Goal: Information Seeking & Learning: Learn about a topic

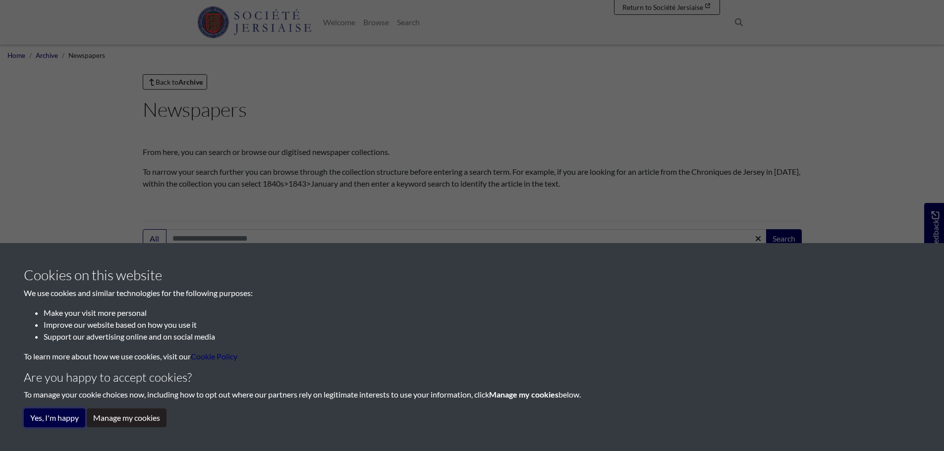
click at [33, 424] on button "Yes, I'm happy" at bounding box center [54, 418] width 61 height 19
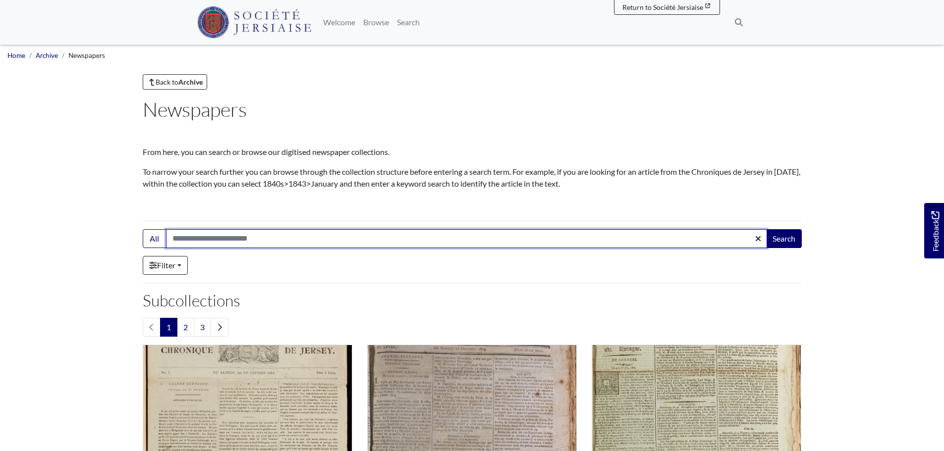
click at [218, 236] on input "Search:" at bounding box center [466, 238] width 601 height 19
type input "**********"
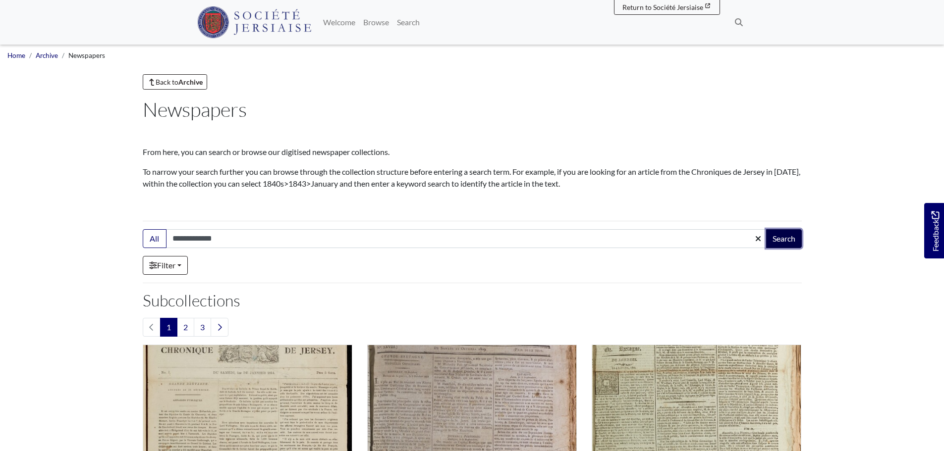
click at [779, 233] on button "Search" at bounding box center [784, 238] width 36 height 19
click at [154, 83] on icon at bounding box center [151, 82] width 9 height 7
click at [187, 86] on strong "Archive" at bounding box center [190, 82] width 24 height 8
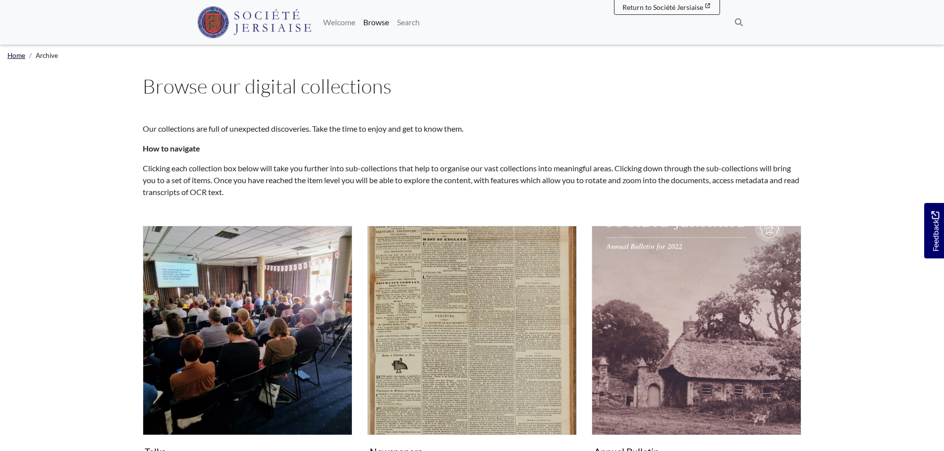
click at [19, 58] on link "Home" at bounding box center [16, 56] width 18 height 8
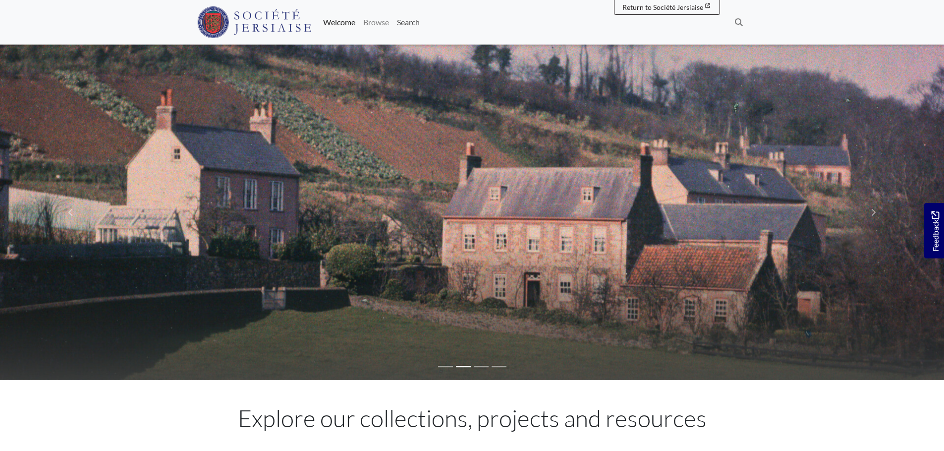
click at [408, 24] on link "Search" at bounding box center [408, 22] width 31 height 20
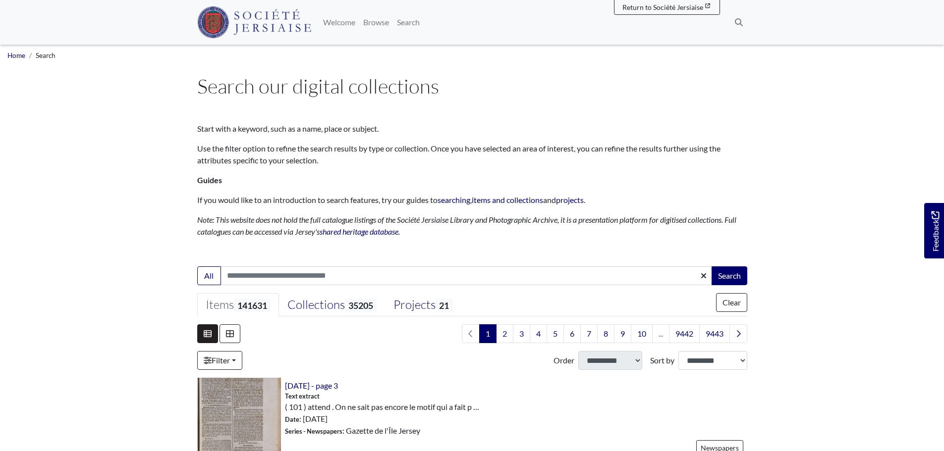
click at [49, 57] on span "Search" at bounding box center [46, 56] width 20 height 8
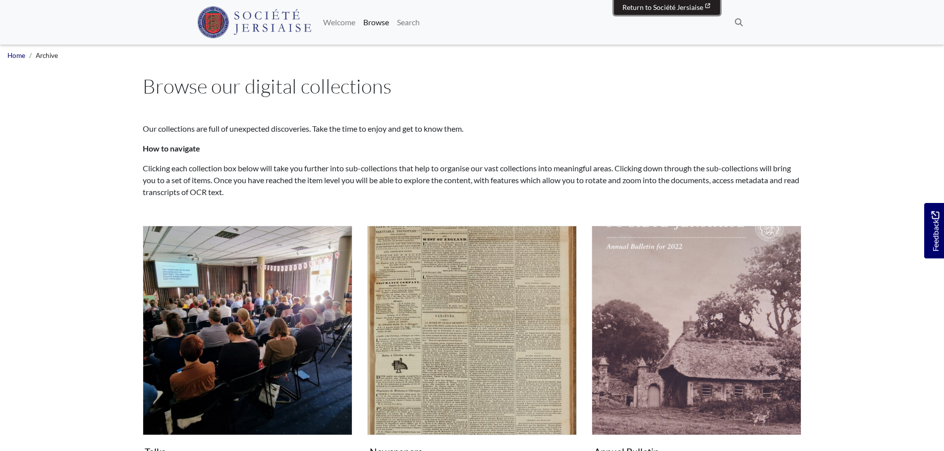
click at [693, 3] on span "Return to Société Jersiaise" at bounding box center [662, 7] width 81 height 8
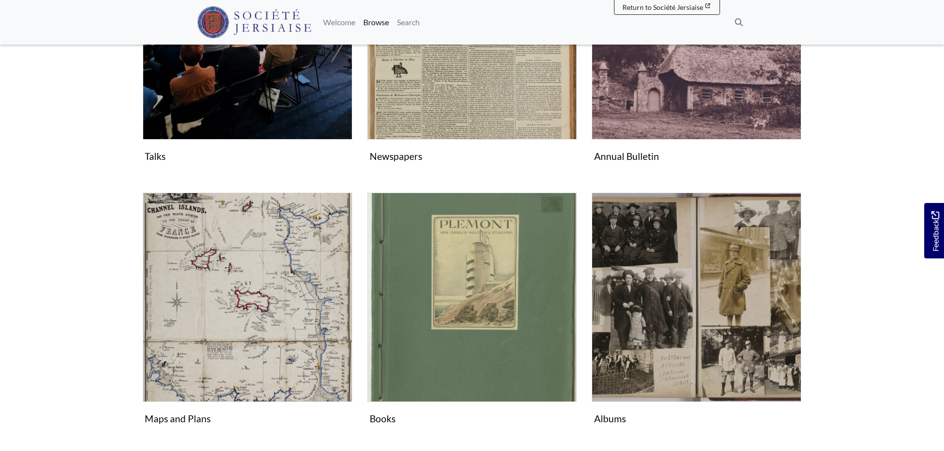
scroll to position [297, 0]
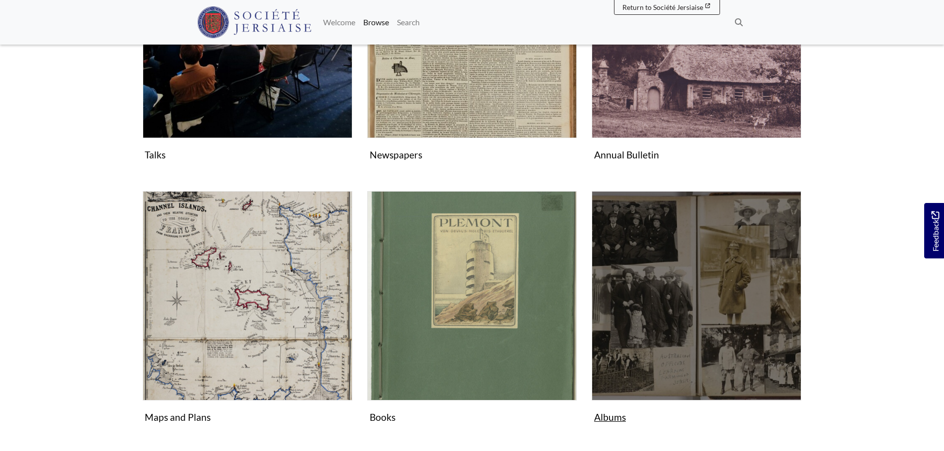
click at [773, 327] on img "Subcollection" at bounding box center [697, 296] width 210 height 210
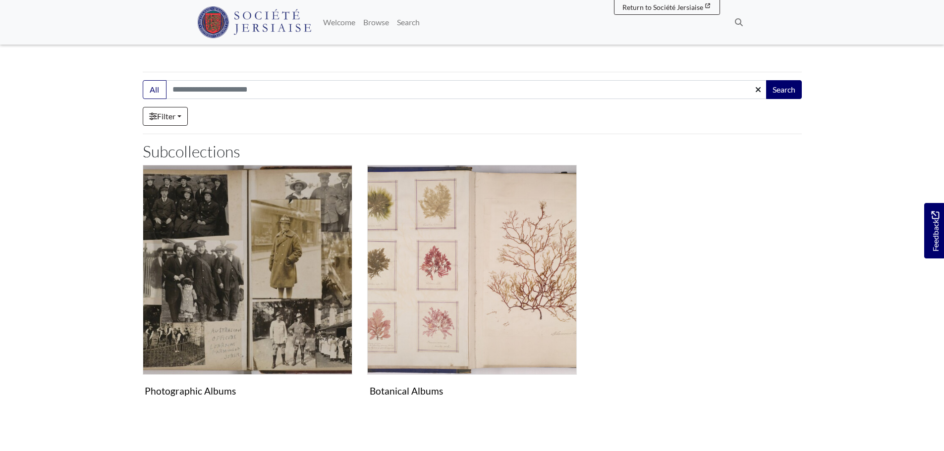
scroll to position [162, 0]
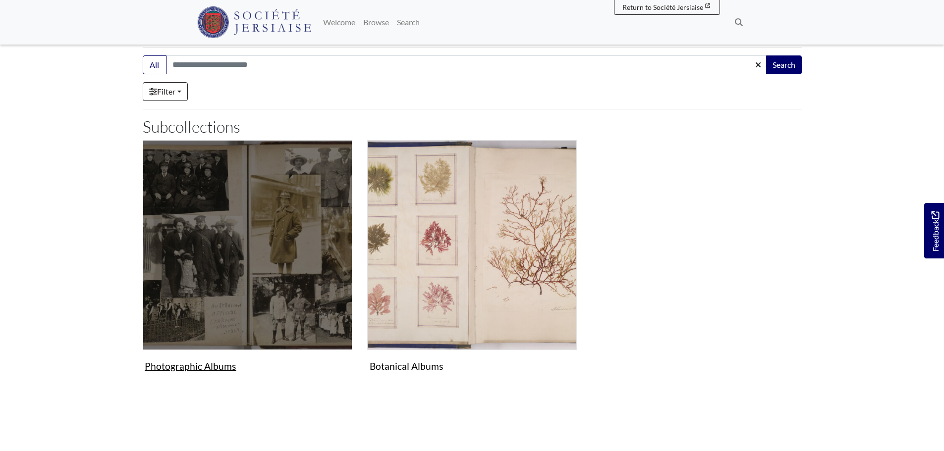
click at [272, 287] on img "Subcollection" at bounding box center [248, 245] width 210 height 210
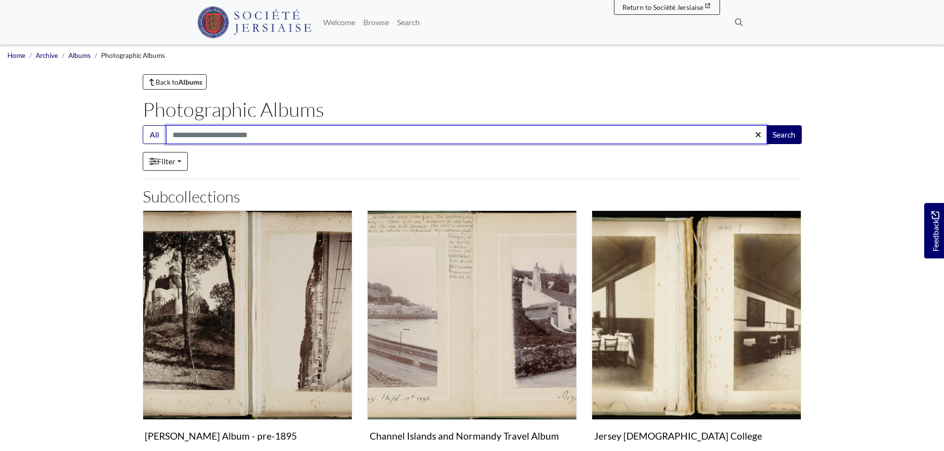
click at [193, 135] on input "Search:" at bounding box center [466, 134] width 601 height 19
type input "**********"
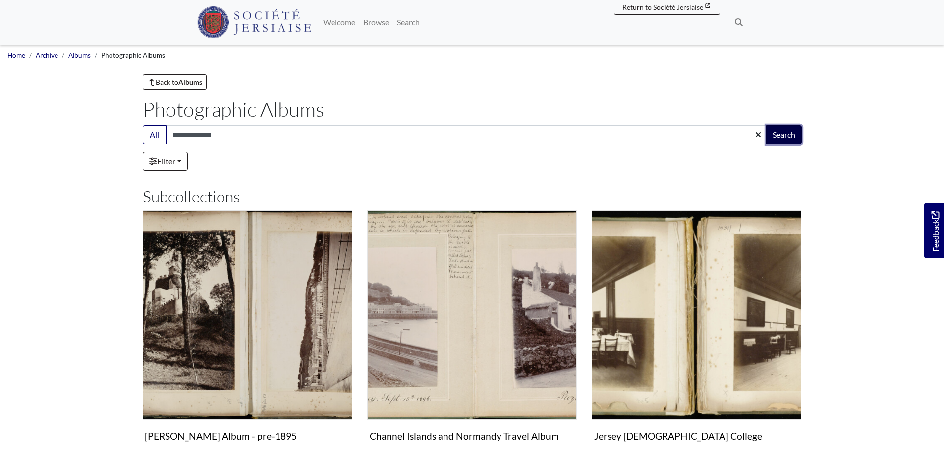
click at [793, 136] on button "Search" at bounding box center [784, 134] width 36 height 19
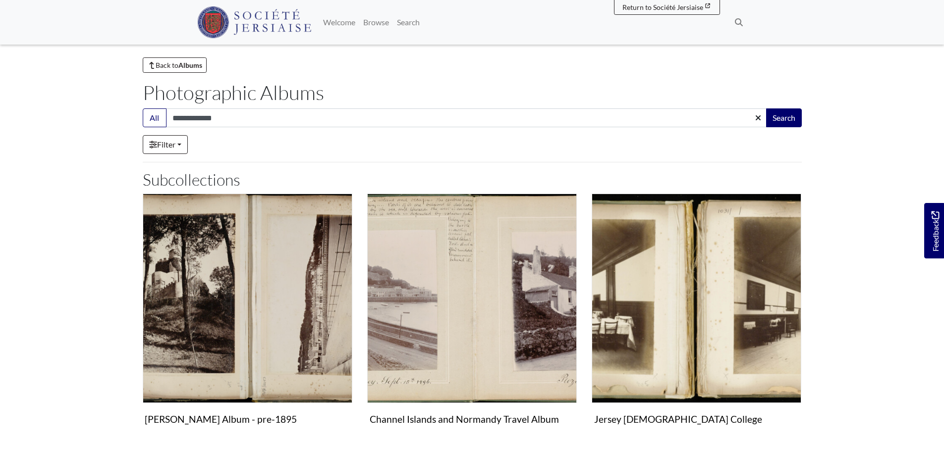
scroll to position [50, 0]
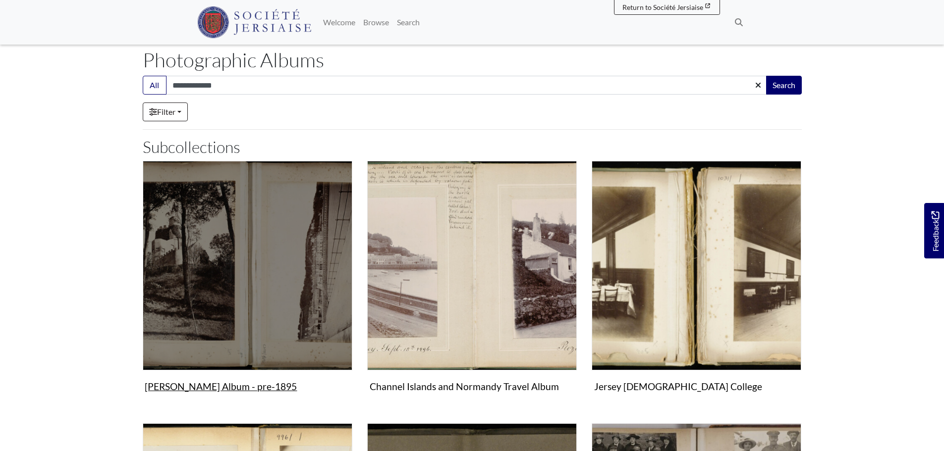
click at [228, 268] on img "Subcollection" at bounding box center [248, 266] width 210 height 210
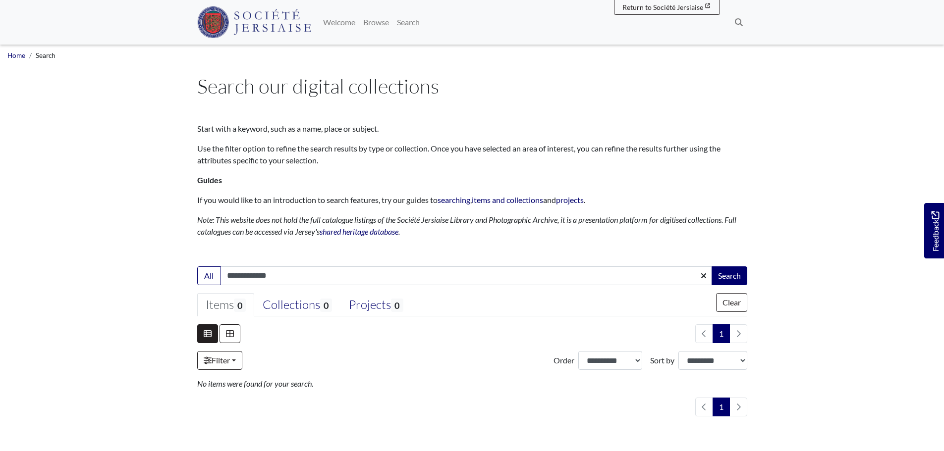
drag, startPoint x: 272, startPoint y: 276, endPoint x: 250, endPoint y: 275, distance: 22.3
click at [250, 275] on input "**********" at bounding box center [467, 276] width 492 height 19
type input "******"
click at [725, 271] on button "Search" at bounding box center [730, 276] width 36 height 19
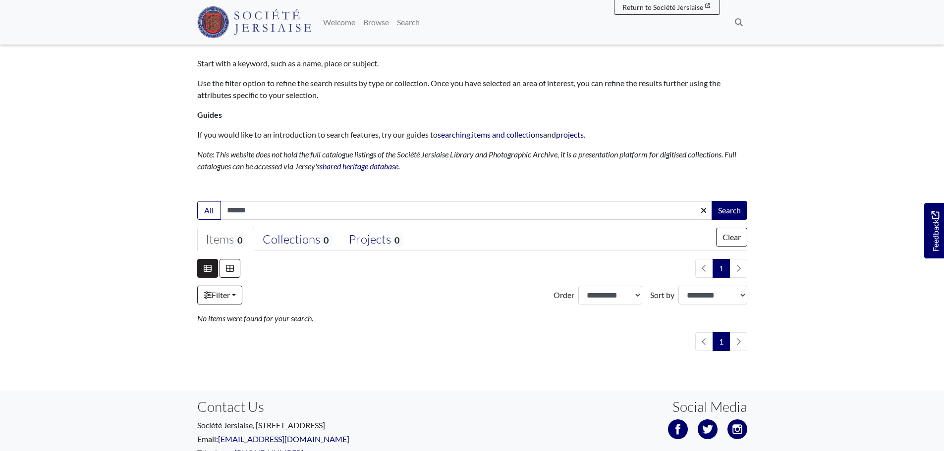
scroll to position [139, 0]
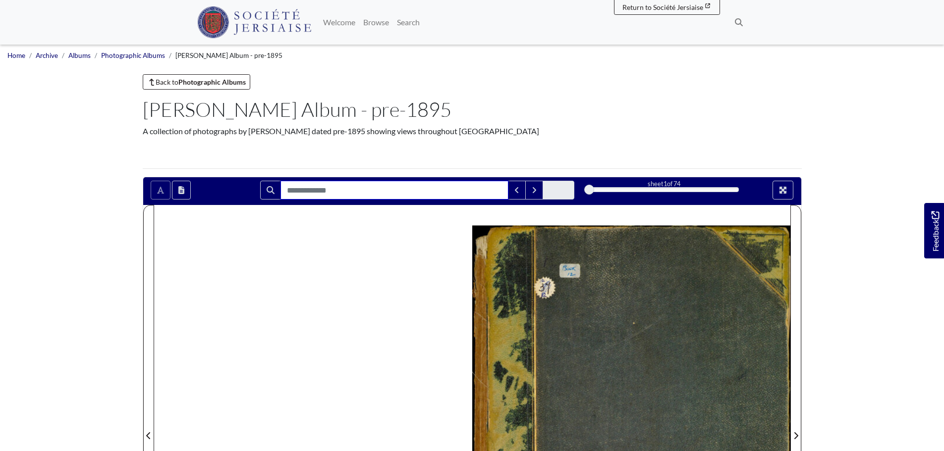
click at [329, 193] on input "Search for" at bounding box center [394, 190] width 228 height 19
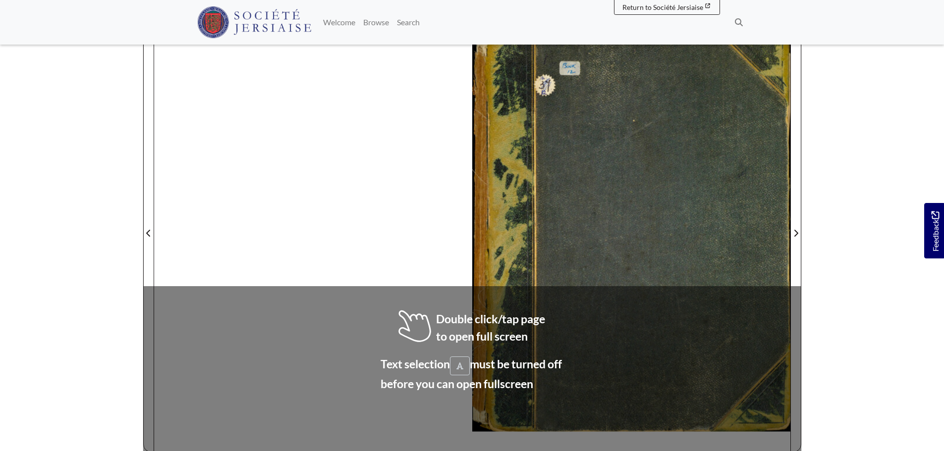
scroll to position [248, 0]
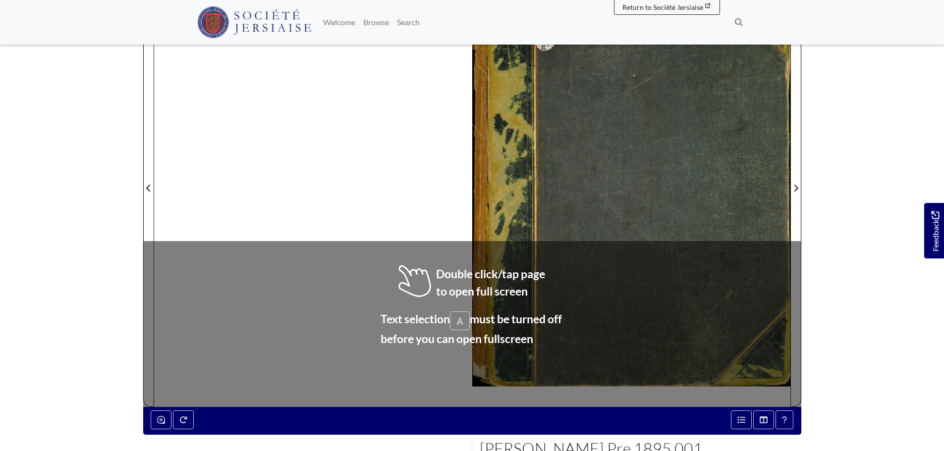
type input "******"
click at [327, 135] on div at bounding box center [472, 182] width 636 height 450
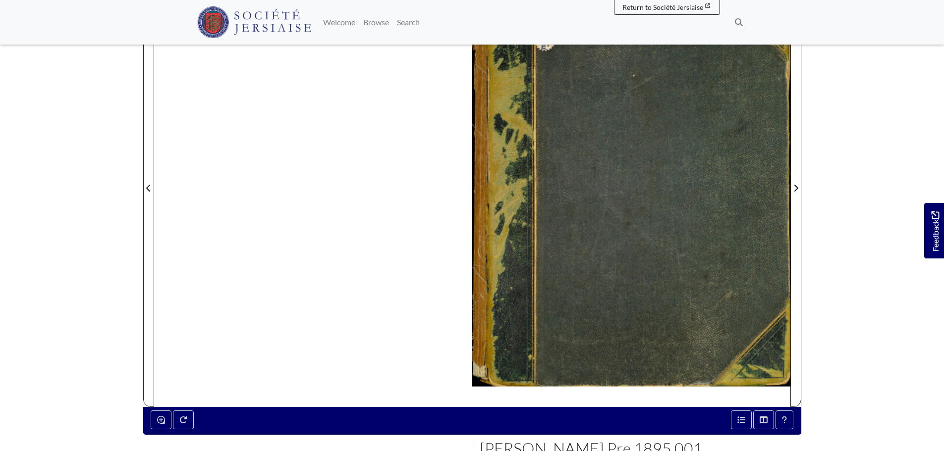
click at [326, 135] on div at bounding box center [472, 182] width 636 height 450
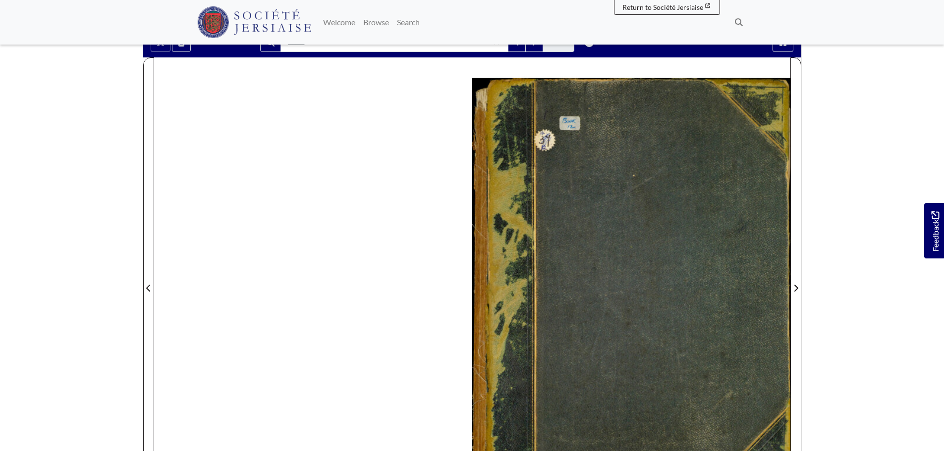
scroll to position [0, 0]
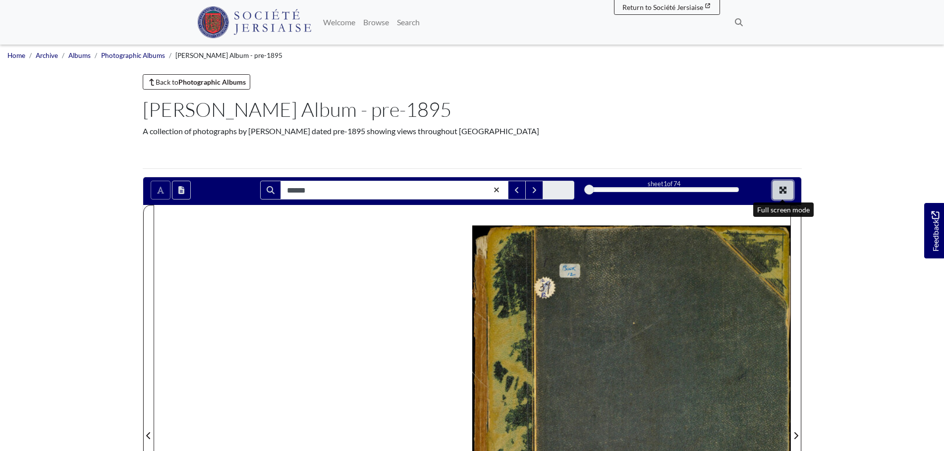
click at [787, 190] on button "Full screen mode" at bounding box center [783, 190] width 21 height 19
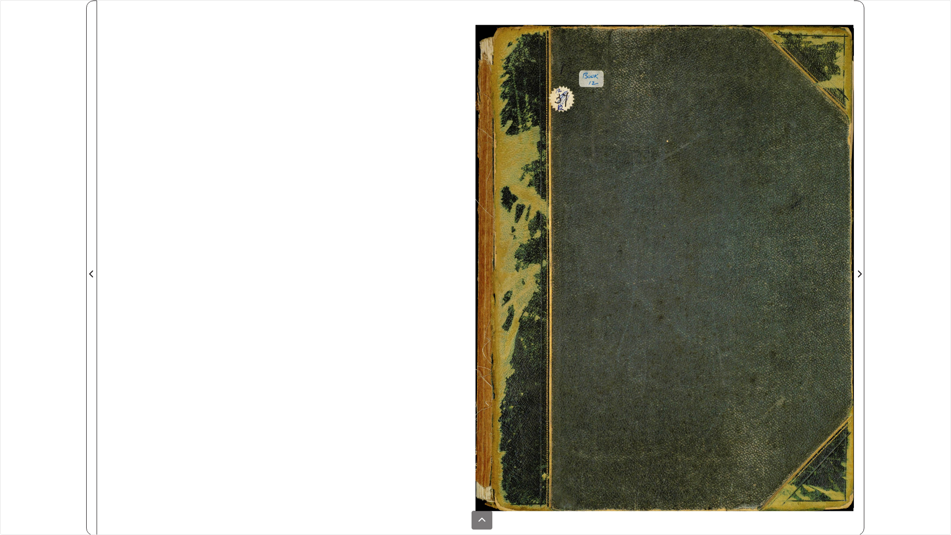
click at [114, 75] on div at bounding box center [475, 267] width 757 height 535
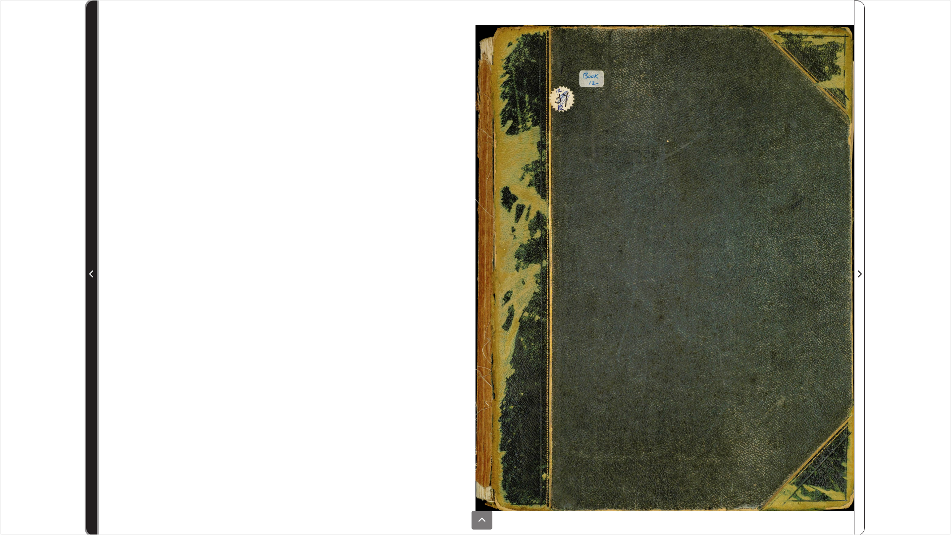
click at [91, 270] on span "Previous Page" at bounding box center [92, 274] width 10 height 12
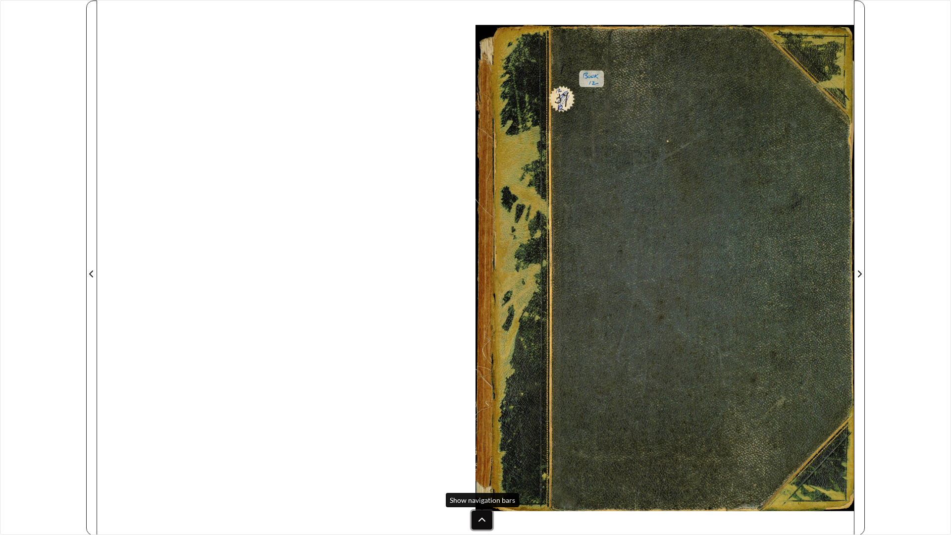
click at [489, 451] on button at bounding box center [482, 520] width 21 height 19
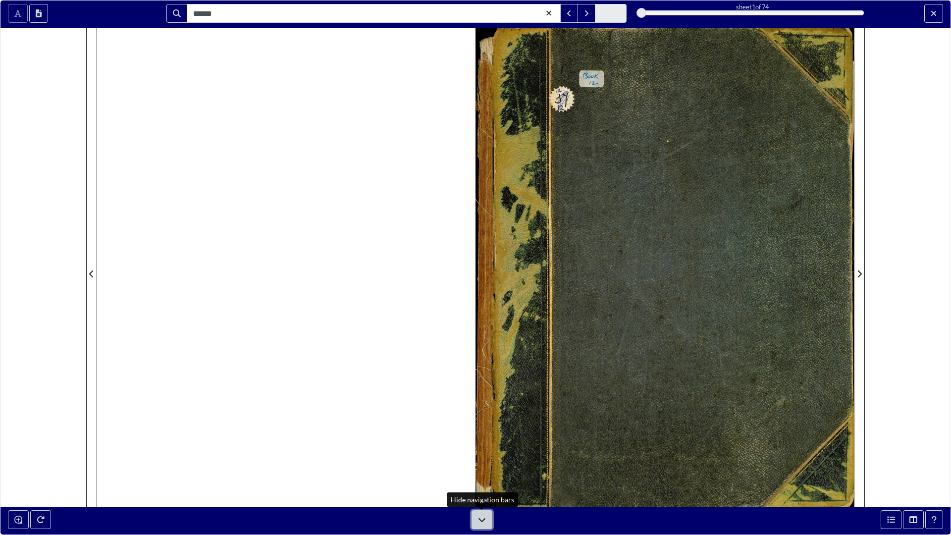
click at [483, 451] on icon at bounding box center [482, 520] width 8 height 8
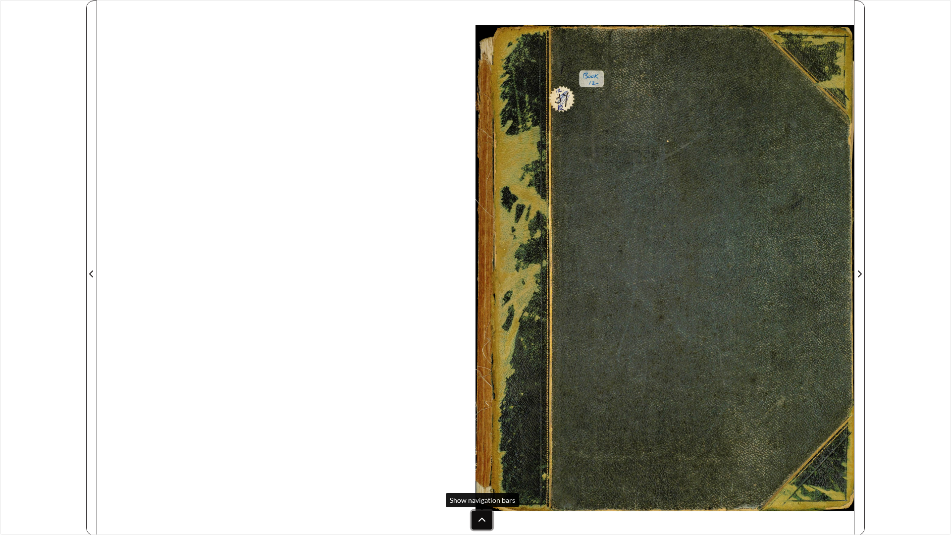
click at [482, 451] on icon at bounding box center [482, 520] width 8 height 8
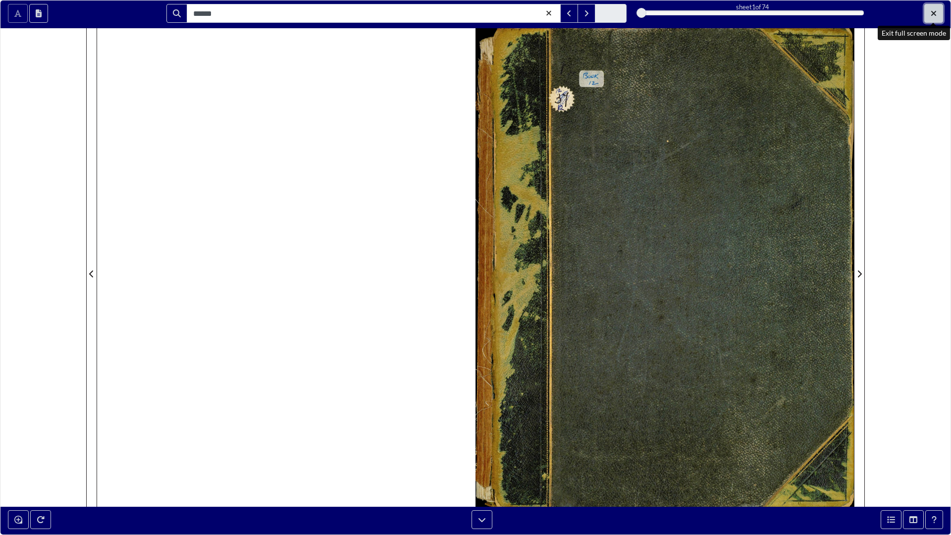
click at [936, 8] on button "Exit full screen mode" at bounding box center [934, 13] width 19 height 19
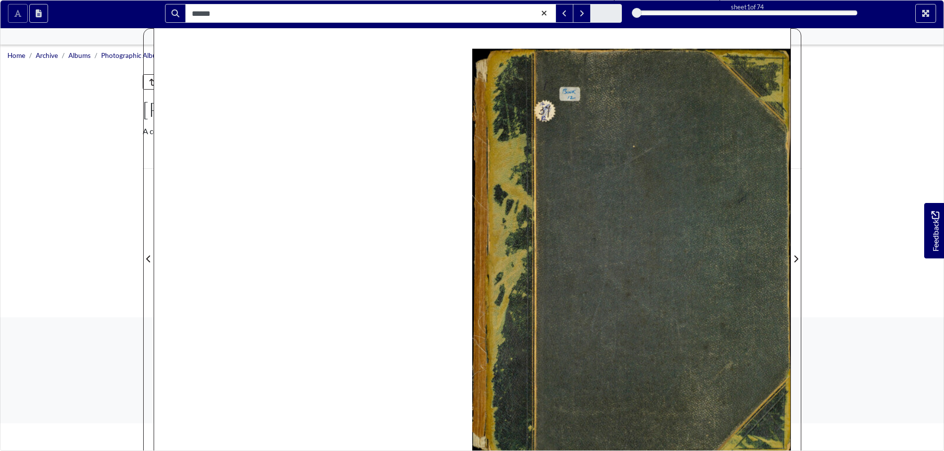
scroll to position [198, 0]
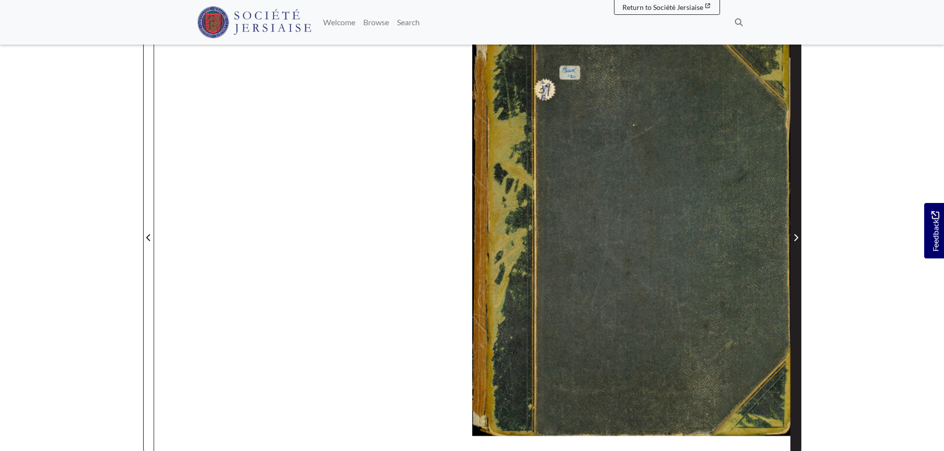
click at [796, 237] on icon "Next Page" at bounding box center [796, 237] width 4 height 7
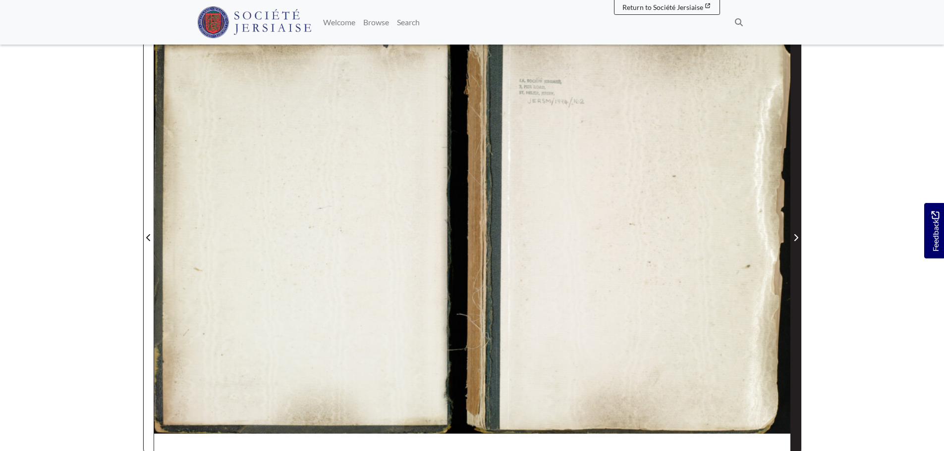
click at [796, 237] on icon "Next Page" at bounding box center [796, 237] width 4 height 7
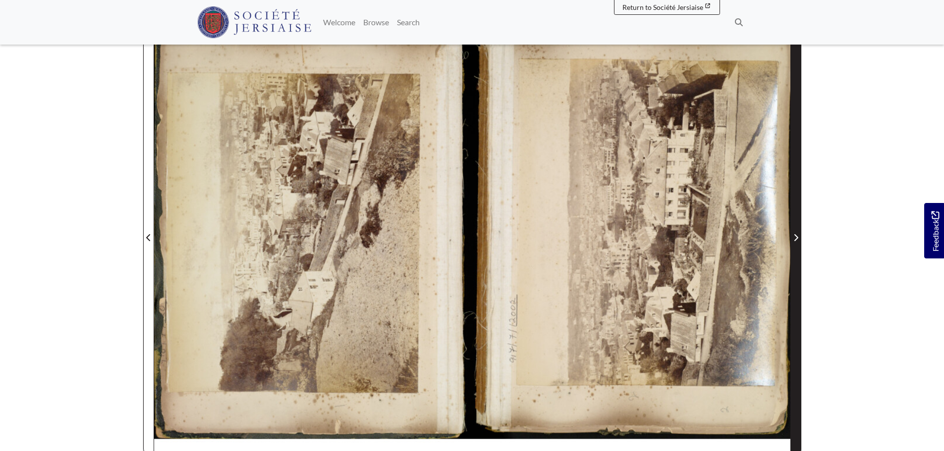
click at [792, 235] on span "Next Page" at bounding box center [796, 238] width 10 height 12
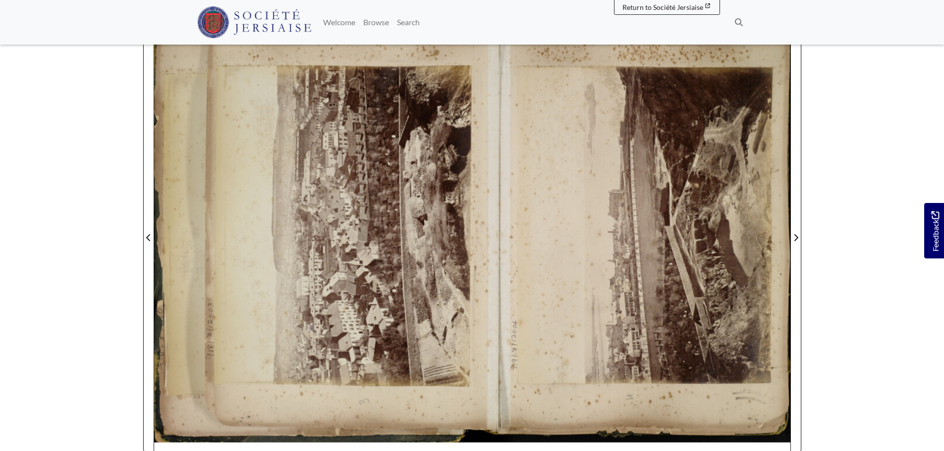
click at [804, 233] on section "Loading ****** sheet 6 of 74 6 *" at bounding box center [472, 232] width 674 height 506
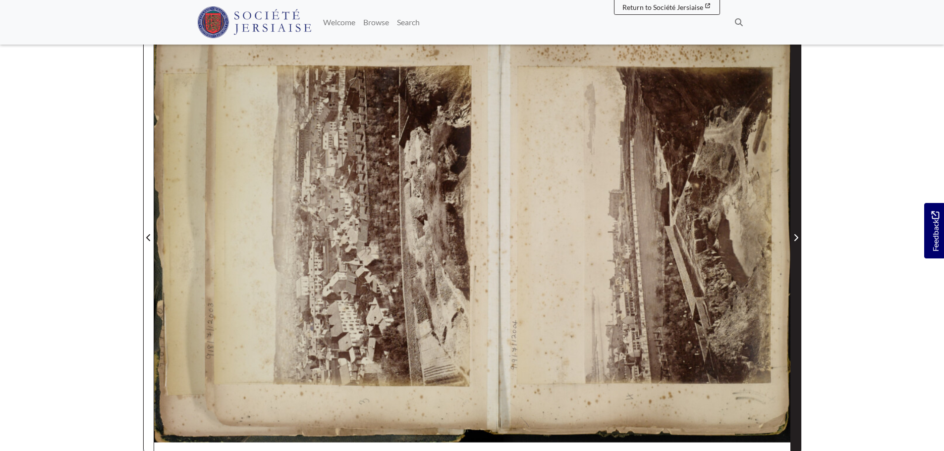
click at [795, 228] on span "Next Page" at bounding box center [796, 231] width 10 height 449
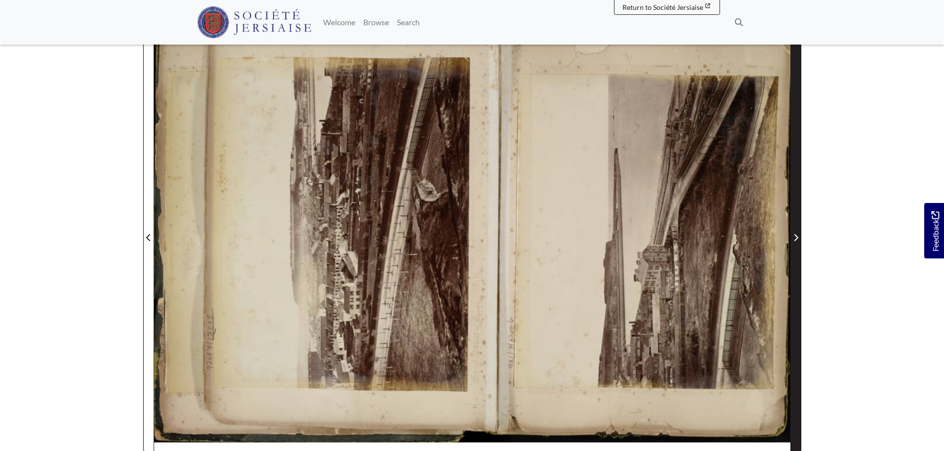
click at [795, 228] on span "Next Page" at bounding box center [796, 231] width 10 height 449
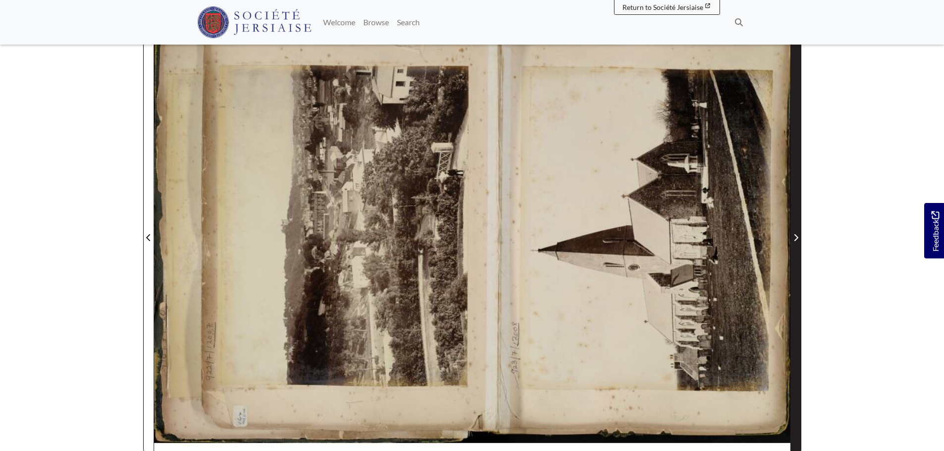
click at [796, 228] on span "Next Page" at bounding box center [796, 231] width 10 height 449
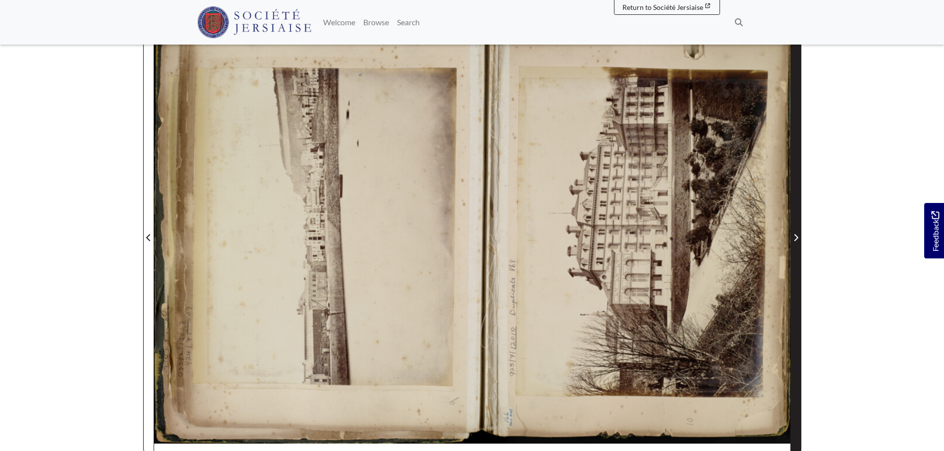
click at [796, 227] on span "Next Page" at bounding box center [796, 231] width 10 height 449
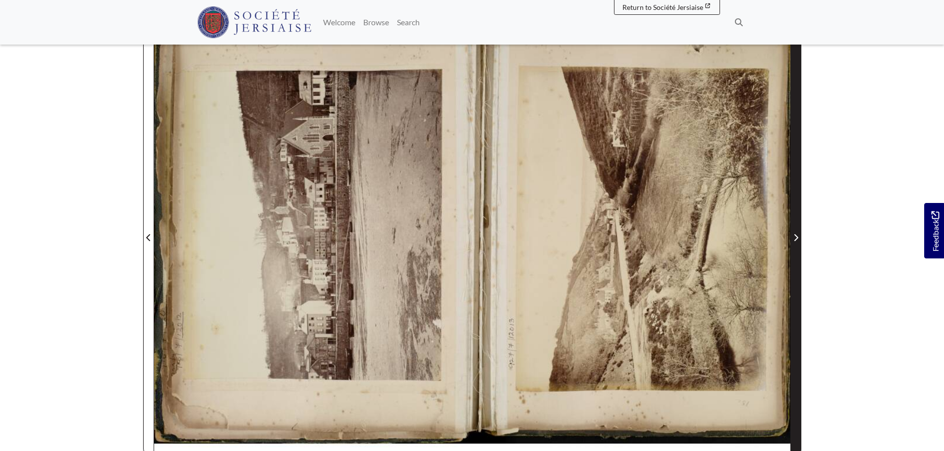
click at [796, 227] on span "Next Page" at bounding box center [796, 231] width 10 height 449
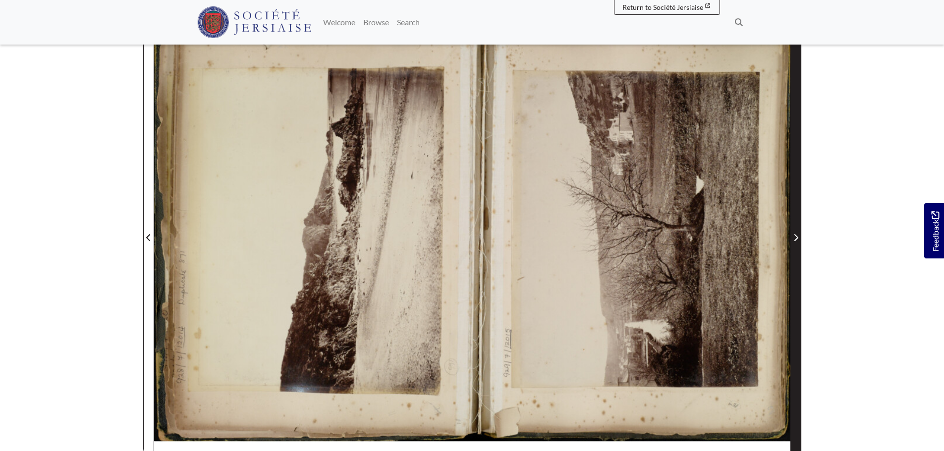
click at [796, 227] on span "Next Page" at bounding box center [796, 231] width 10 height 449
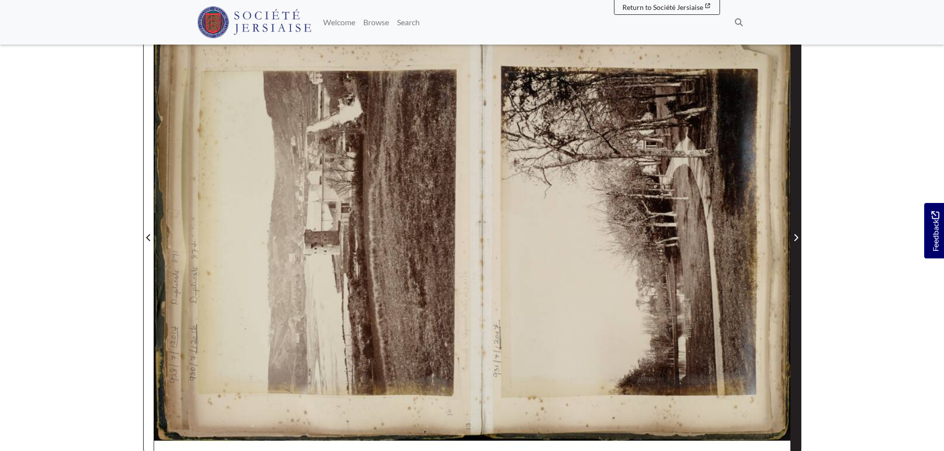
click at [796, 227] on span "Next Page" at bounding box center [796, 231] width 10 height 449
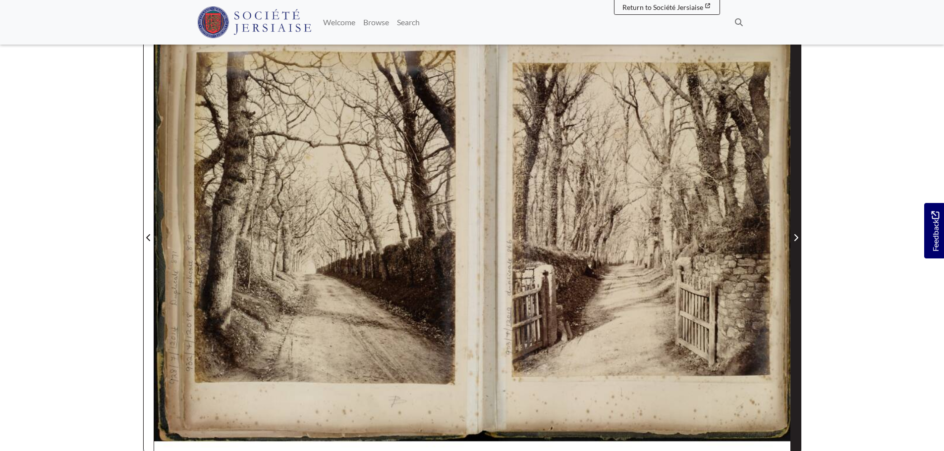
click at [796, 227] on span "Next Page" at bounding box center [796, 231] width 10 height 449
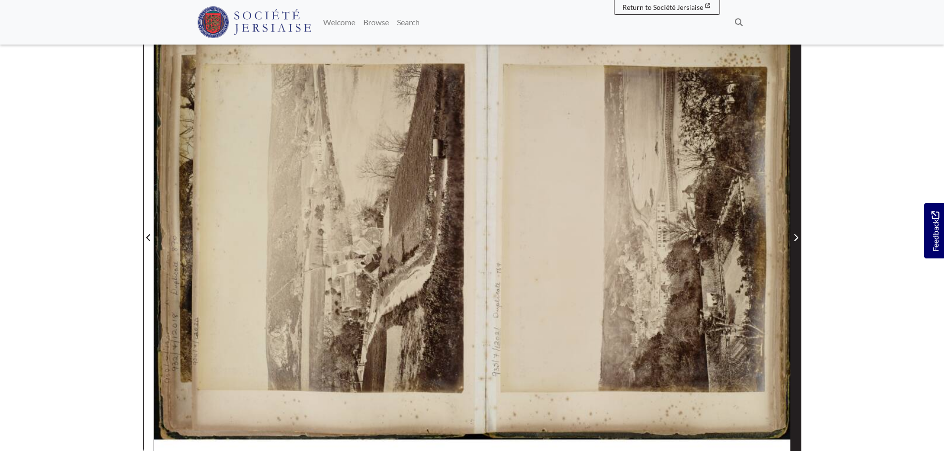
click at [796, 227] on span "Next Page" at bounding box center [796, 231] width 10 height 449
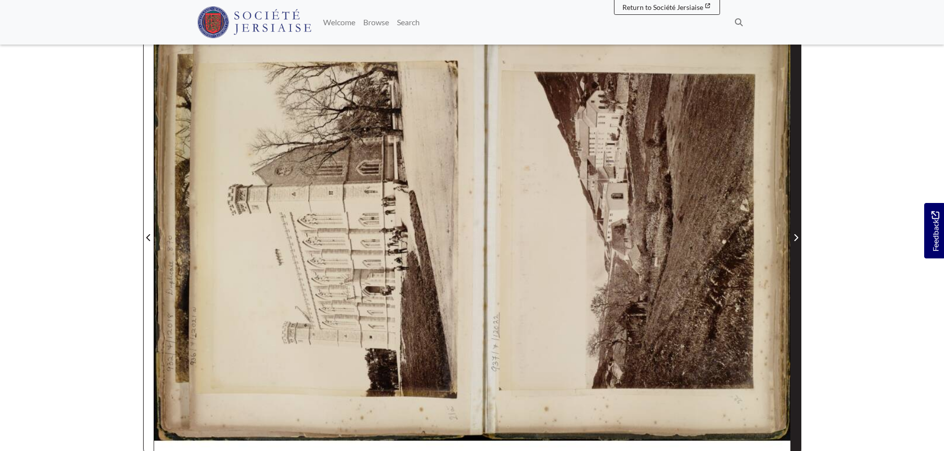
click at [796, 227] on span "Next Page" at bounding box center [796, 231] width 10 height 449
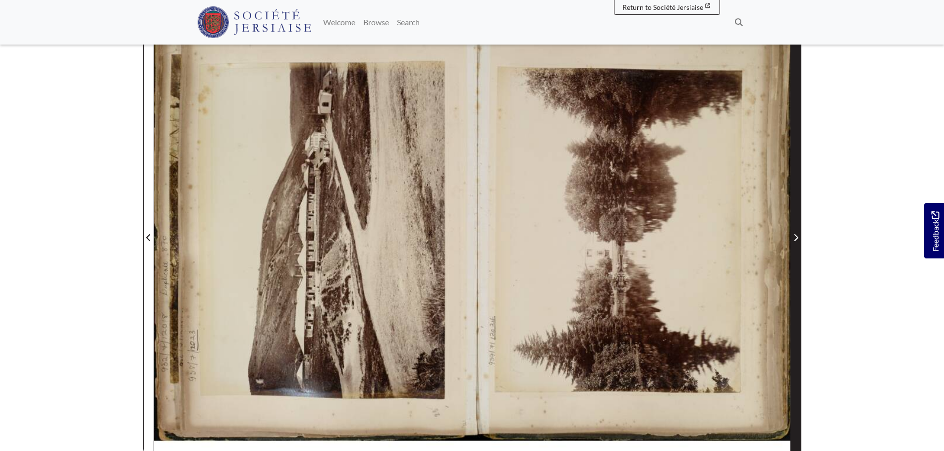
click at [797, 227] on span "Next Page" at bounding box center [796, 231] width 10 height 449
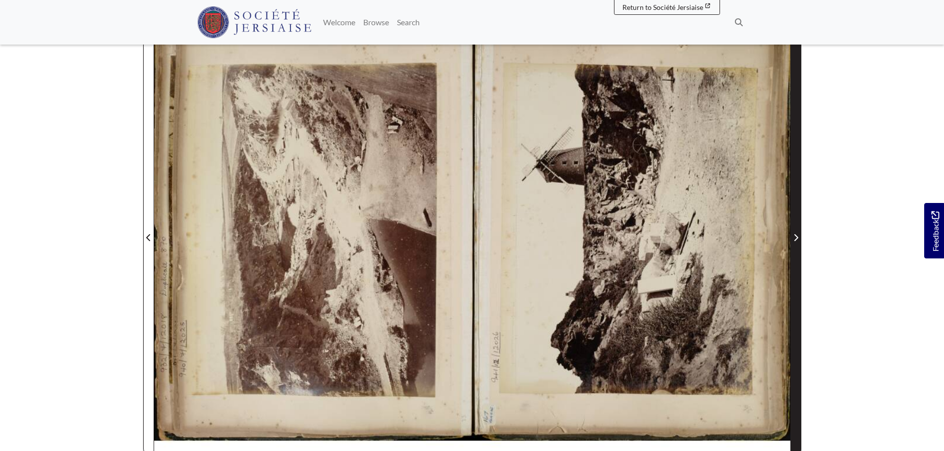
click at [797, 227] on span "Next Page" at bounding box center [796, 231] width 10 height 449
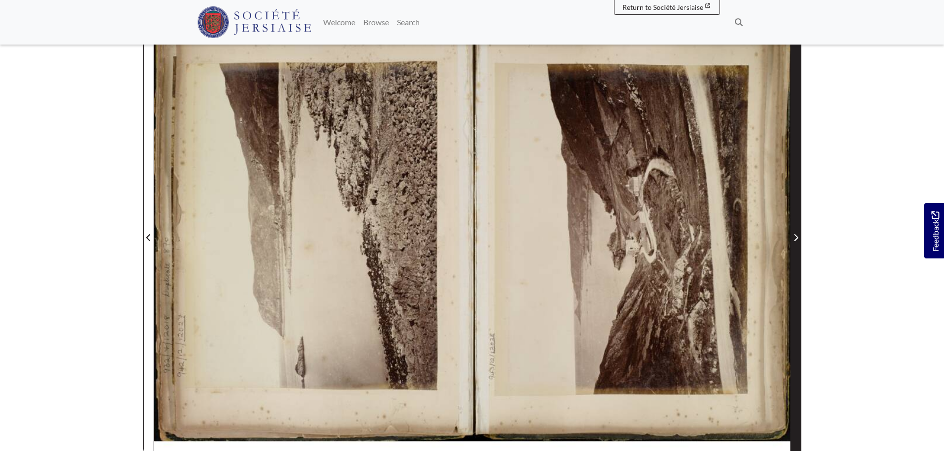
click at [798, 227] on span "Next Page" at bounding box center [796, 231] width 10 height 449
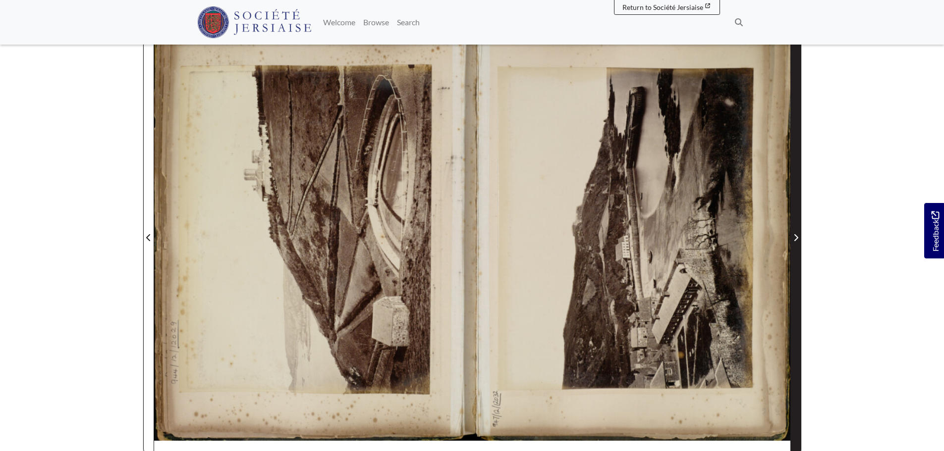
click at [798, 227] on span "Next Page" at bounding box center [796, 231] width 10 height 449
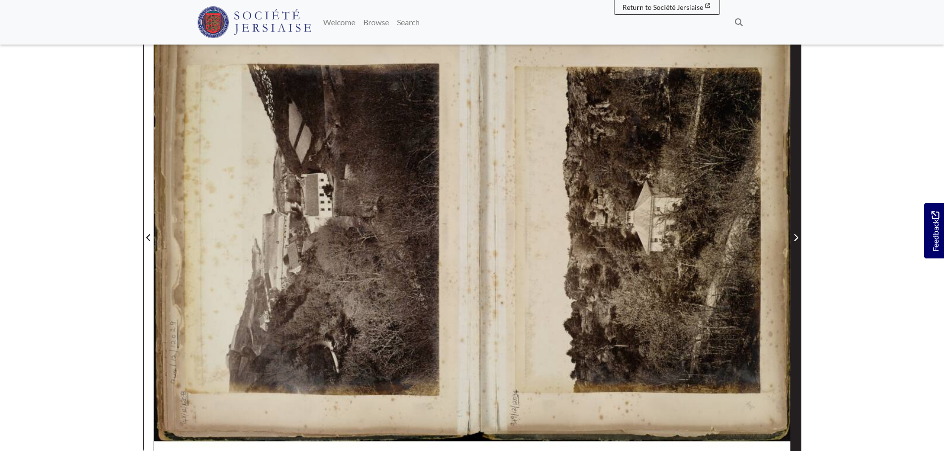
click at [798, 227] on span "Next Page" at bounding box center [796, 231] width 10 height 449
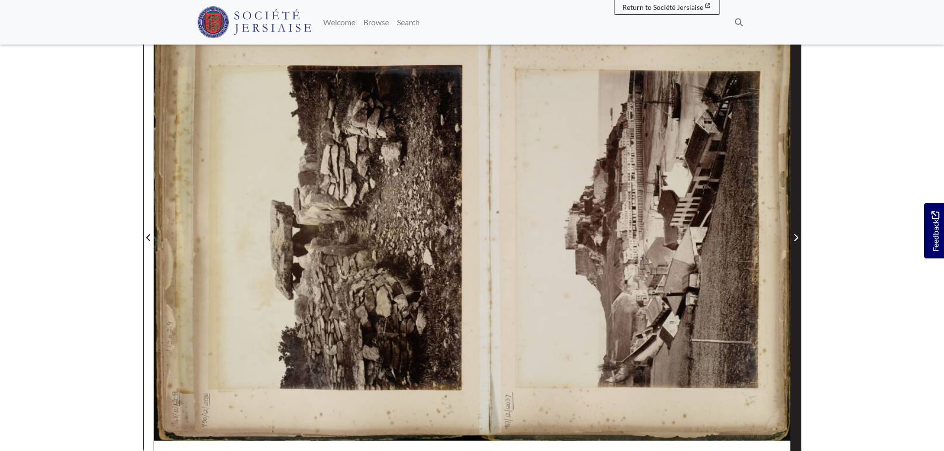
click at [798, 227] on span "Next Page" at bounding box center [796, 231] width 10 height 449
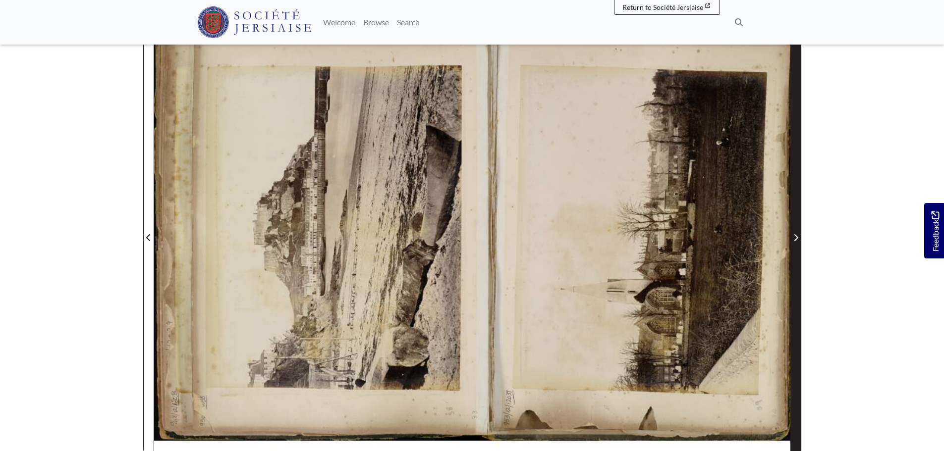
click at [798, 227] on span "Next Page" at bounding box center [796, 231] width 10 height 449
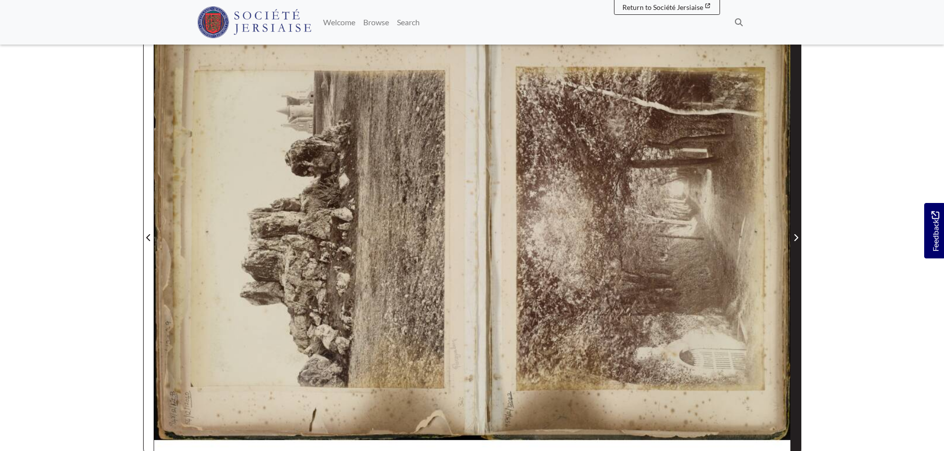
click at [798, 227] on span "Next Page" at bounding box center [796, 231] width 10 height 449
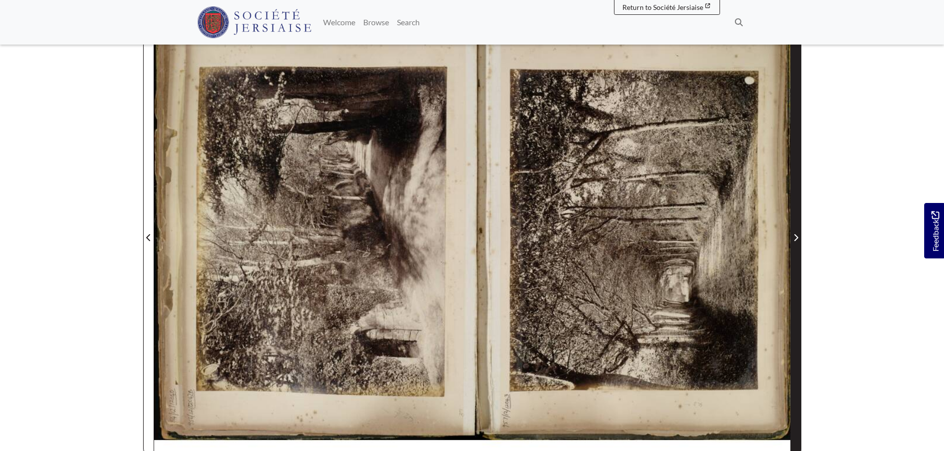
click at [798, 227] on span "Next Page" at bounding box center [796, 231] width 10 height 449
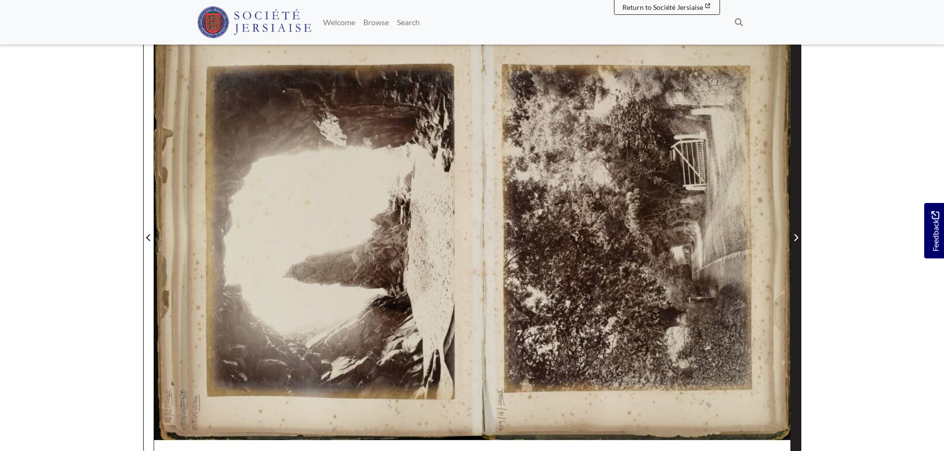
click at [798, 227] on span "Next Page" at bounding box center [796, 231] width 10 height 449
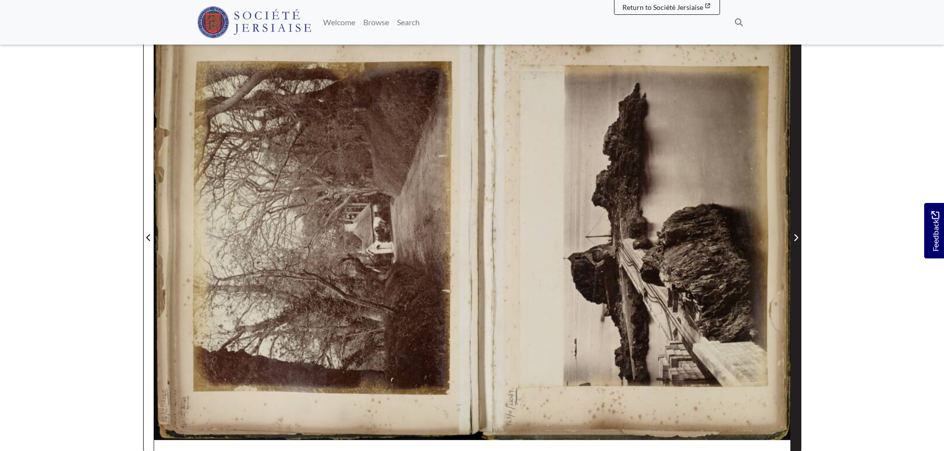
click at [798, 227] on span "Next Page" at bounding box center [796, 231] width 10 height 449
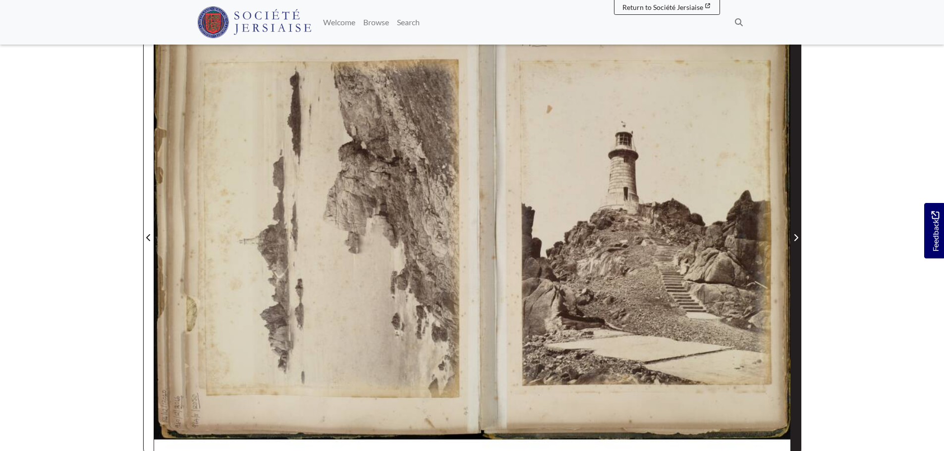
click at [798, 227] on span "Next Page" at bounding box center [796, 231] width 10 height 449
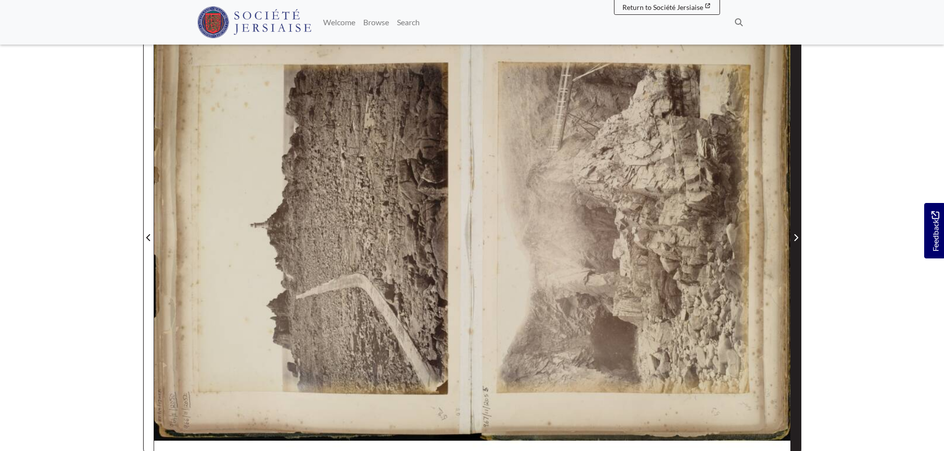
click at [798, 227] on span "Next Page" at bounding box center [796, 231] width 10 height 449
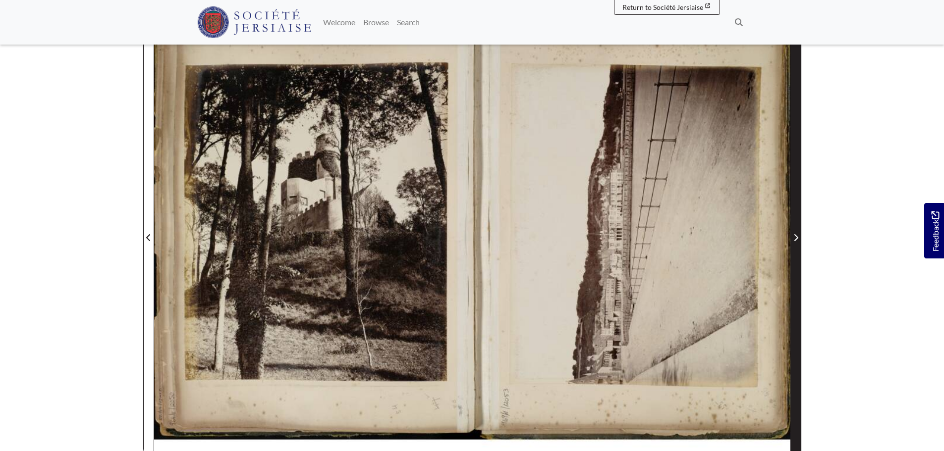
click at [798, 227] on span "Next Page" at bounding box center [796, 231] width 10 height 449
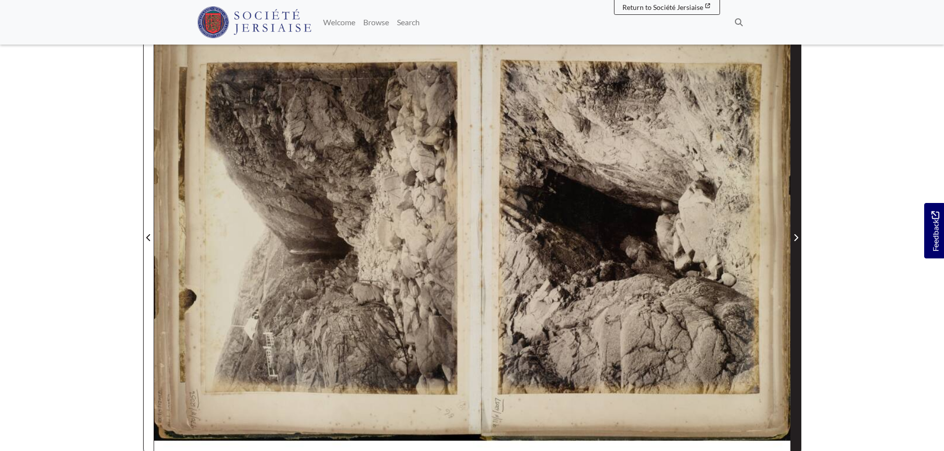
click at [798, 227] on span "Next Page" at bounding box center [796, 231] width 10 height 449
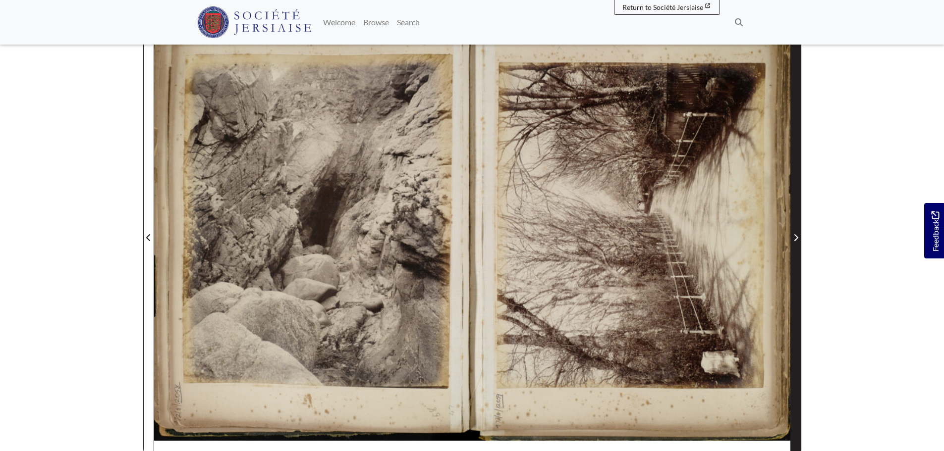
click at [798, 227] on span "Next Page" at bounding box center [796, 231] width 10 height 449
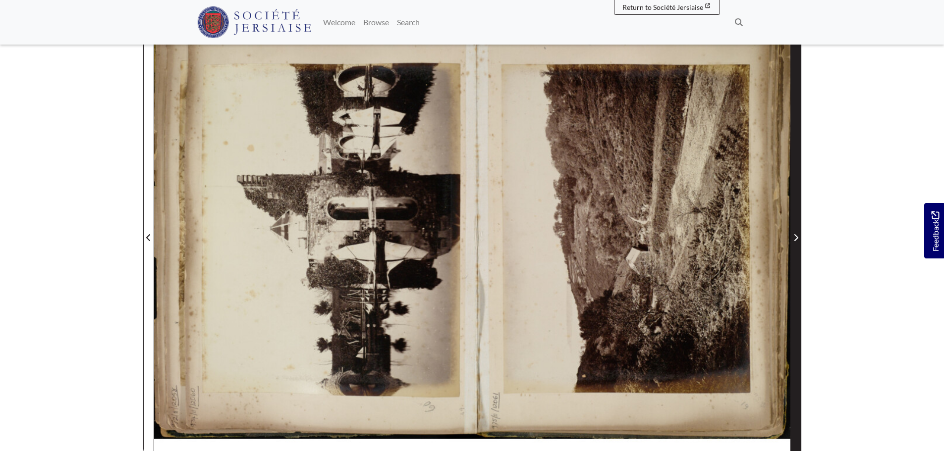
click at [798, 227] on span "Next Page" at bounding box center [796, 231] width 10 height 449
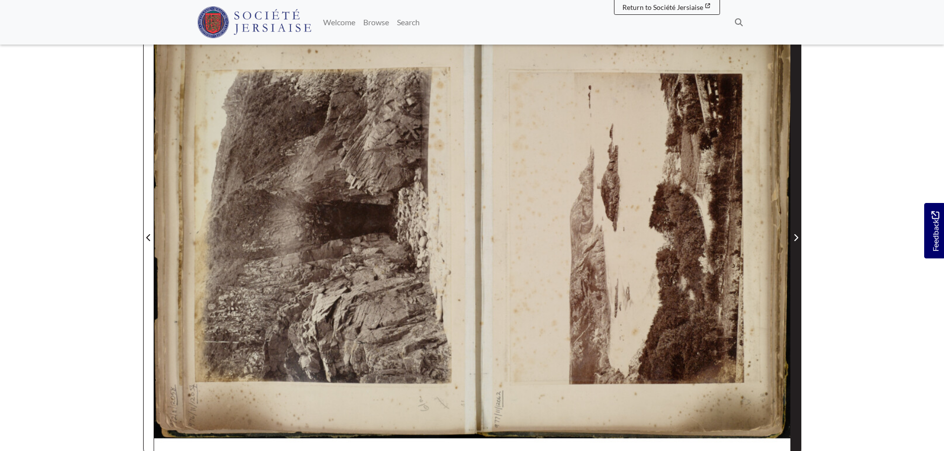
click at [798, 227] on span "Next Page" at bounding box center [796, 231] width 10 height 449
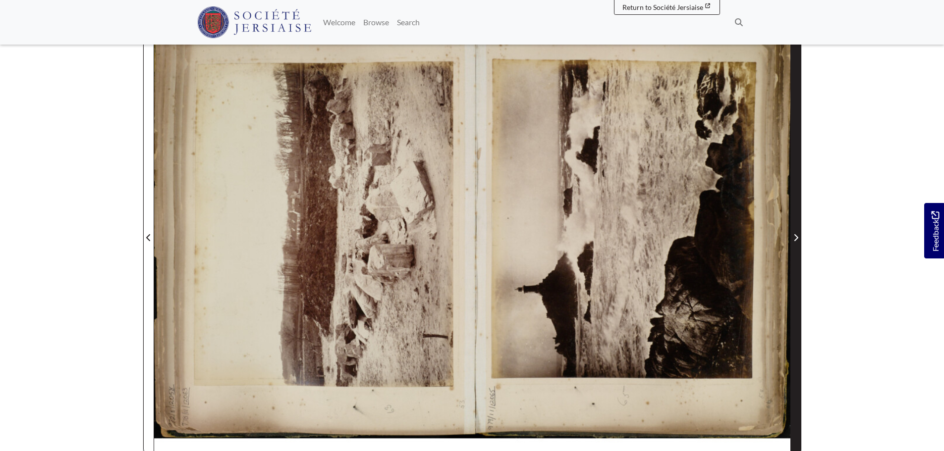
click at [798, 227] on span "Next Page" at bounding box center [796, 231] width 10 height 449
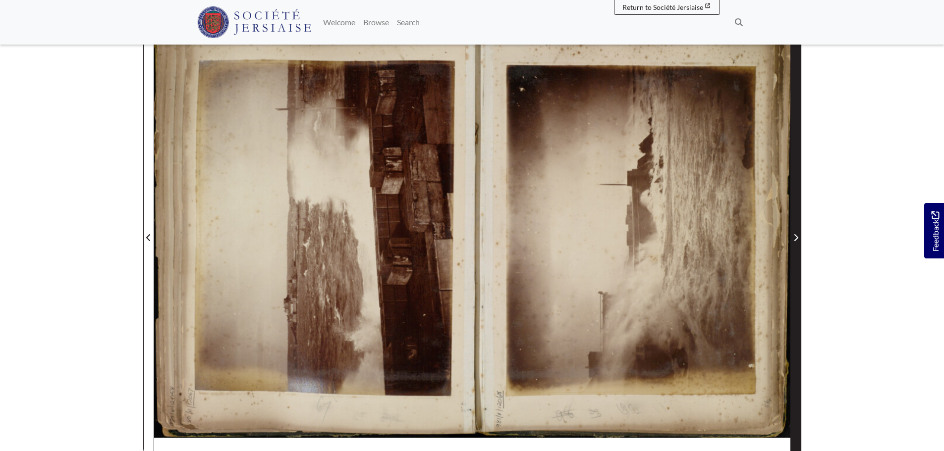
click at [798, 227] on span "Next Page" at bounding box center [796, 231] width 10 height 449
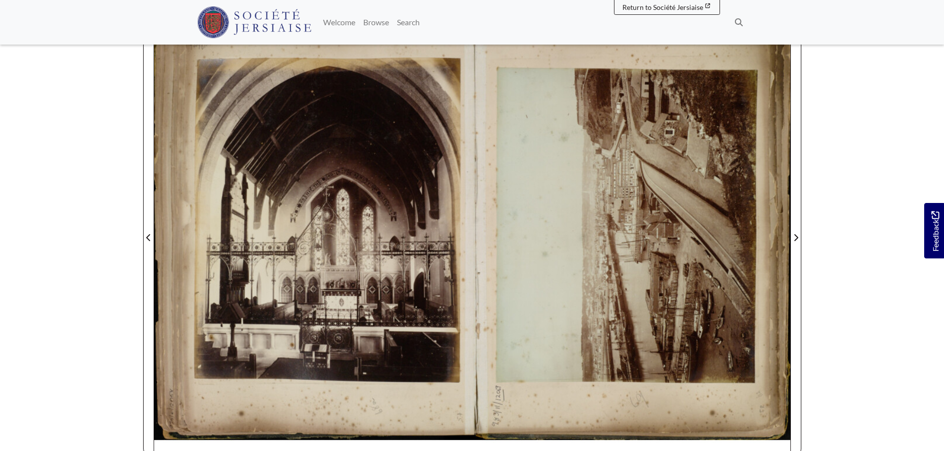
click at [155, 237] on div at bounding box center [313, 232] width 318 height 450
click at [154, 234] on div at bounding box center [313, 232] width 318 height 450
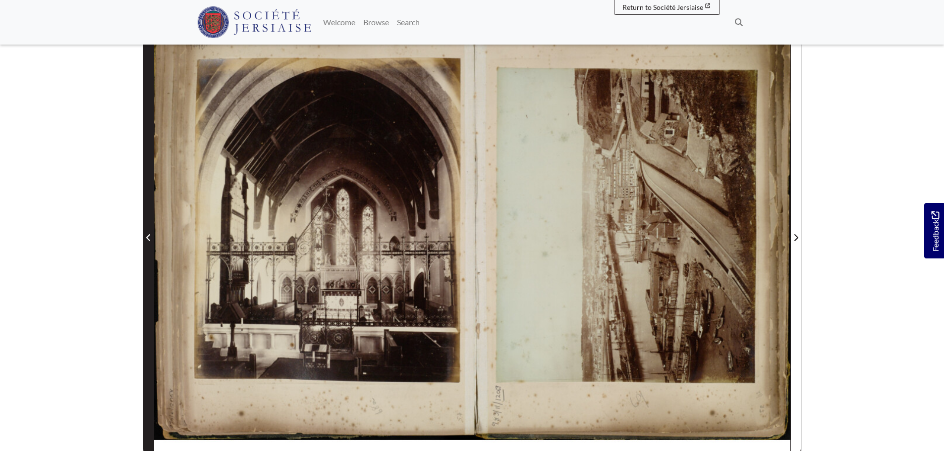
click at [152, 235] on span "Previous Page" at bounding box center [149, 238] width 10 height 12
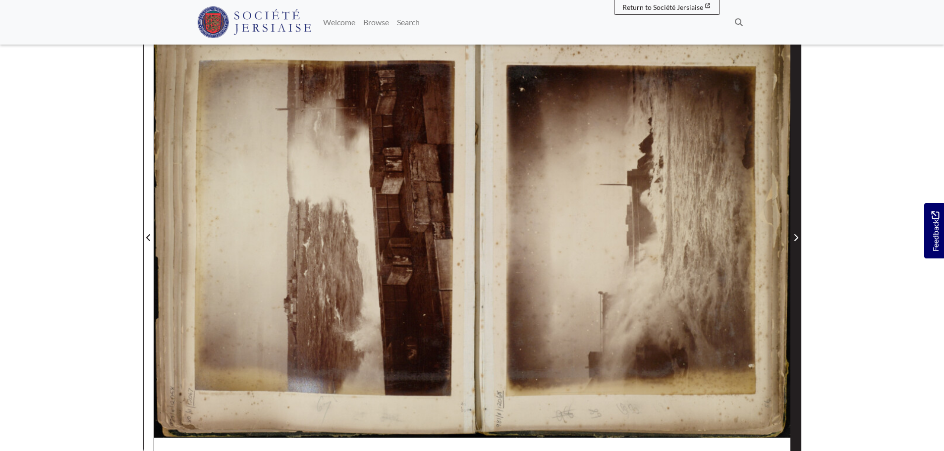
click at [795, 235] on icon "Next Page" at bounding box center [795, 238] width 5 height 8
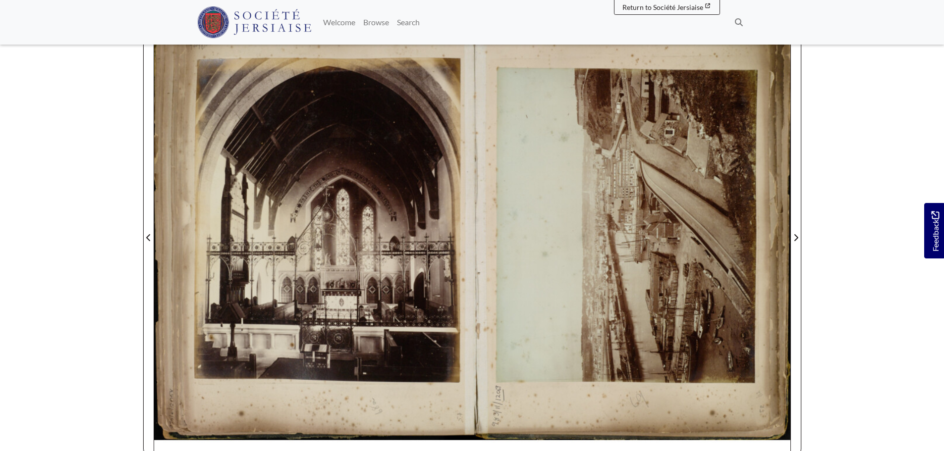
click at [626, 137] on div at bounding box center [631, 232] width 318 height 450
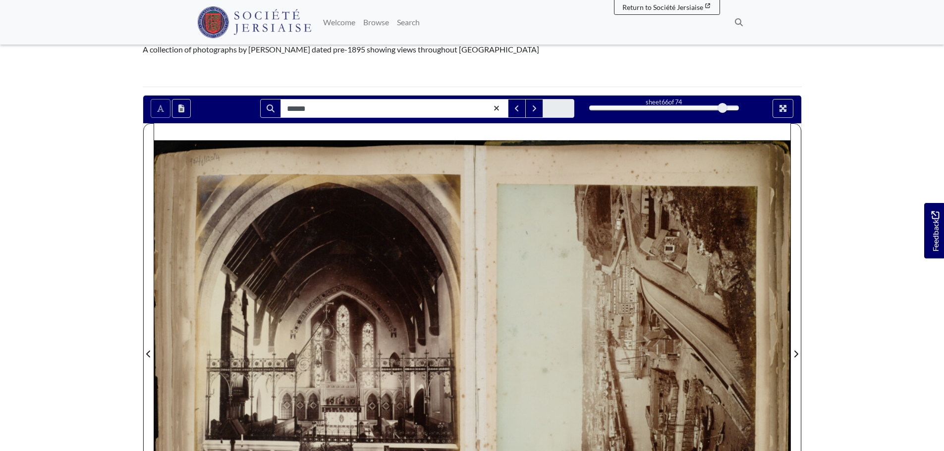
scroll to position [149, 0]
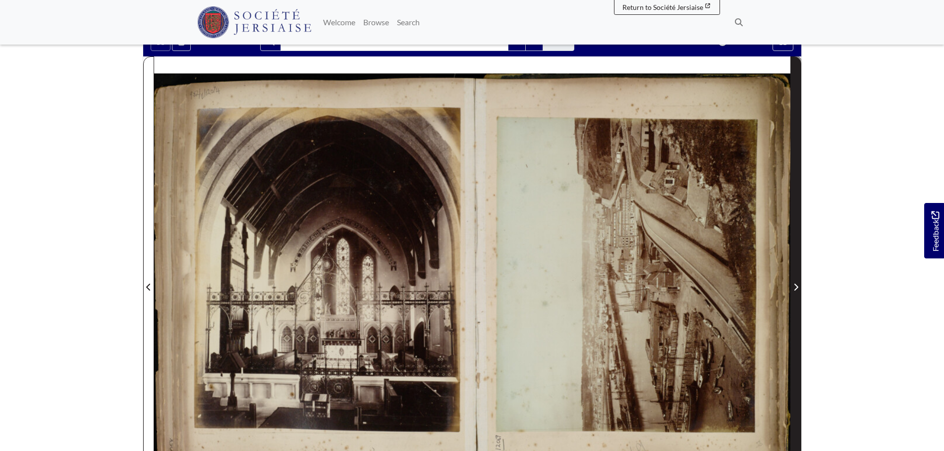
click at [797, 284] on icon "Next Page" at bounding box center [795, 287] width 5 height 8
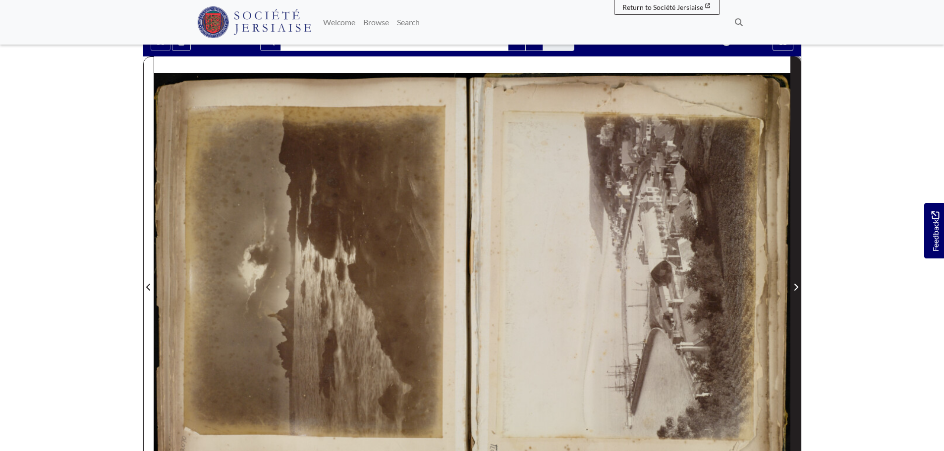
click at [795, 288] on icon "Next Page" at bounding box center [795, 287] width 5 height 8
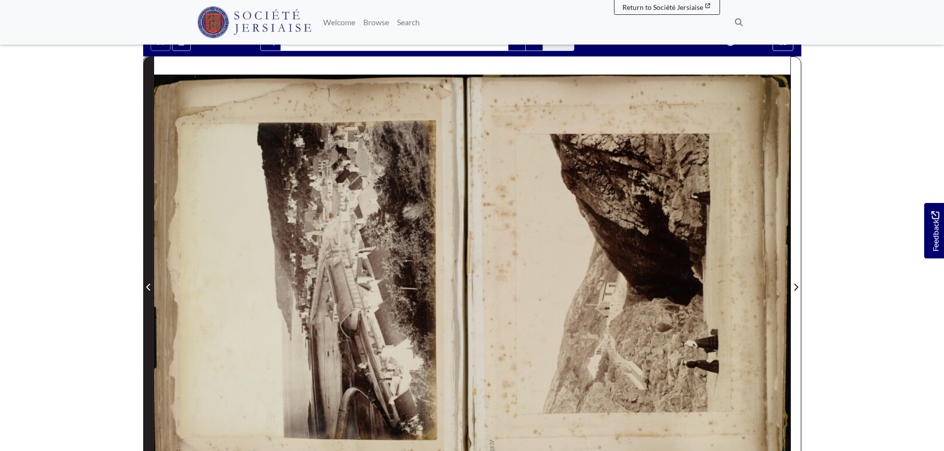
click at [150, 285] on icon "Previous Page" at bounding box center [148, 287] width 5 height 8
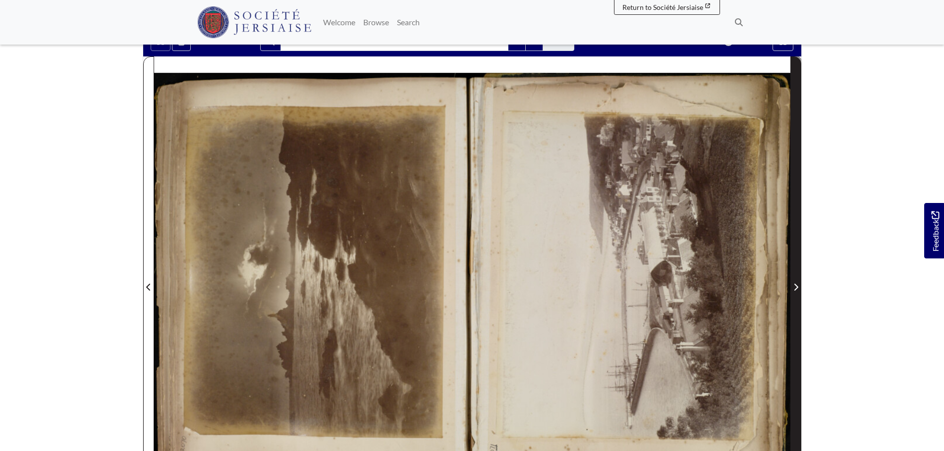
click at [797, 285] on icon "Next Page" at bounding box center [795, 287] width 5 height 8
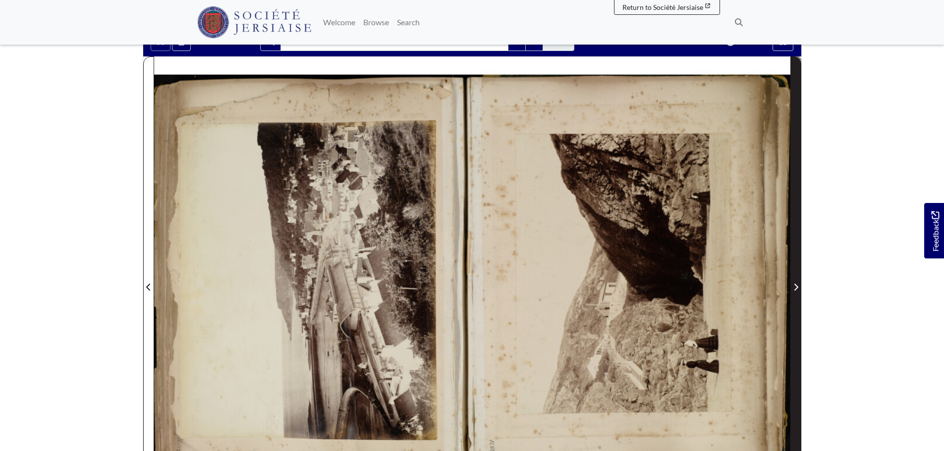
click at [801, 282] on button "Next Page" at bounding box center [795, 281] width 11 height 450
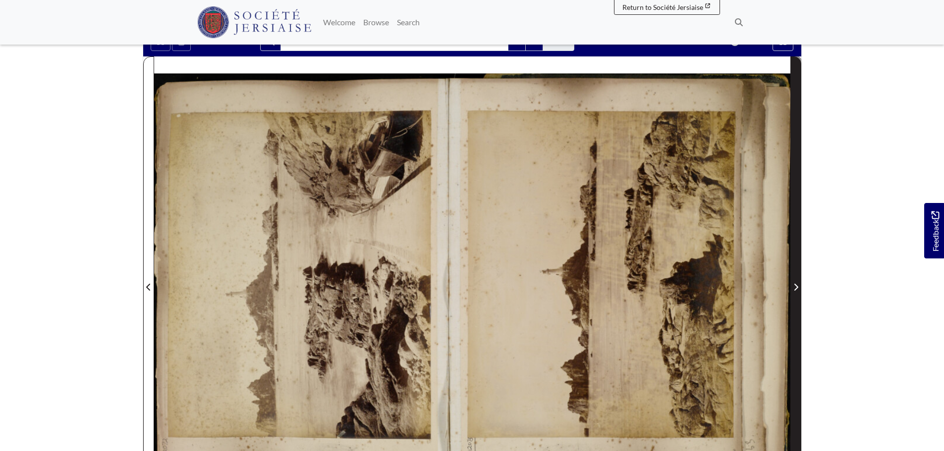
click at [801, 282] on button "Next Page" at bounding box center [795, 281] width 11 height 450
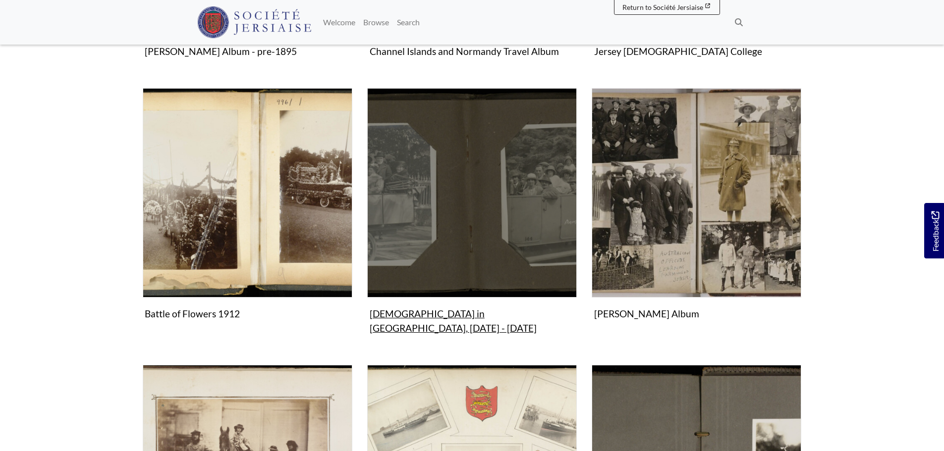
scroll to position [396, 0]
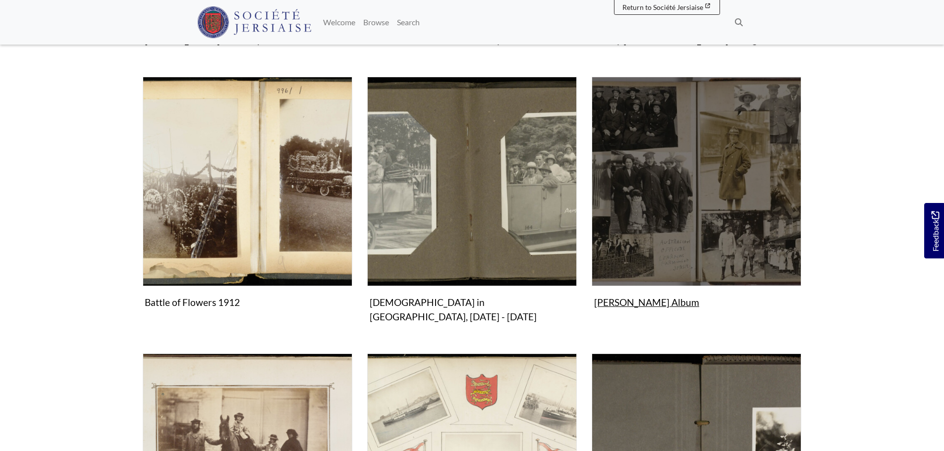
click at [676, 216] on img "Subcollection" at bounding box center [697, 182] width 210 height 210
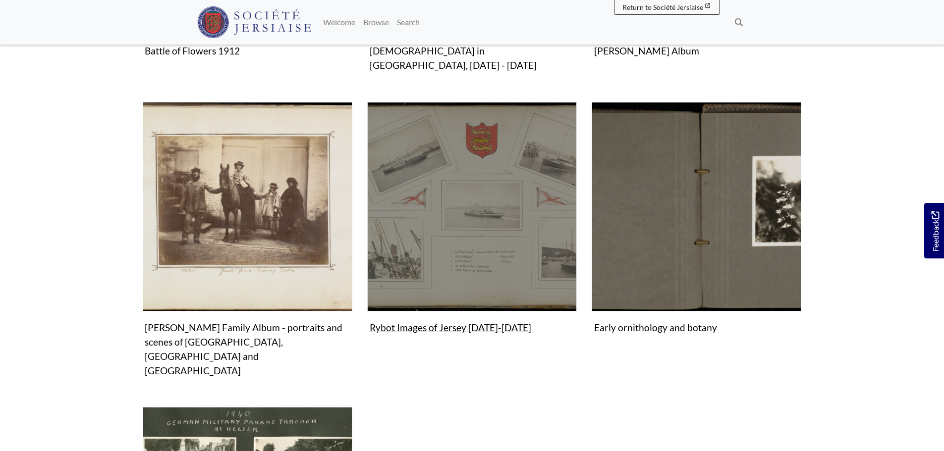
scroll to position [644, 0]
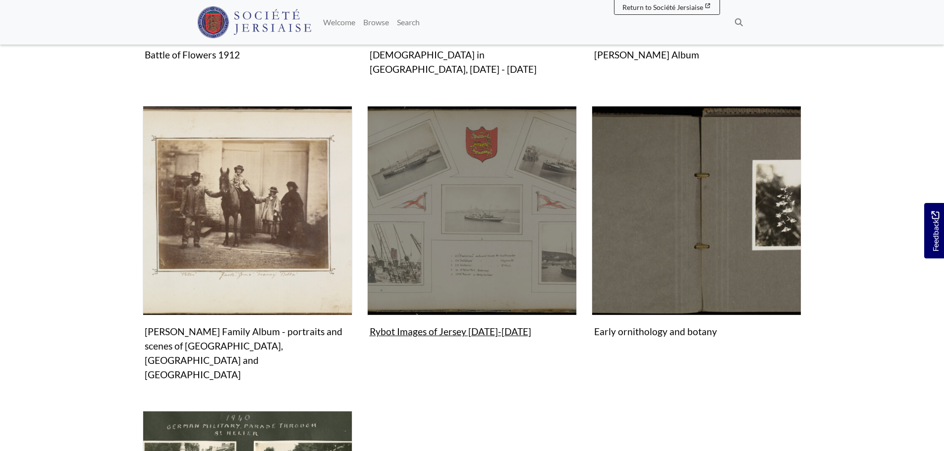
click at [418, 186] on img "Subcollection" at bounding box center [472, 211] width 210 height 210
click at [431, 198] on img "Subcollection" at bounding box center [472, 211] width 210 height 210
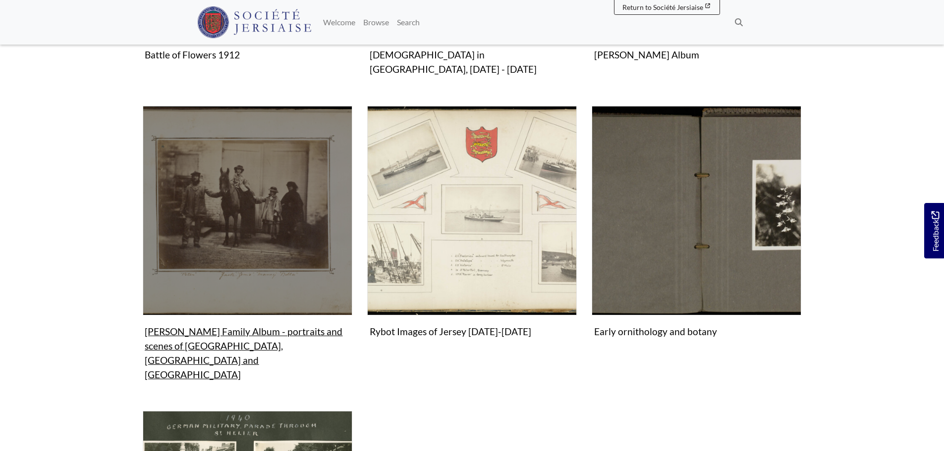
click at [219, 205] on img "Subcollection" at bounding box center [248, 211] width 210 height 210
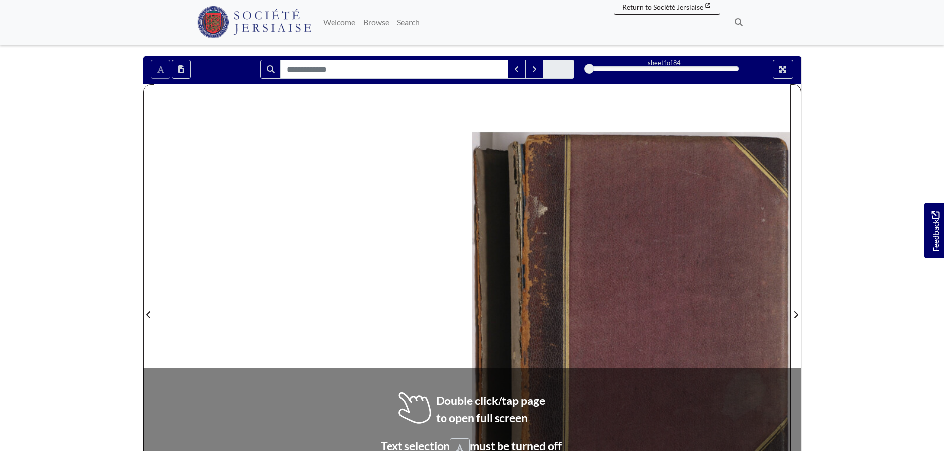
scroll to position [50, 0]
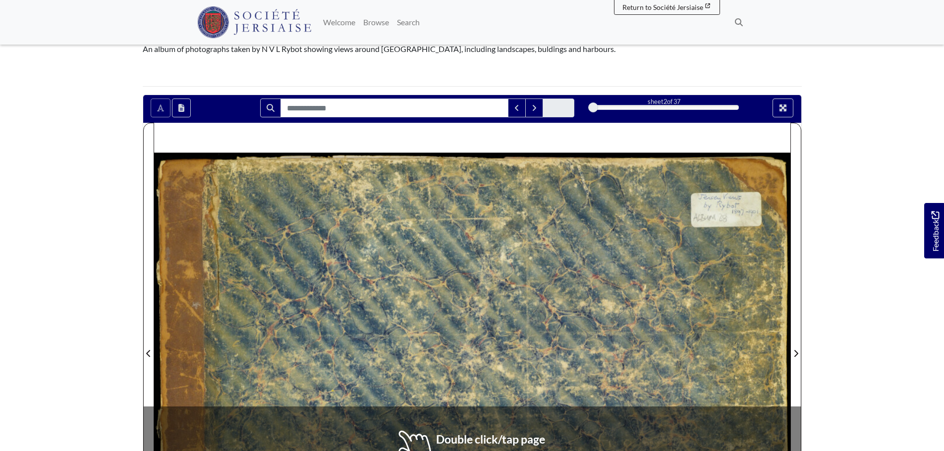
scroll to position [99, 0]
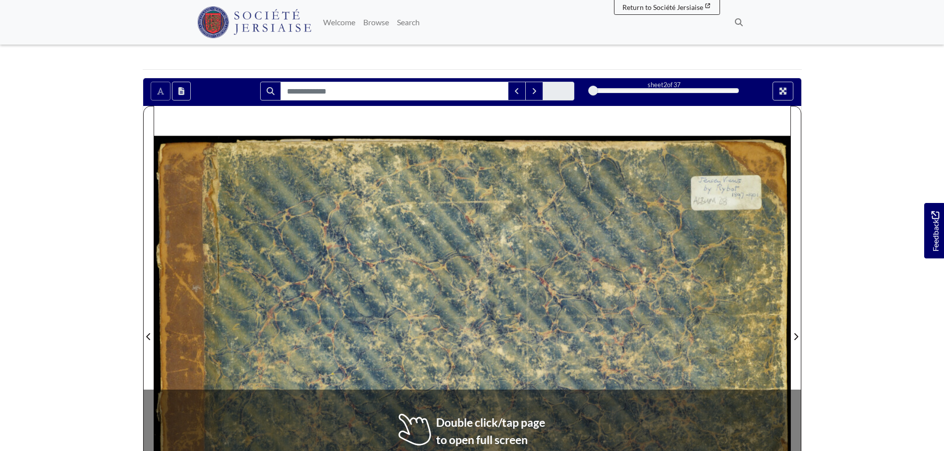
click at [496, 242] on div at bounding box center [631, 331] width 318 height 450
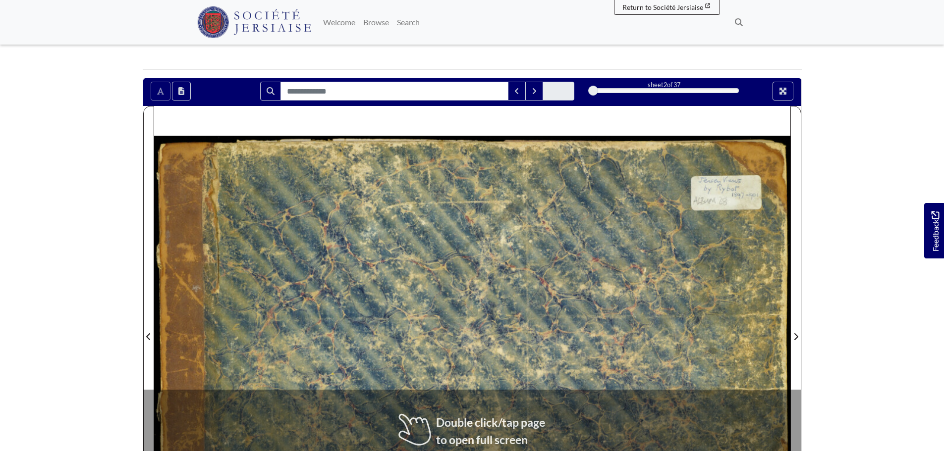
click at [496, 243] on div at bounding box center [631, 331] width 318 height 450
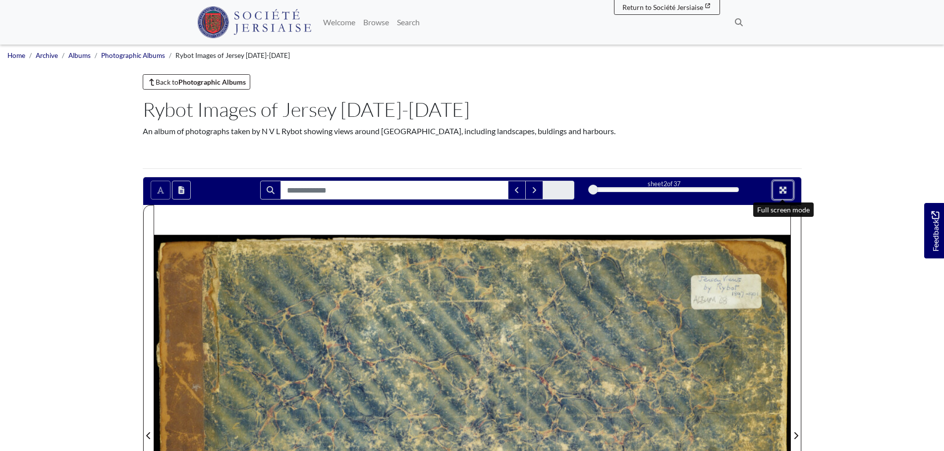
drag, startPoint x: 779, startPoint y: 187, endPoint x: 779, endPoint y: 248, distance: 60.5
click at [779, 188] on icon "Full screen mode" at bounding box center [783, 190] width 8 height 8
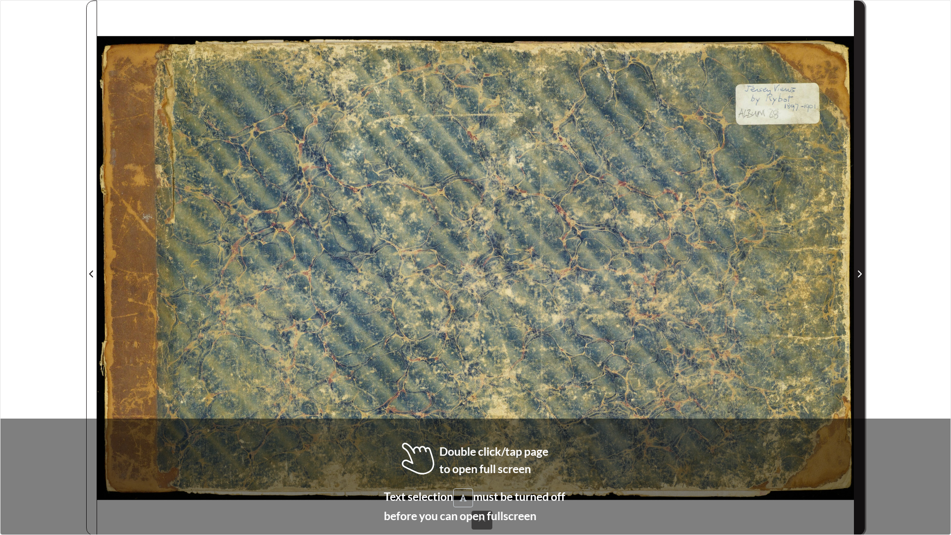
click at [860, 271] on span "Next Page" at bounding box center [860, 274] width 10 height 12
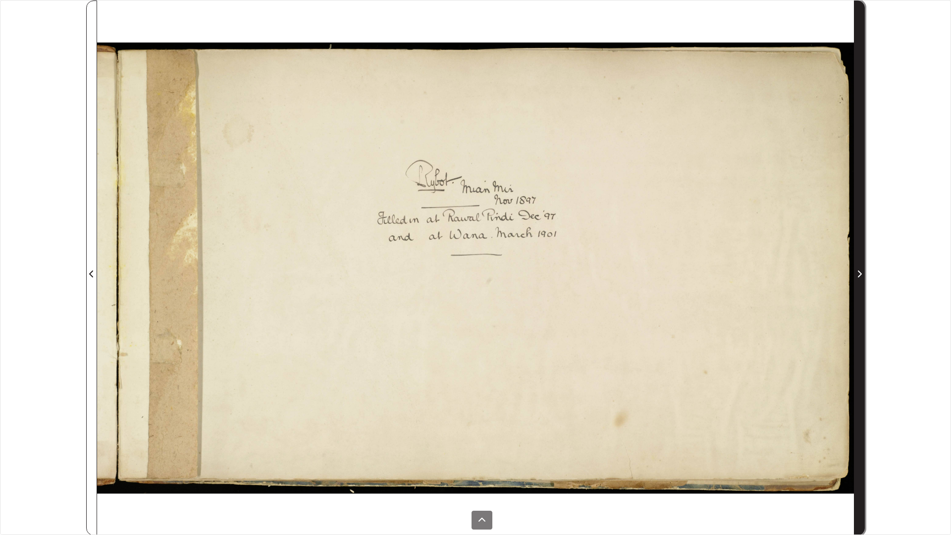
click at [858, 271] on icon "Next Page" at bounding box center [859, 274] width 5 height 8
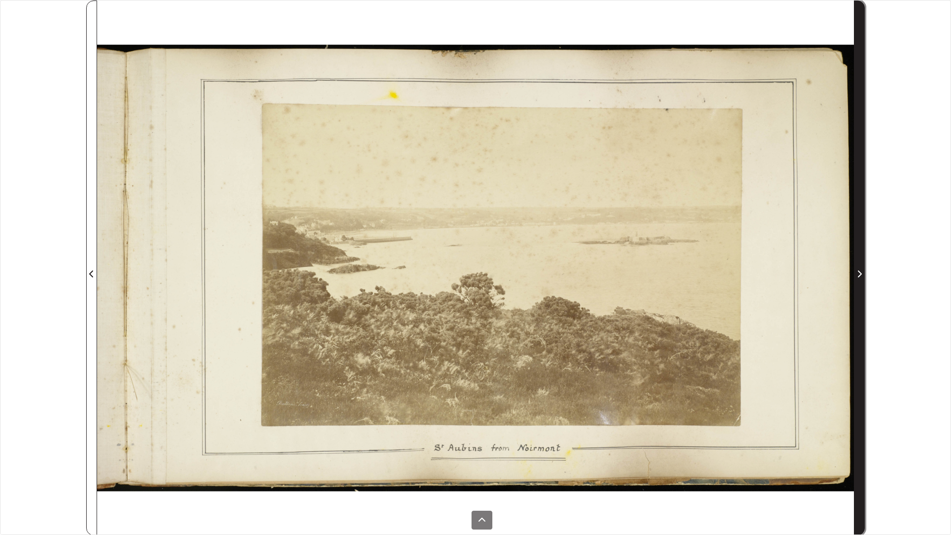
click at [857, 271] on icon "Next Page" at bounding box center [859, 274] width 5 height 8
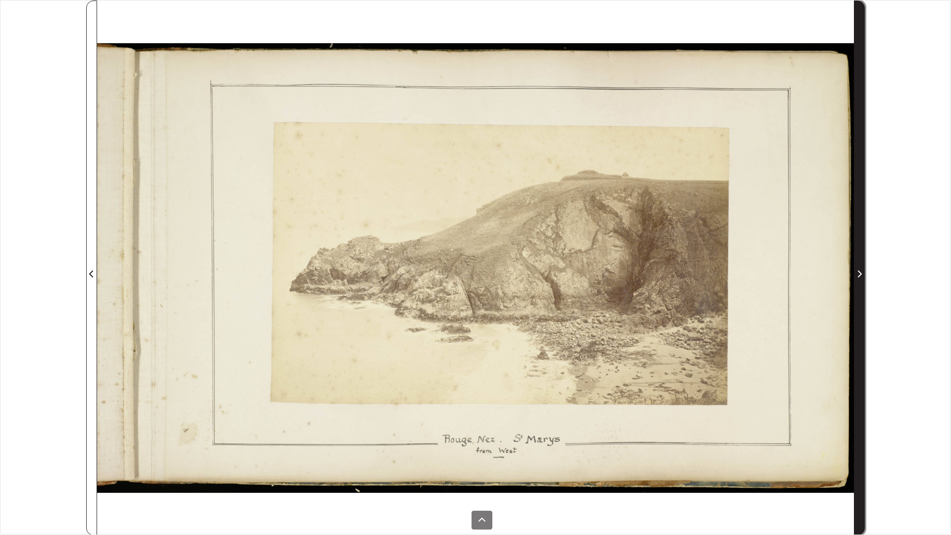
click at [858, 272] on icon "Next Page" at bounding box center [859, 274] width 5 height 8
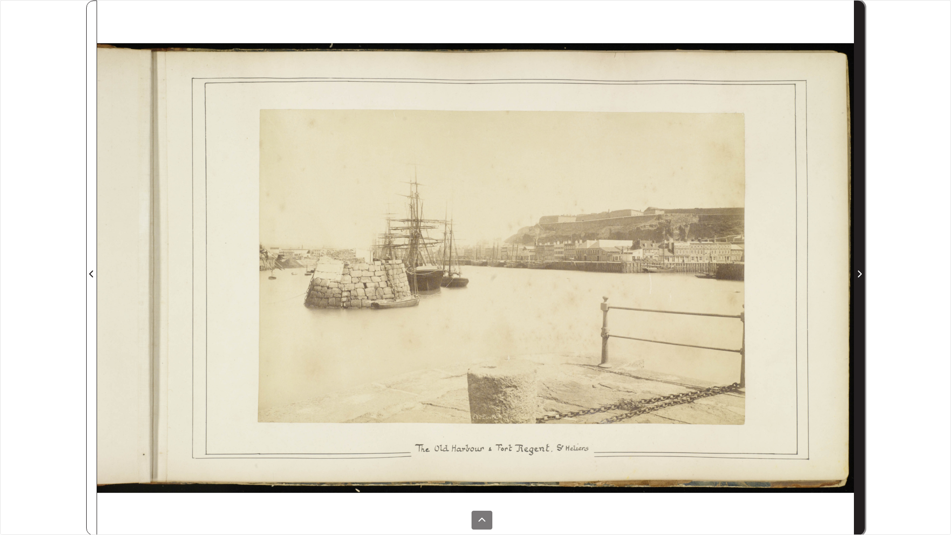
click at [858, 272] on icon "Next Page" at bounding box center [859, 274] width 5 height 8
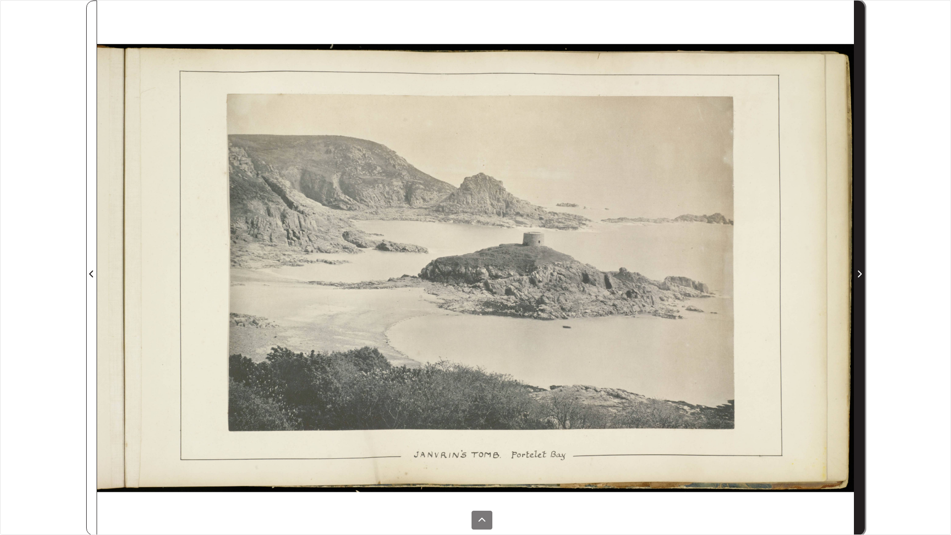
click at [858, 272] on icon "Next Page" at bounding box center [859, 274] width 5 height 8
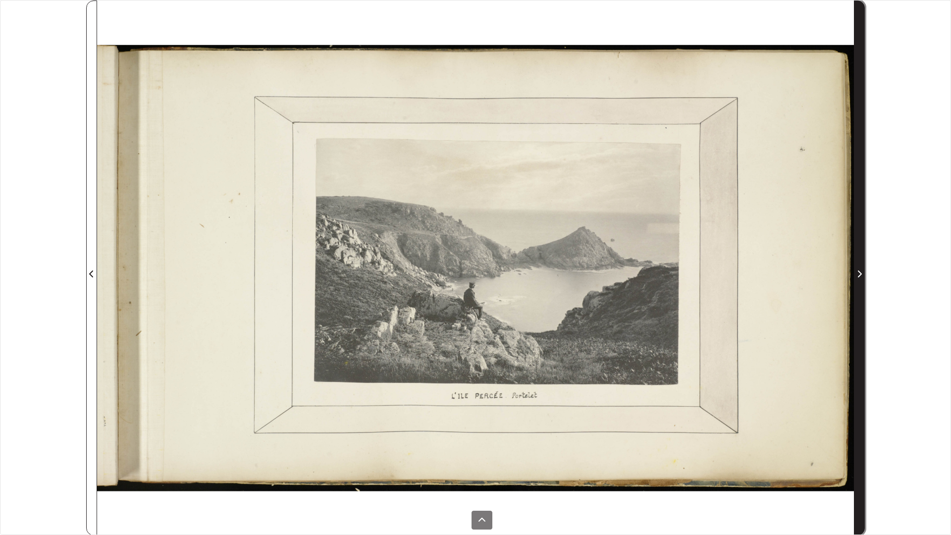
click at [858, 273] on icon "Next Page" at bounding box center [859, 274] width 5 height 8
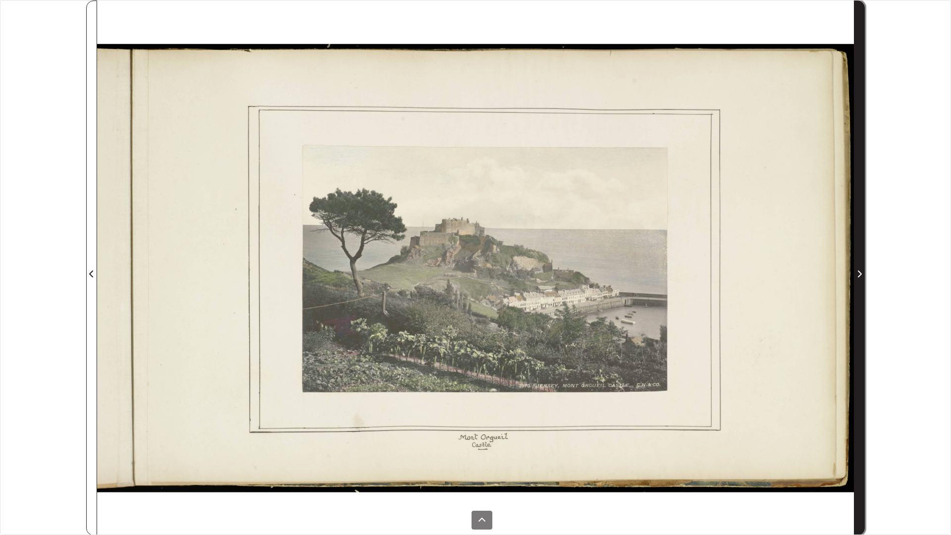
click at [859, 273] on icon "Next Page" at bounding box center [859, 274] width 5 height 8
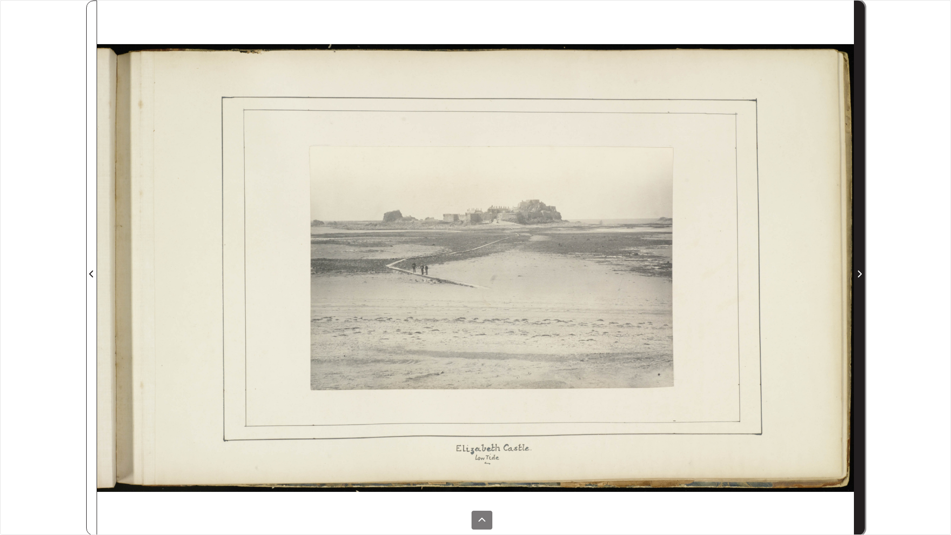
click at [859, 273] on icon "Next Page" at bounding box center [859, 274] width 5 height 8
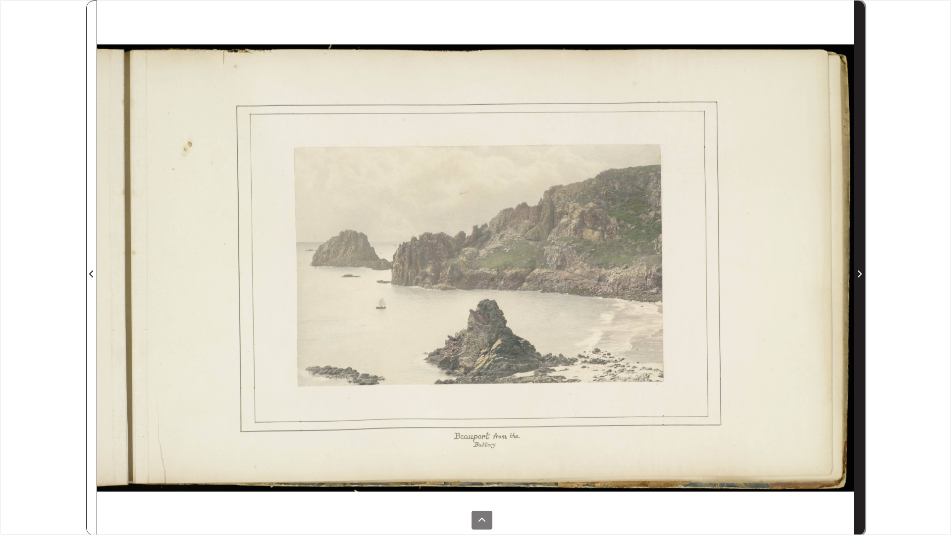
click at [859, 273] on icon "Next Page" at bounding box center [859, 274] width 5 height 8
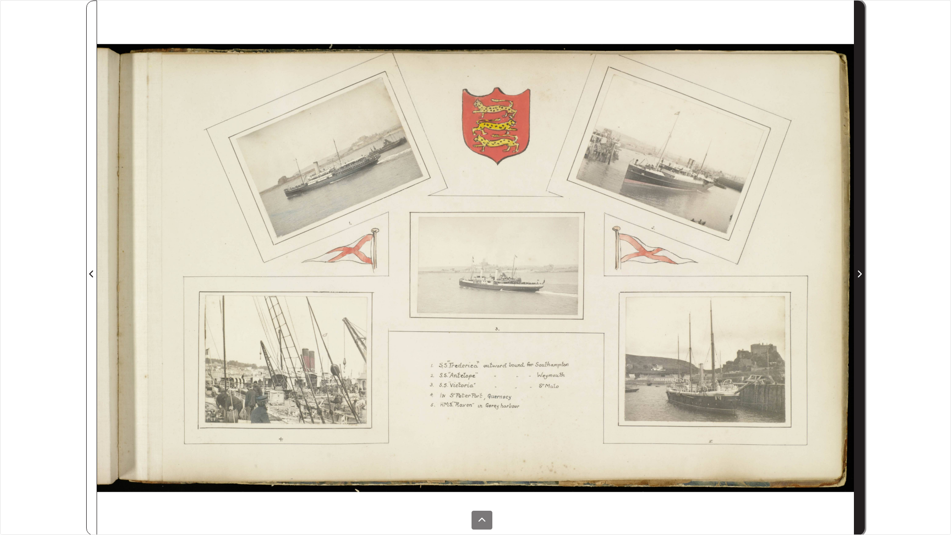
click at [859, 273] on icon "Next Page" at bounding box center [859, 274] width 5 height 8
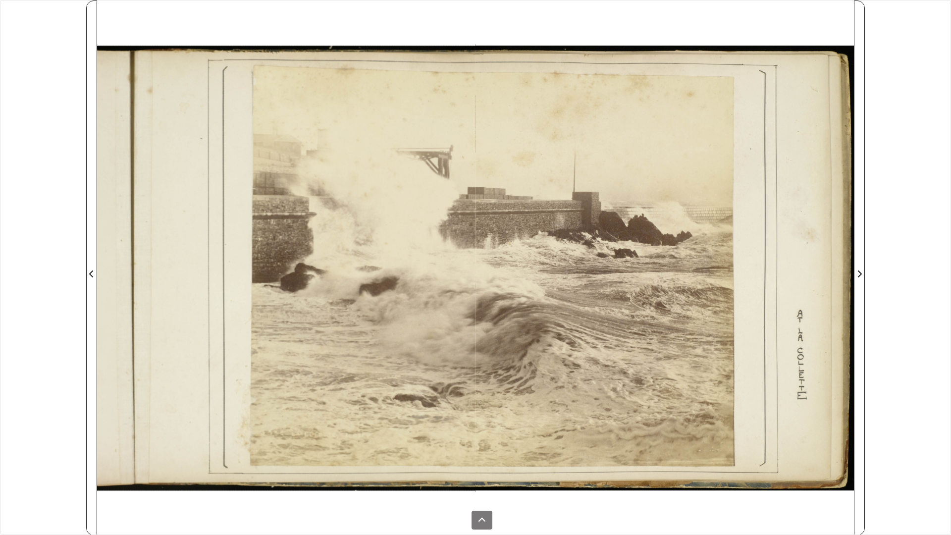
click at [488, 33] on div at bounding box center [665, 267] width 379 height 535
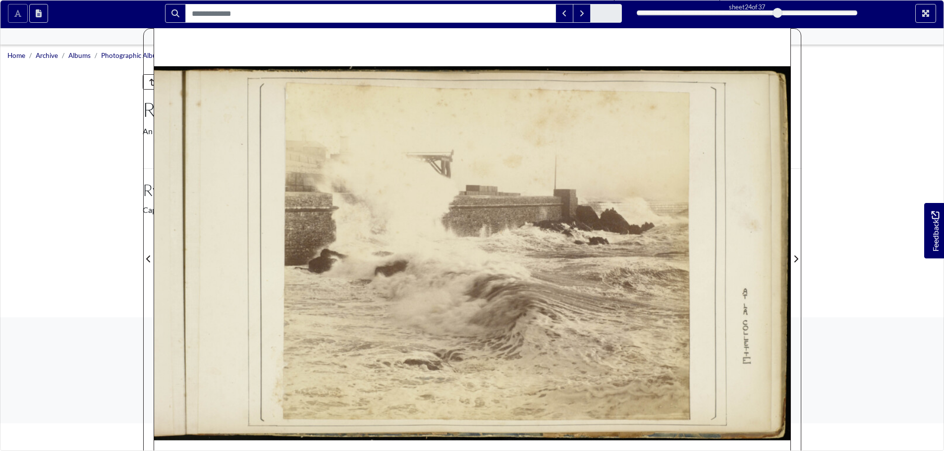
scroll to position [149, 0]
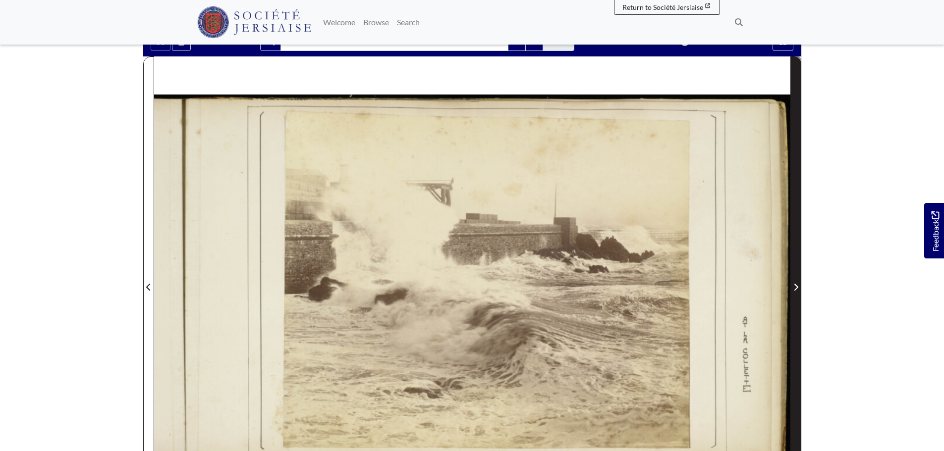
click at [796, 282] on span "Next Page" at bounding box center [796, 287] width 10 height 12
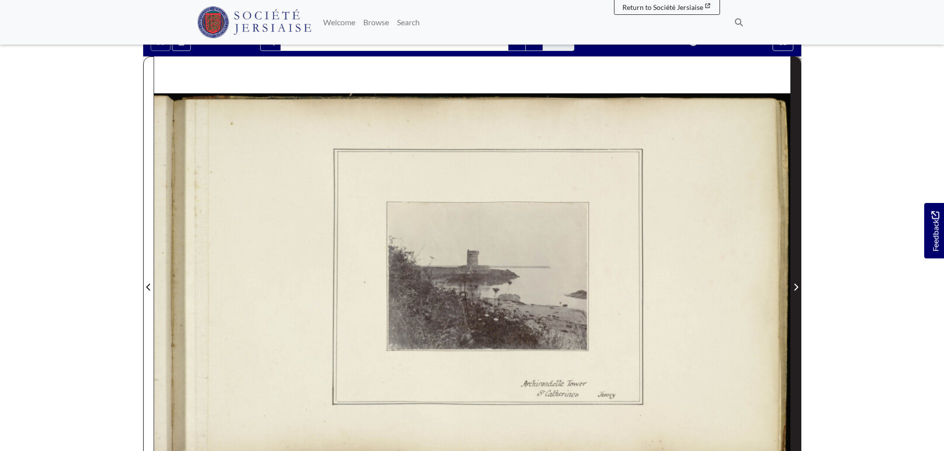
click at [796, 282] on span "Next Page" at bounding box center [796, 287] width 10 height 12
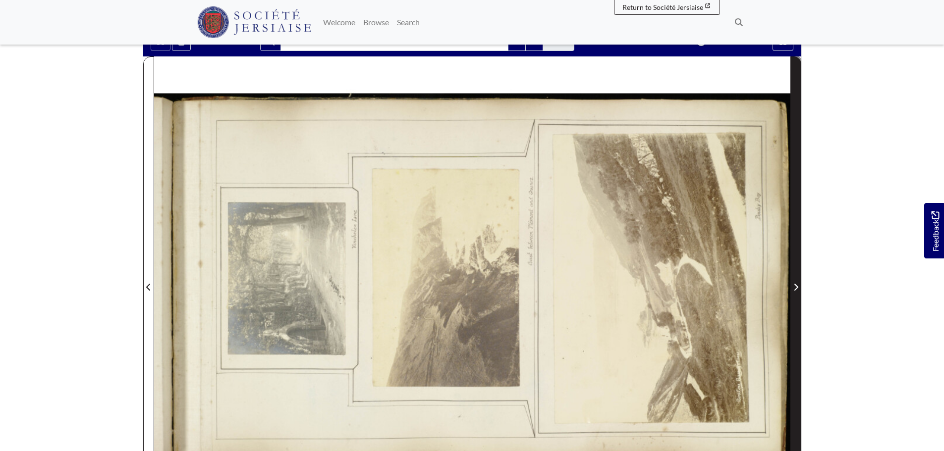
click at [797, 284] on icon "Next Page" at bounding box center [795, 287] width 5 height 8
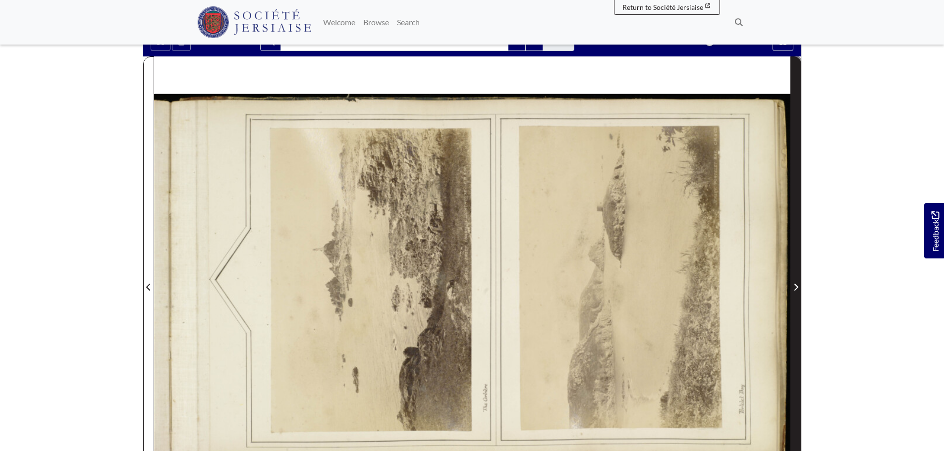
click at [797, 285] on icon "Next Page" at bounding box center [795, 287] width 5 height 8
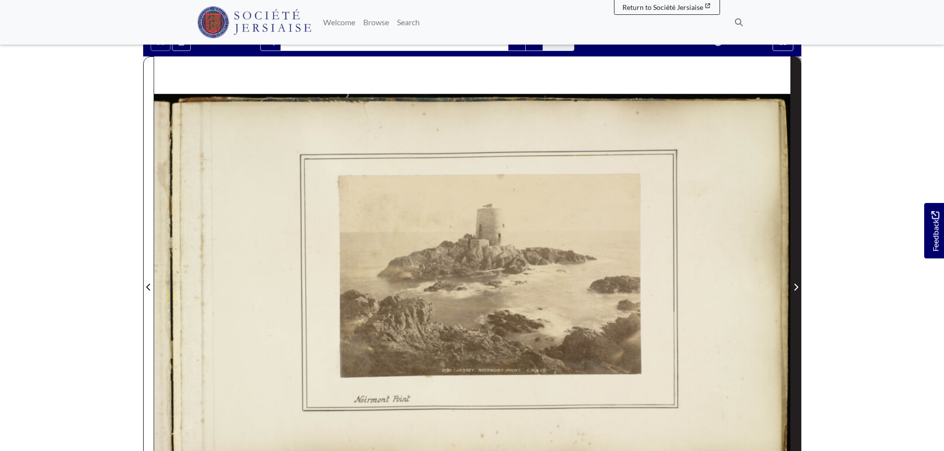
click at [796, 288] on icon "Next Page" at bounding box center [795, 287] width 5 height 8
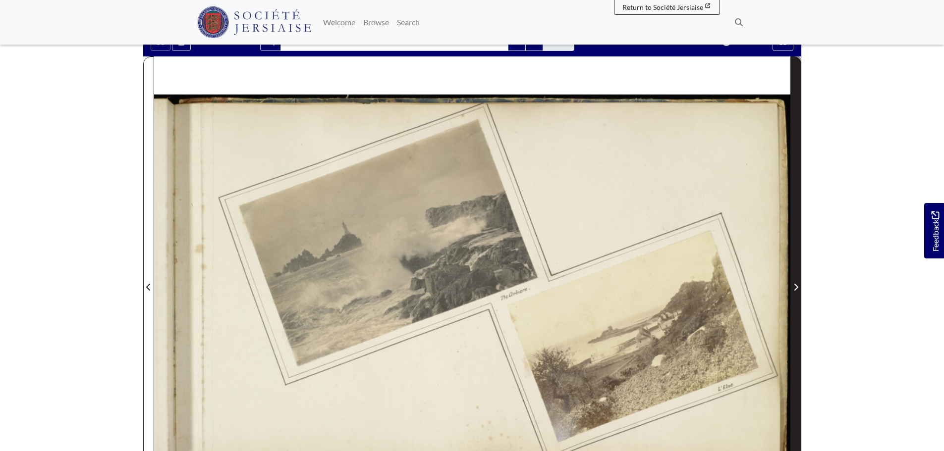
click at [795, 289] on icon "Next Page" at bounding box center [795, 287] width 5 height 8
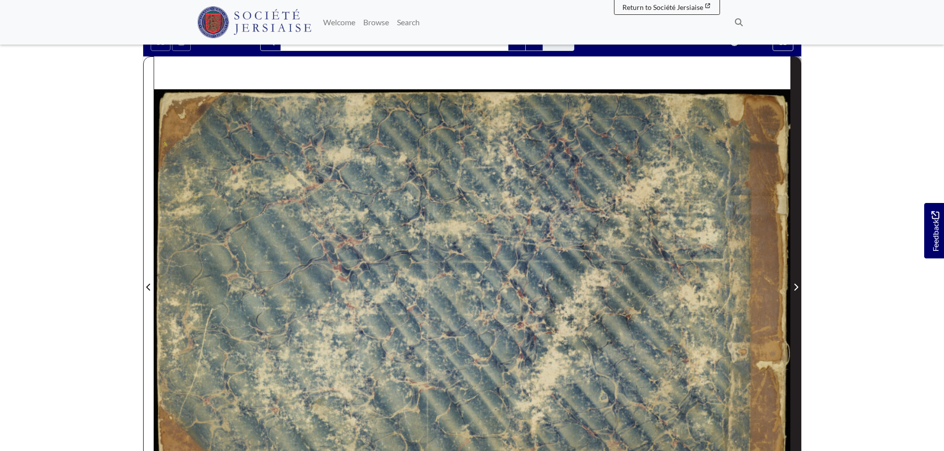
click at [795, 289] on icon "Next Page" at bounding box center [795, 287] width 5 height 8
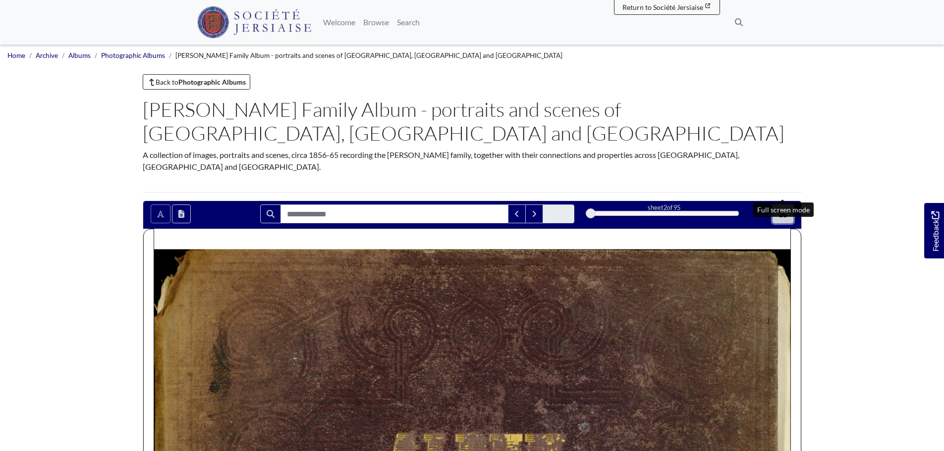
click at [780, 211] on icon "Full screen mode" at bounding box center [782, 214] width 7 height 7
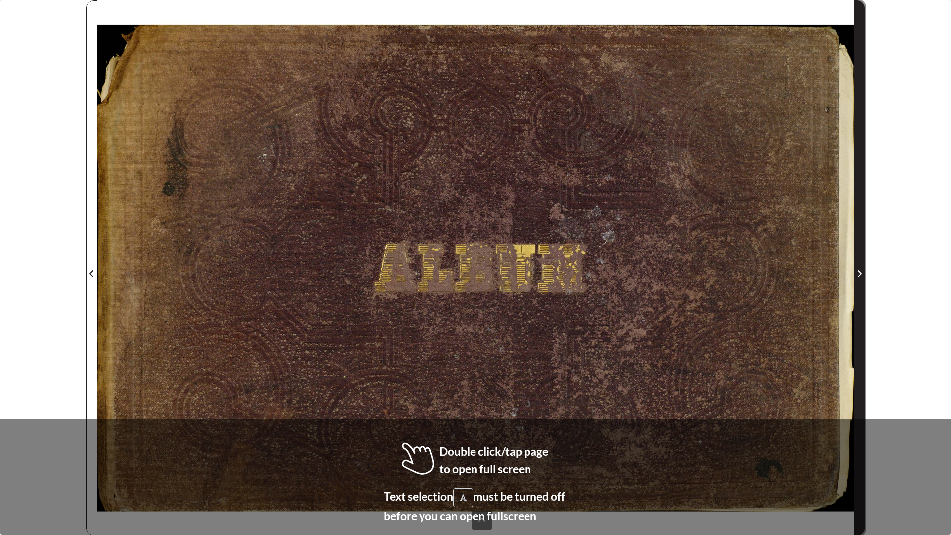
click at [862, 273] on span "Next Page" at bounding box center [860, 274] width 10 height 12
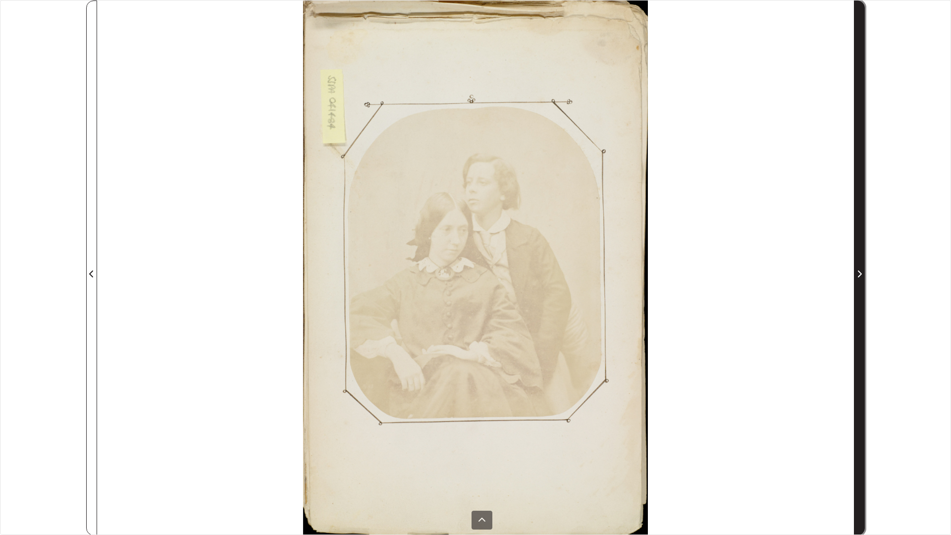
click at [862, 273] on span "Next Page" at bounding box center [860, 274] width 10 height 12
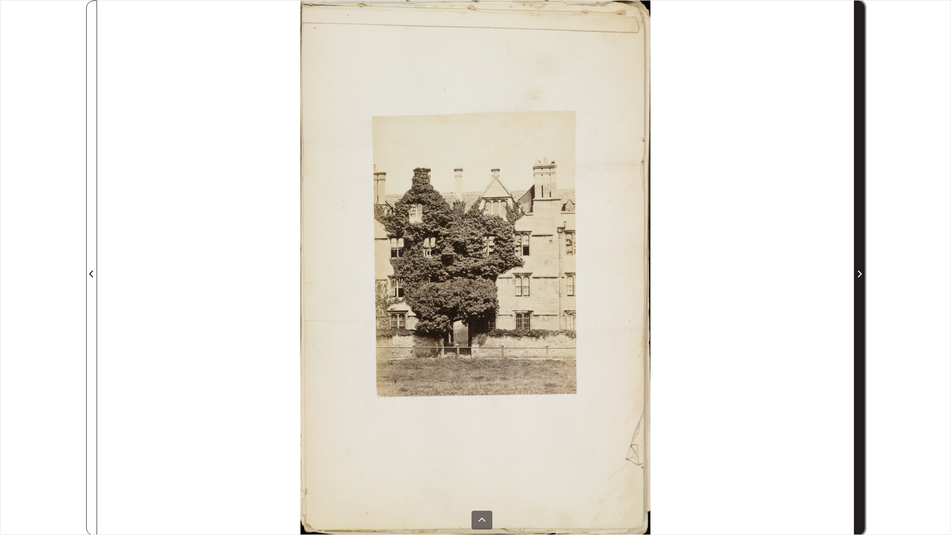
click at [862, 273] on span "Next Page" at bounding box center [860, 274] width 10 height 12
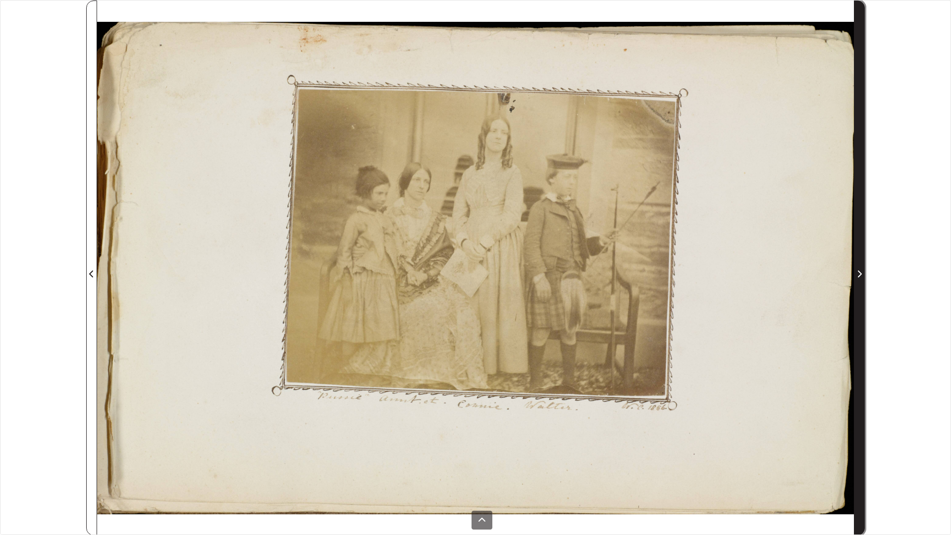
click at [862, 273] on span "Next Page" at bounding box center [860, 274] width 10 height 12
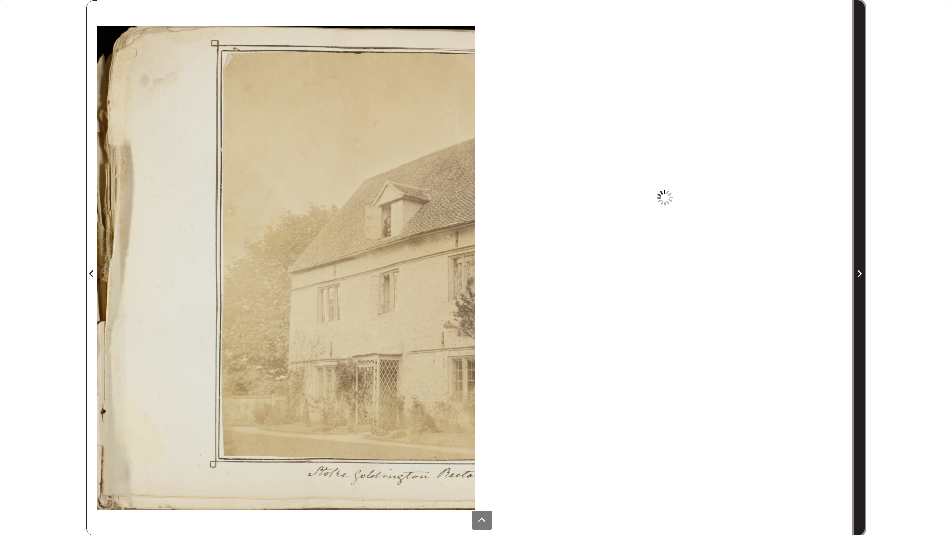
click at [862, 273] on span "Next Page" at bounding box center [860, 274] width 10 height 12
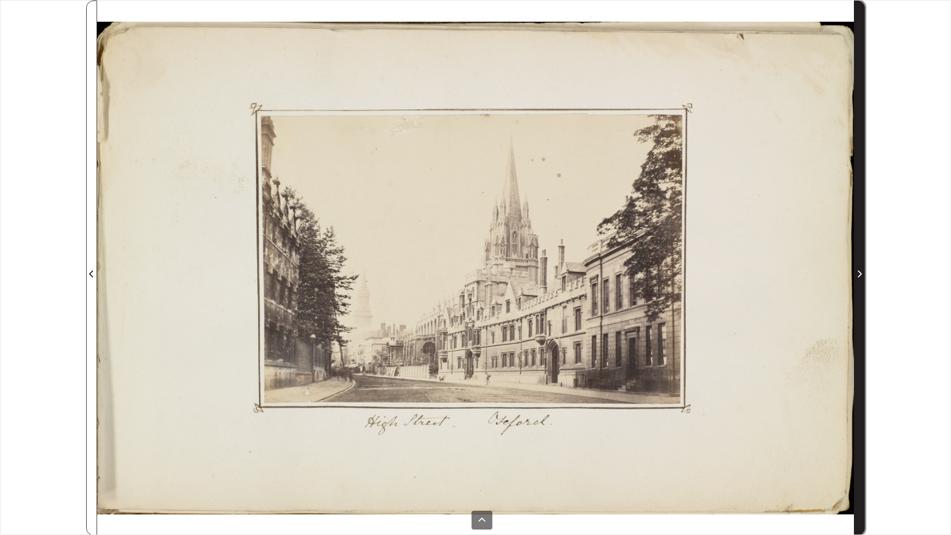
click at [862, 273] on span "Next Page" at bounding box center [860, 274] width 10 height 12
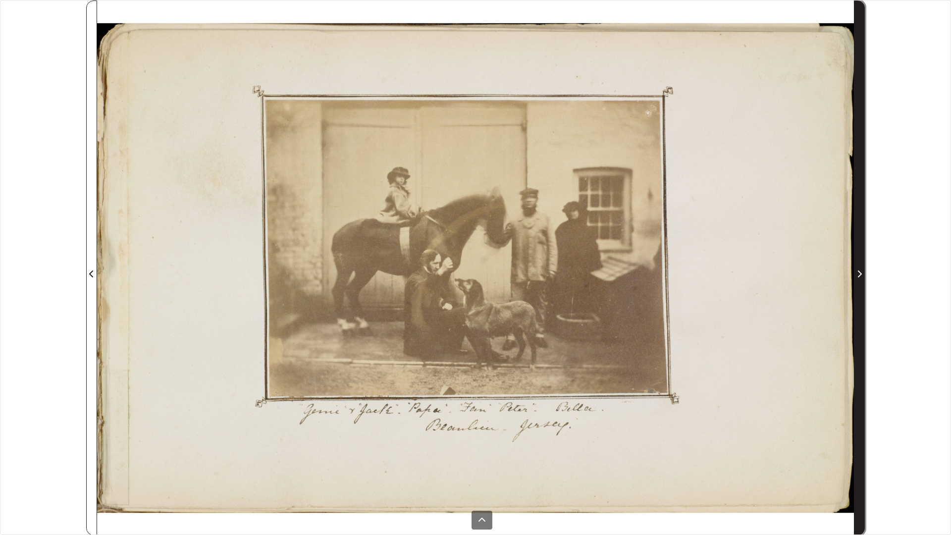
click at [862, 273] on span "Next Page" at bounding box center [860, 274] width 10 height 12
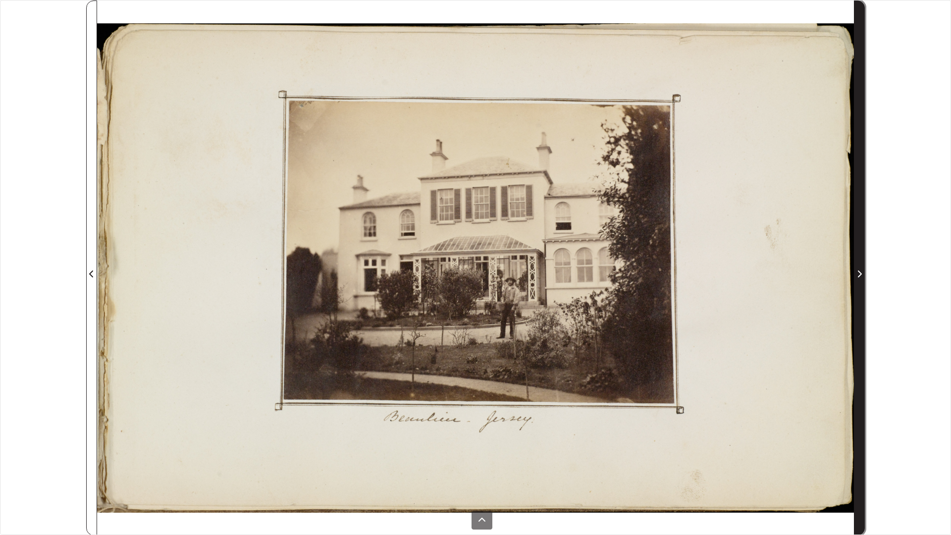
click at [862, 273] on span "Next Page" at bounding box center [860, 274] width 10 height 12
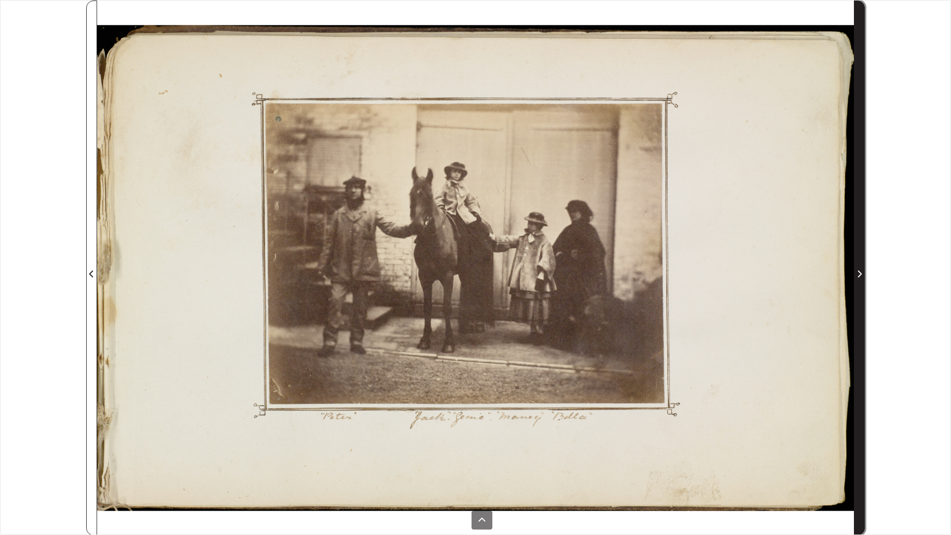
click at [862, 273] on span "Next Page" at bounding box center [860, 274] width 10 height 12
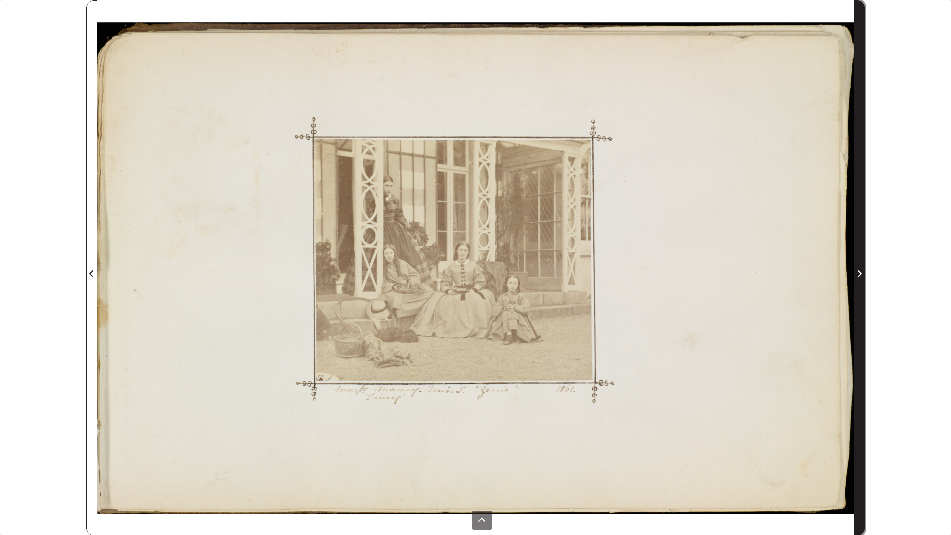
click at [862, 273] on span "Next Page" at bounding box center [860, 274] width 10 height 12
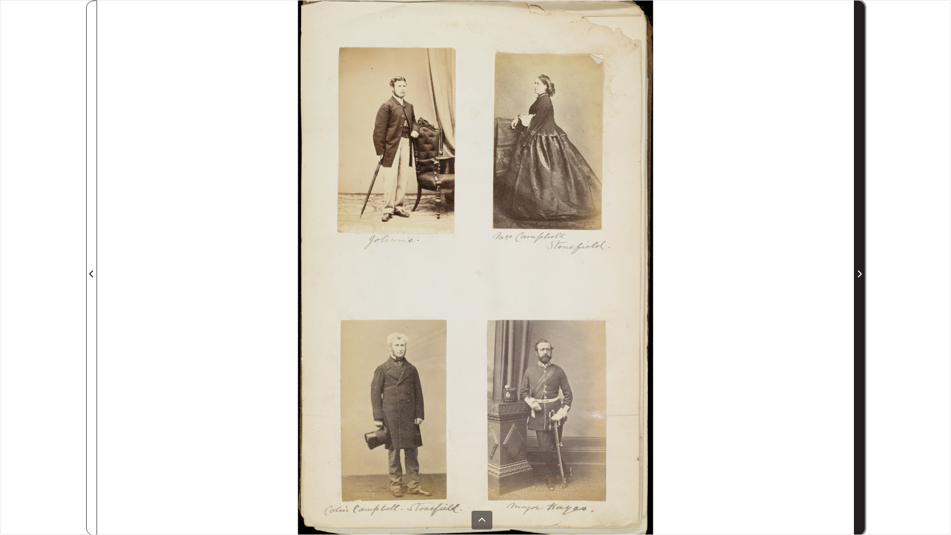
click at [862, 273] on span "Next Page" at bounding box center [860, 274] width 10 height 12
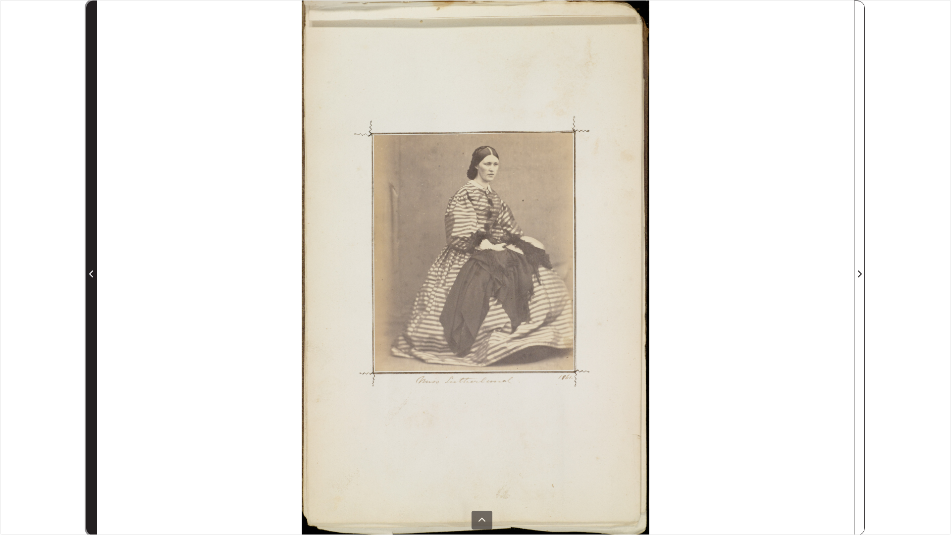
click at [93, 276] on icon "Previous Page" at bounding box center [91, 274] width 5 height 8
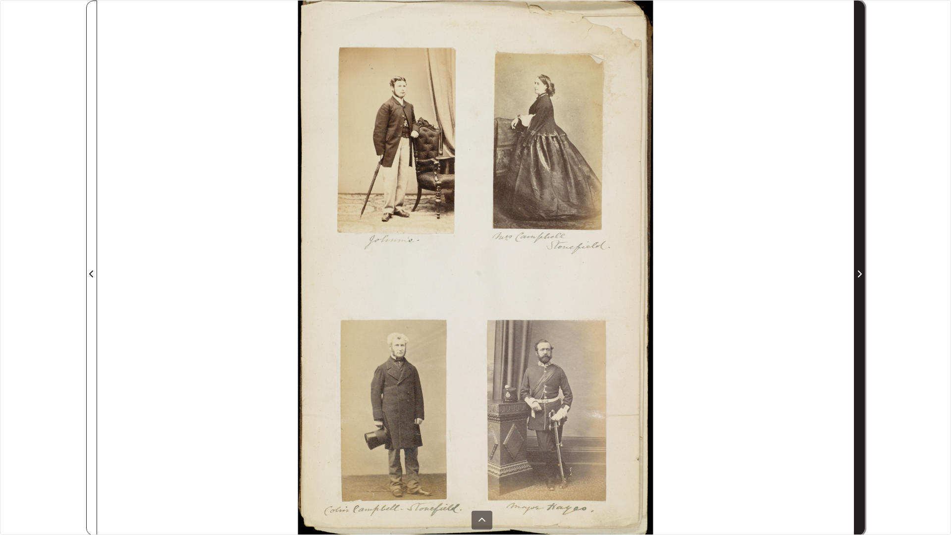
click at [860, 274] on icon "Next Page" at bounding box center [859, 274] width 5 height 8
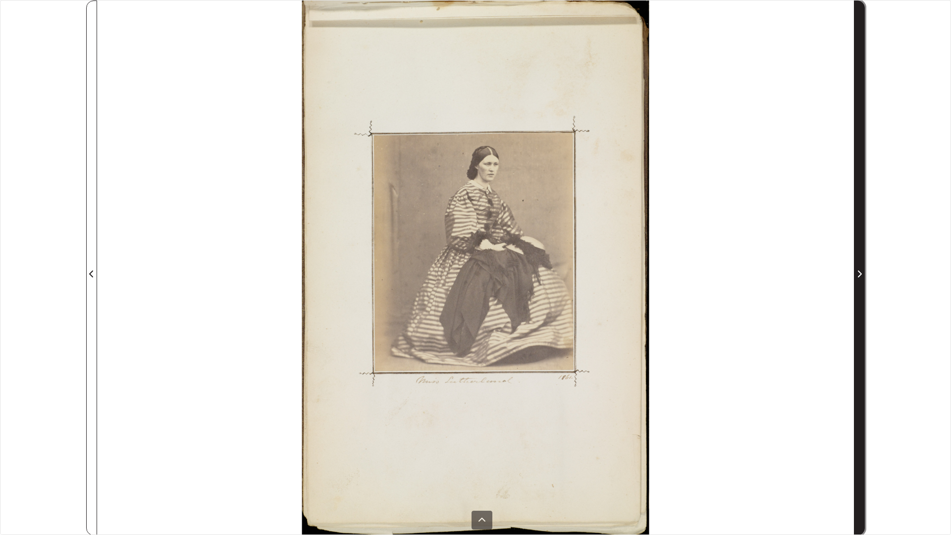
click at [860, 274] on icon "Next Page" at bounding box center [859, 274] width 5 height 8
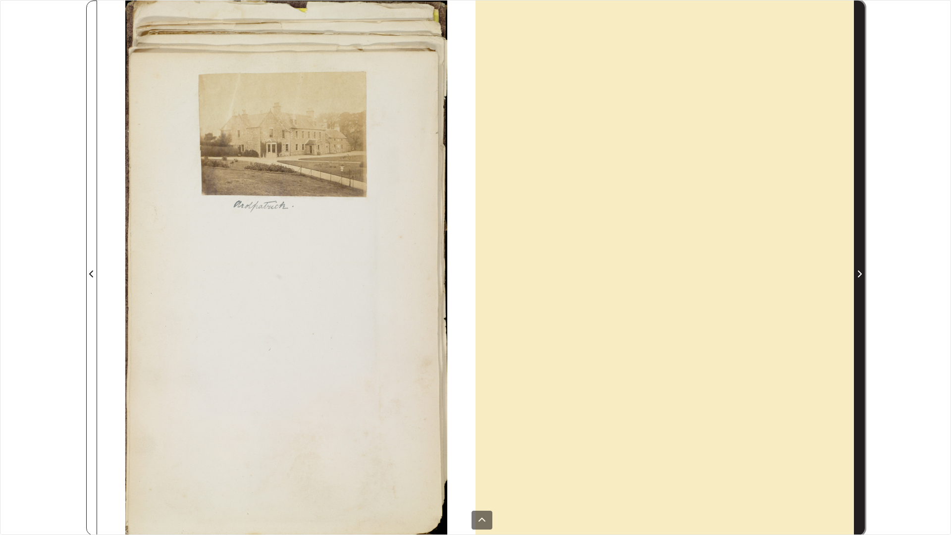
click at [860, 274] on icon "Next Page" at bounding box center [859, 274] width 5 height 8
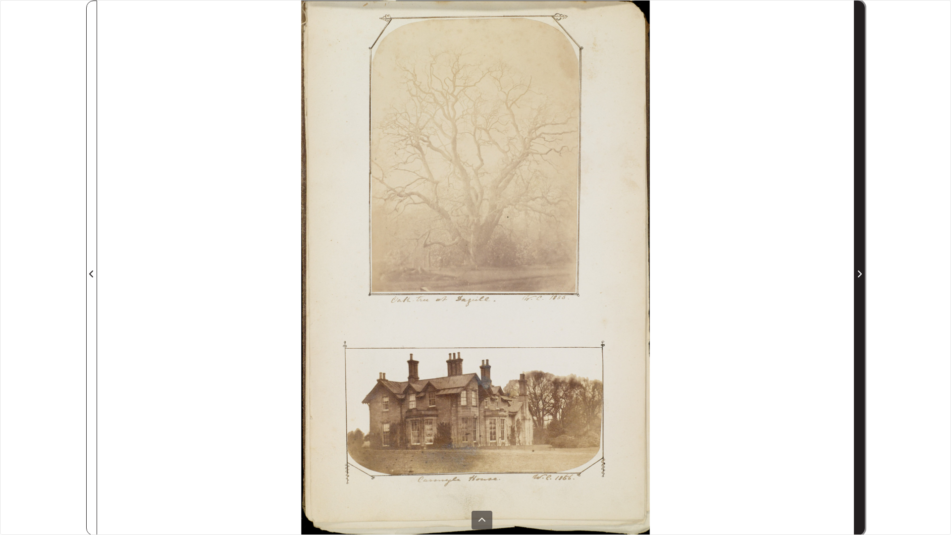
click at [860, 274] on icon "Next Page" at bounding box center [859, 274] width 5 height 8
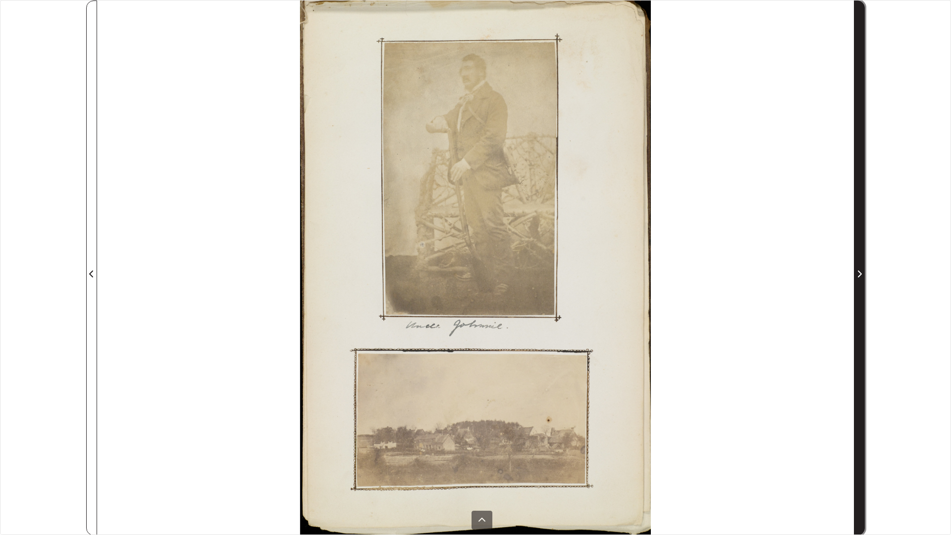
click at [860, 274] on icon "Next Page" at bounding box center [859, 274] width 5 height 8
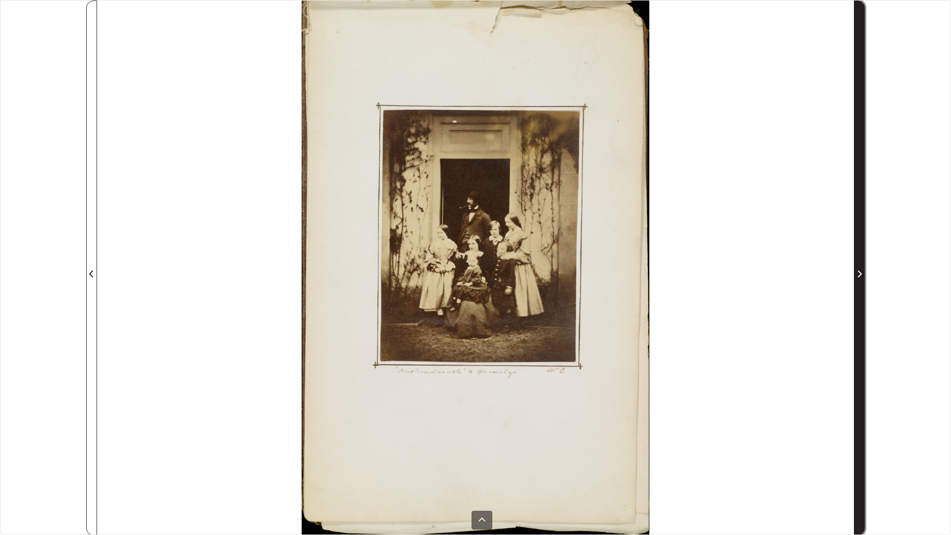
click at [860, 274] on icon "Next Page" at bounding box center [859, 274] width 5 height 8
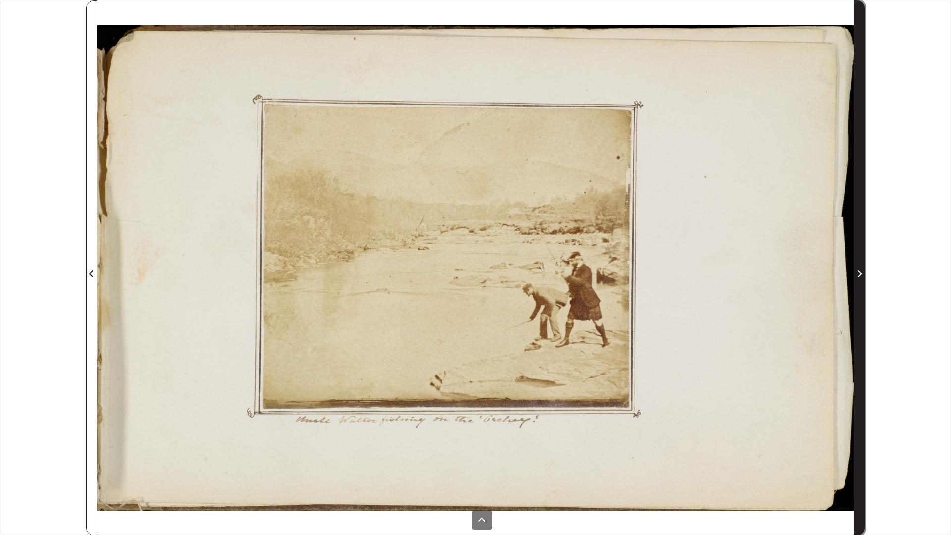
click at [860, 274] on icon "Next Page" at bounding box center [859, 274] width 5 height 8
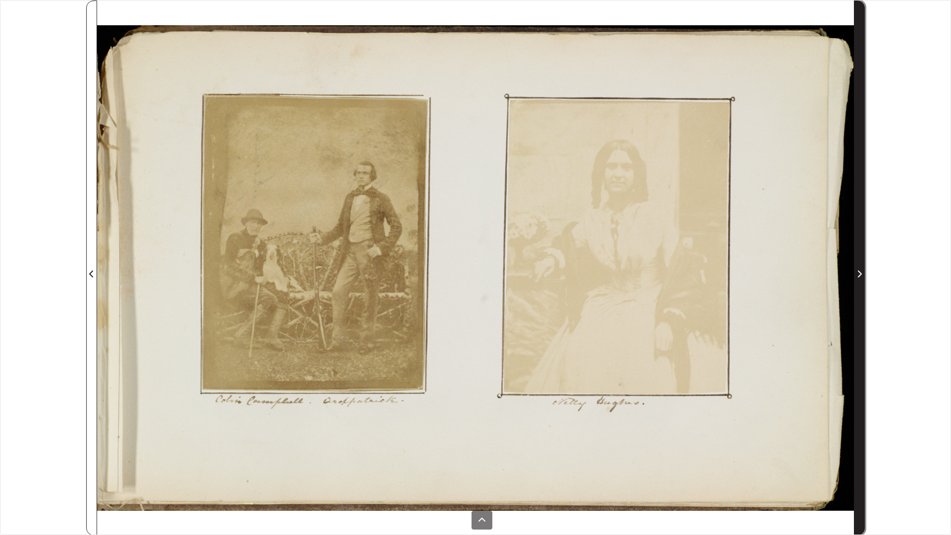
click at [855, 275] on span "Next Page" at bounding box center [860, 274] width 10 height 12
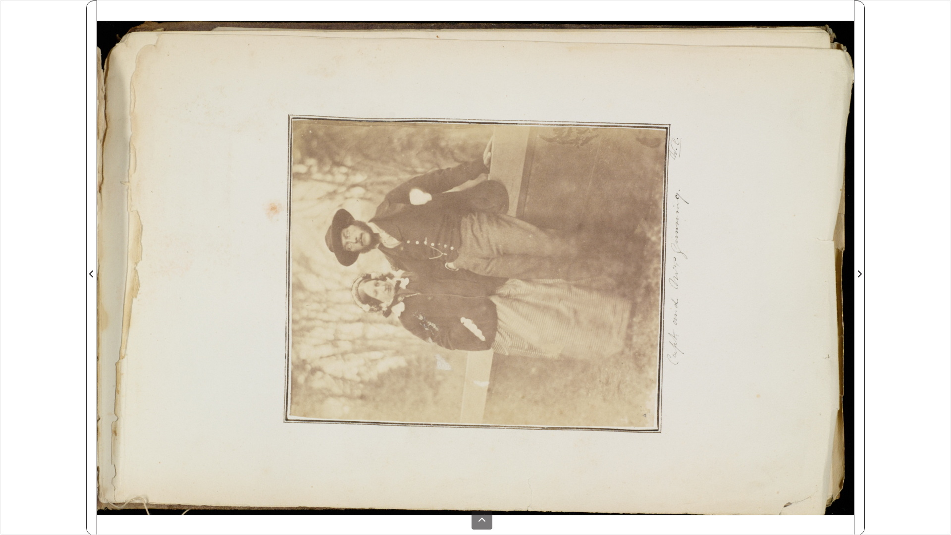
drag, startPoint x: 854, startPoint y: 274, endPoint x: 829, endPoint y: 207, distance: 71.5
click at [829, 207] on div at bounding box center [665, 267] width 379 height 535
click at [800, 214] on div at bounding box center [665, 267] width 379 height 535
click at [735, 224] on div at bounding box center [665, 267] width 379 height 535
click at [687, 446] on div at bounding box center [665, 267] width 379 height 535
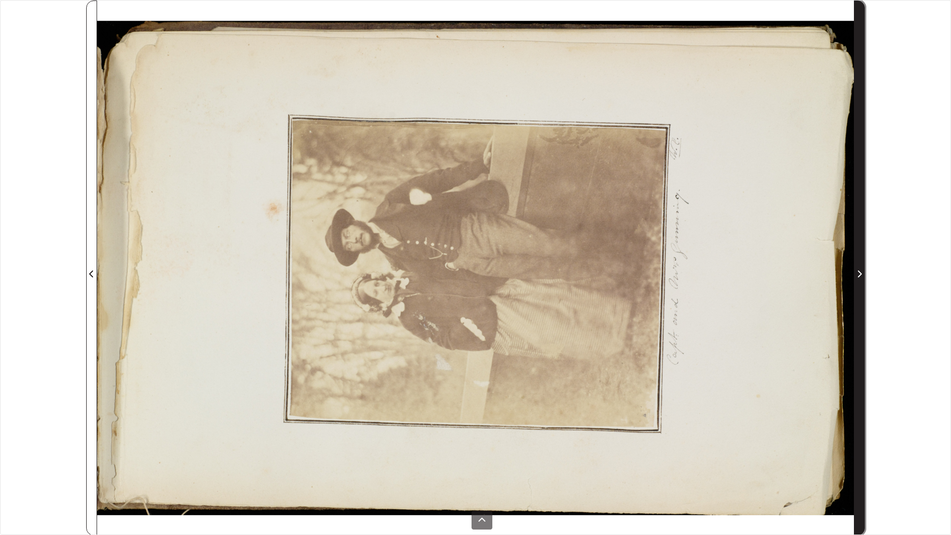
click at [861, 271] on icon "Next Page" at bounding box center [859, 274] width 5 height 8
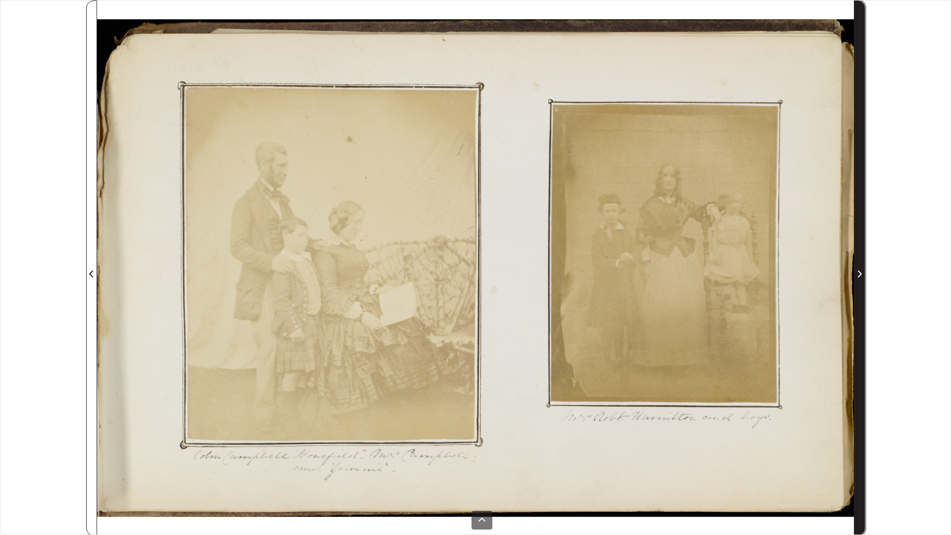
click at [861, 272] on icon "Next Page" at bounding box center [859, 274] width 5 height 8
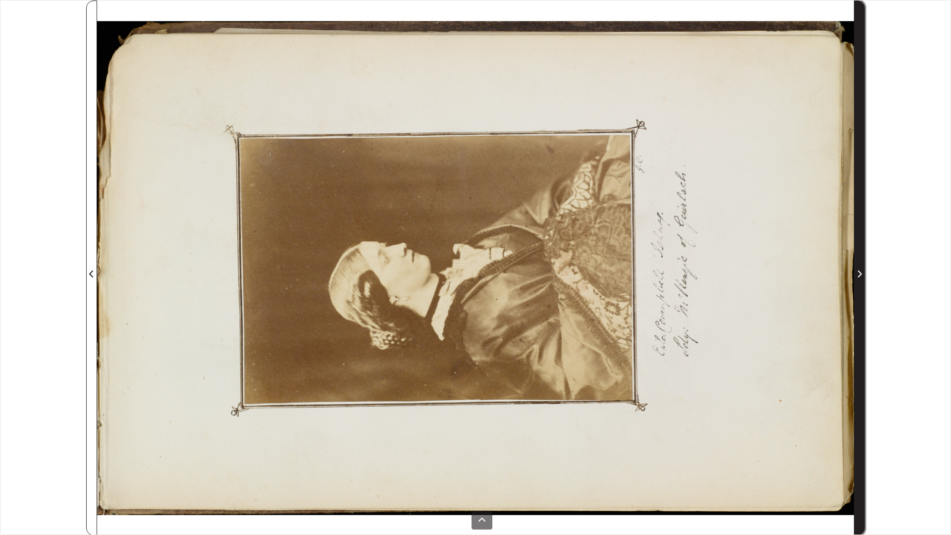
click at [861, 272] on icon "Next Page" at bounding box center [859, 274] width 5 height 8
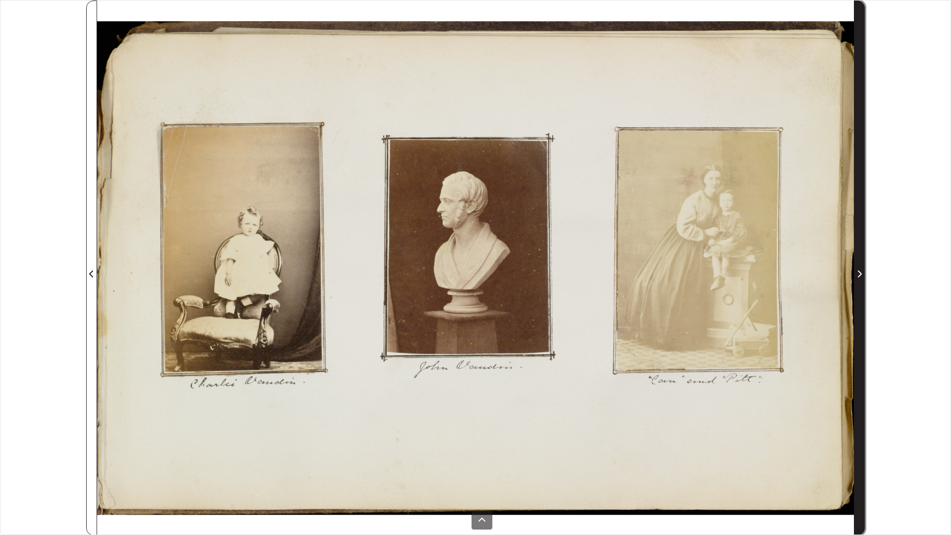
click at [861, 273] on icon "Next Page" at bounding box center [859, 274] width 5 height 8
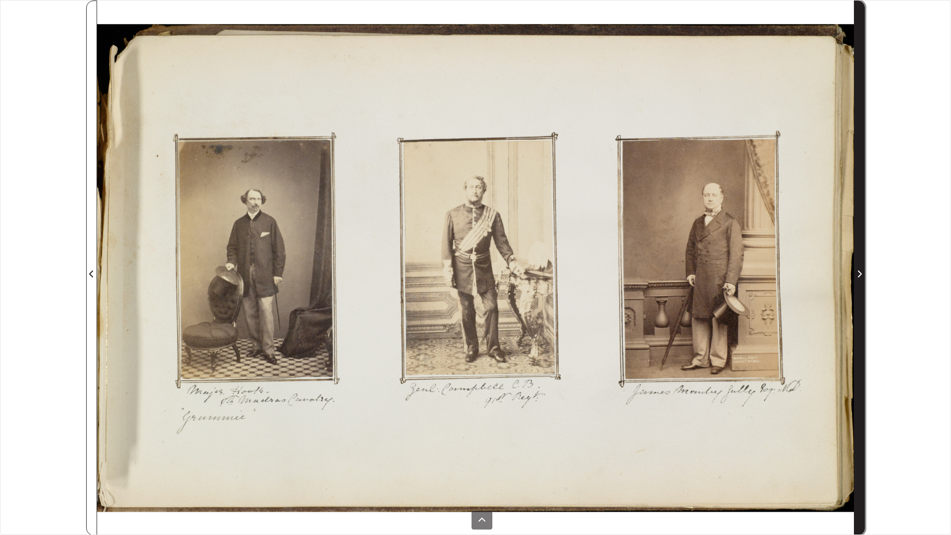
click at [863, 276] on span "Next Page" at bounding box center [860, 274] width 10 height 12
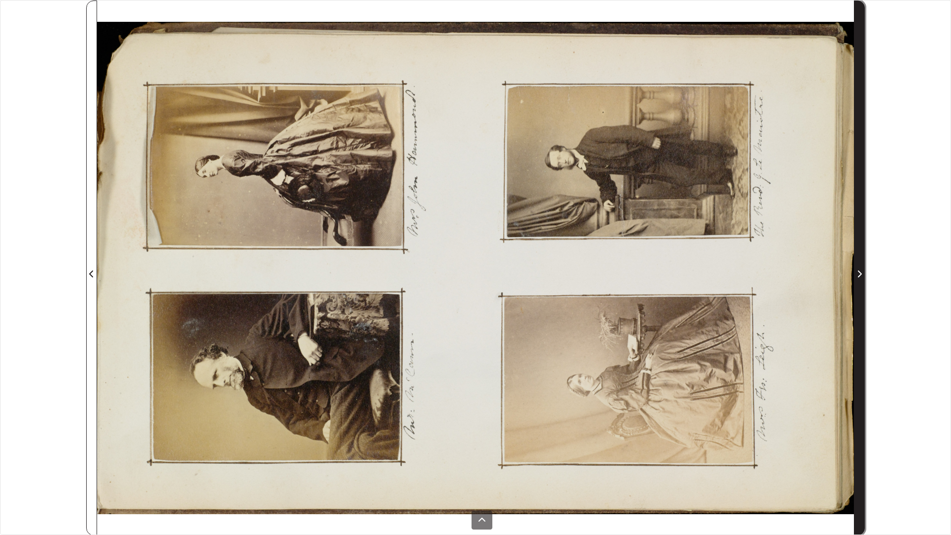
click at [862, 276] on span "Next Page" at bounding box center [860, 274] width 10 height 12
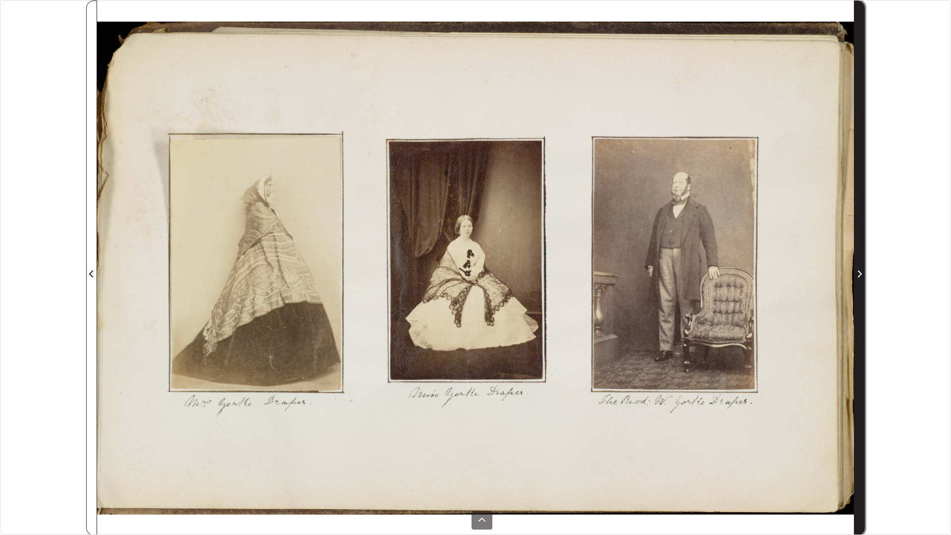
click at [862, 276] on span "Next Page" at bounding box center [860, 274] width 10 height 12
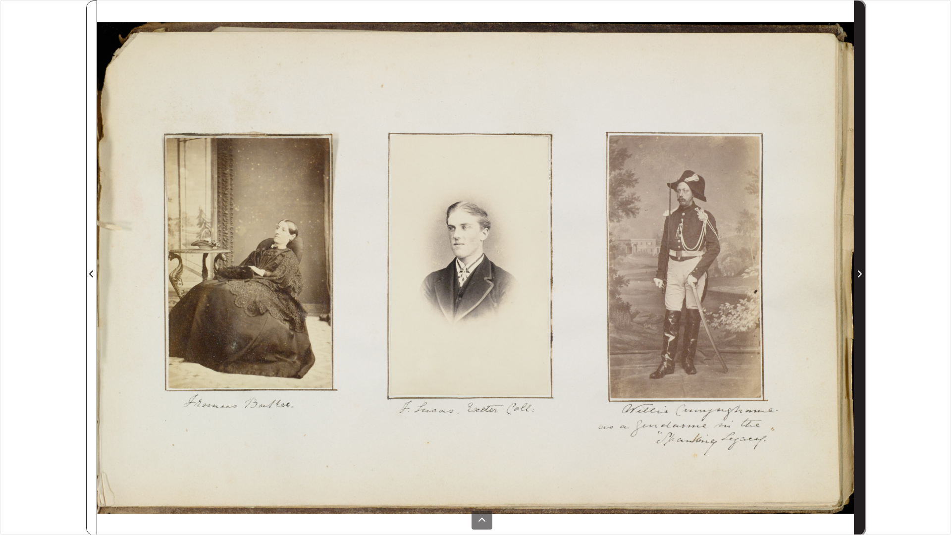
click at [862, 276] on span "Next Page" at bounding box center [860, 274] width 10 height 12
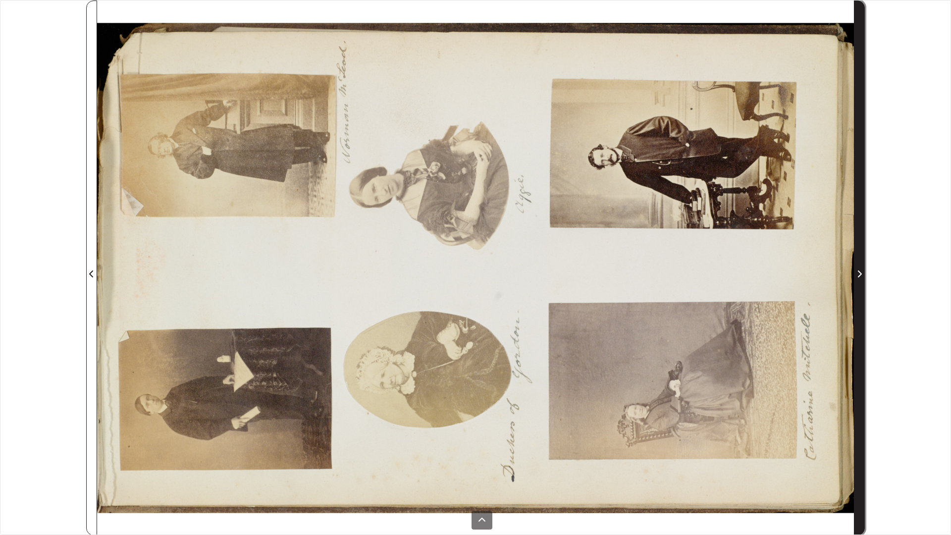
click at [862, 276] on span "Next Page" at bounding box center [860, 274] width 10 height 12
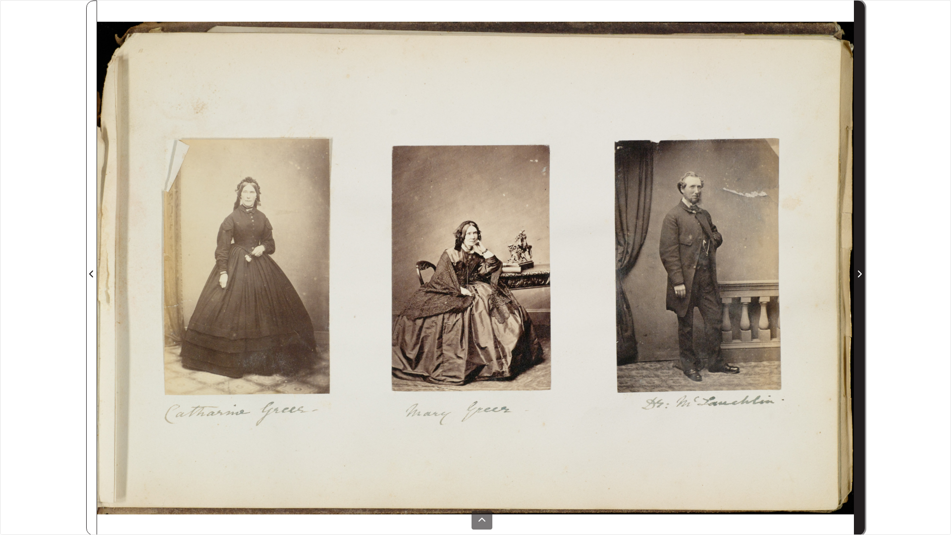
click at [862, 276] on span "Next Page" at bounding box center [860, 274] width 10 height 12
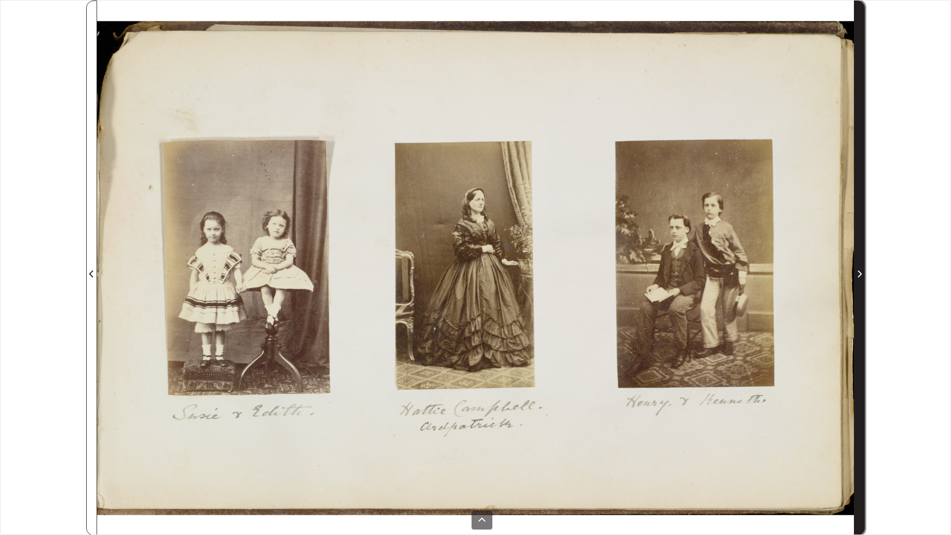
click at [862, 276] on span "Next Page" at bounding box center [860, 274] width 10 height 12
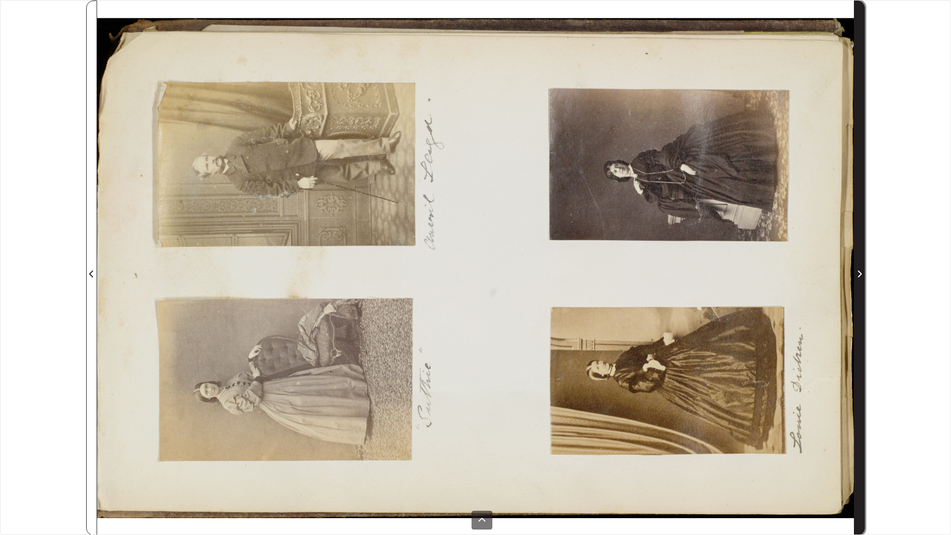
click at [862, 276] on span "Next Page" at bounding box center [860, 274] width 10 height 12
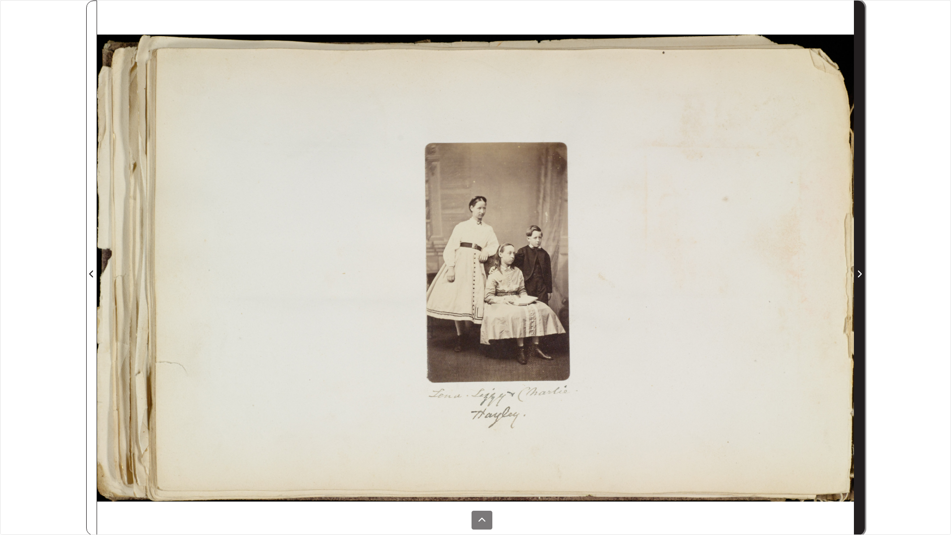
click at [862, 276] on span "Next Page" at bounding box center [860, 274] width 10 height 12
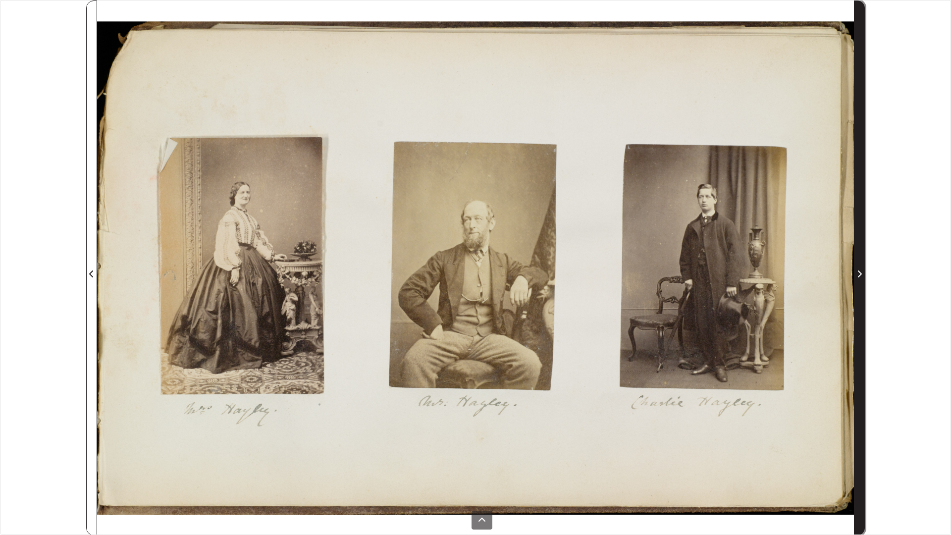
click at [859, 271] on icon "Next Page" at bounding box center [859, 274] width 5 height 8
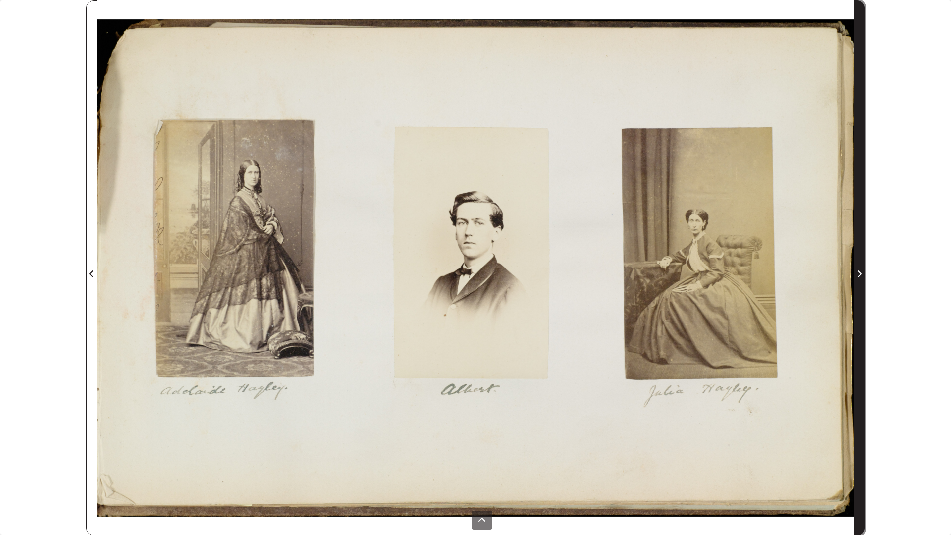
click at [858, 271] on icon "Next Page" at bounding box center [859, 274] width 5 height 8
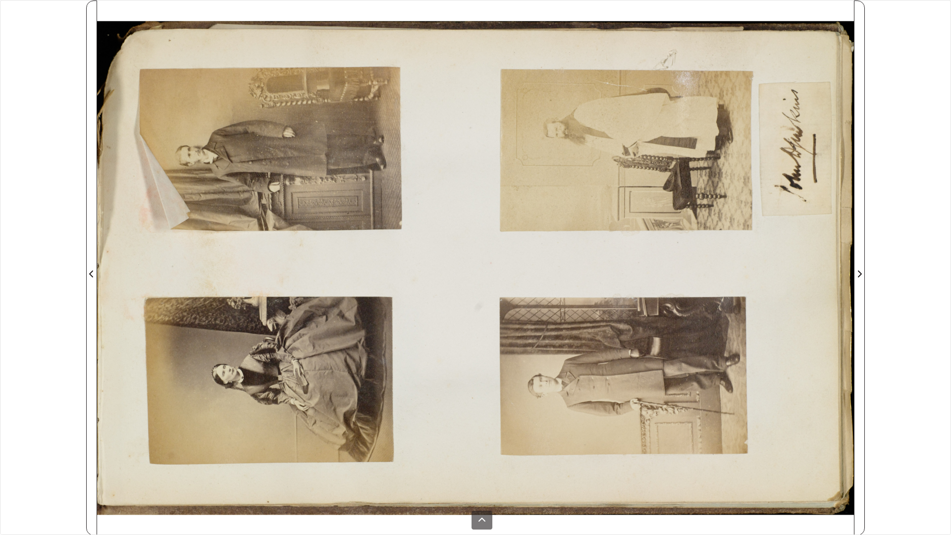
drag, startPoint x: 857, startPoint y: 269, endPoint x: 868, endPoint y: 270, distance: 10.5
click at [870, 269] on div "sheet 68 of 95 68 **" at bounding box center [475, 267] width 951 height 535
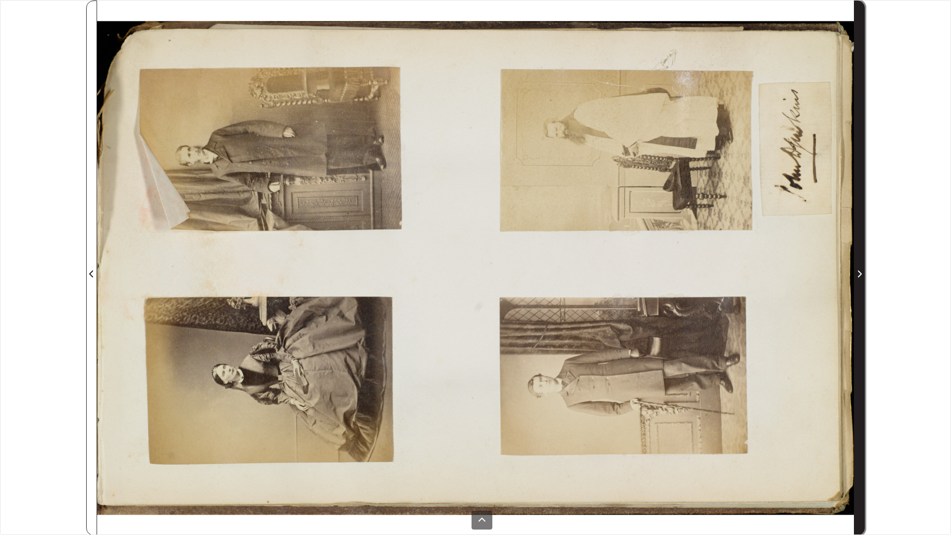
click at [861, 271] on icon "Next Page" at bounding box center [859, 274] width 5 height 8
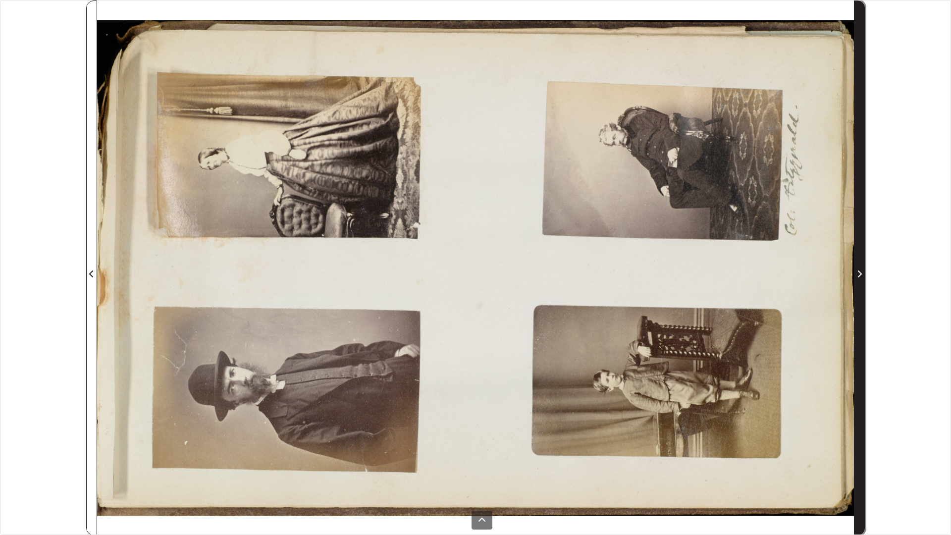
click at [861, 271] on icon "Next Page" at bounding box center [859, 274] width 5 height 8
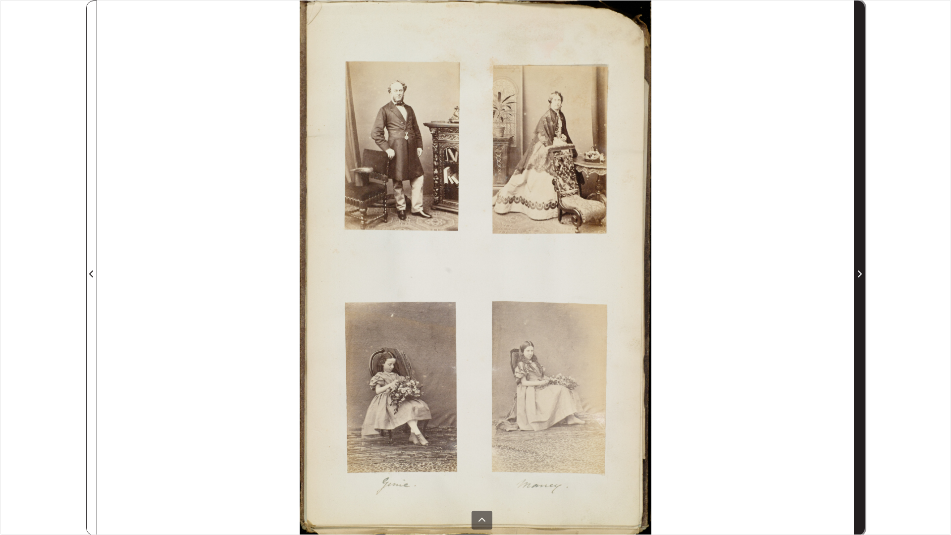
click at [863, 270] on span "Next Page" at bounding box center [860, 274] width 10 height 12
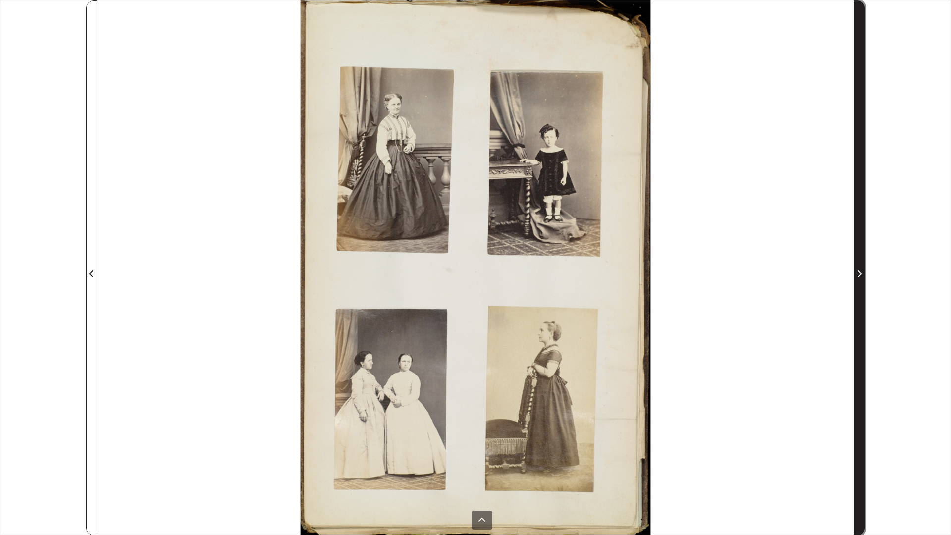
click at [863, 269] on span "Next Page" at bounding box center [860, 274] width 10 height 12
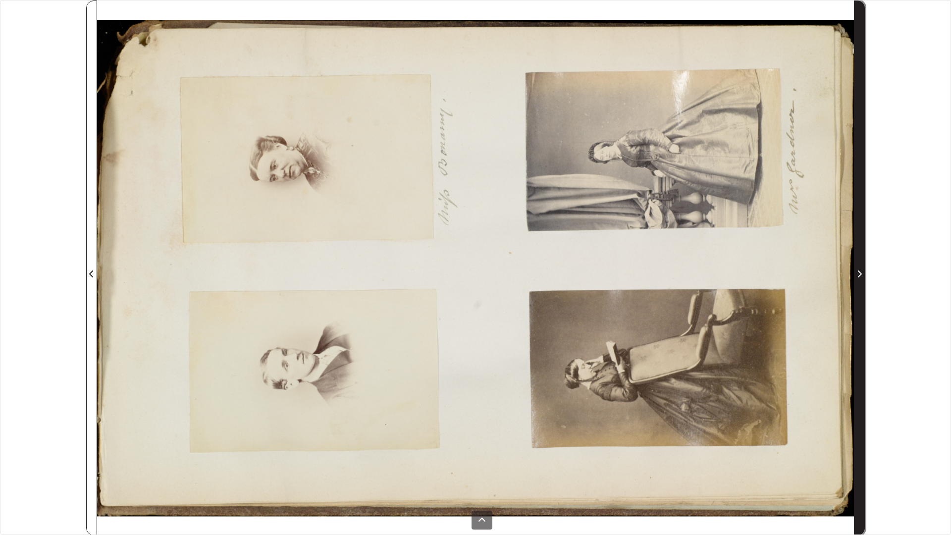
click at [863, 271] on span "Next Page" at bounding box center [860, 274] width 10 height 12
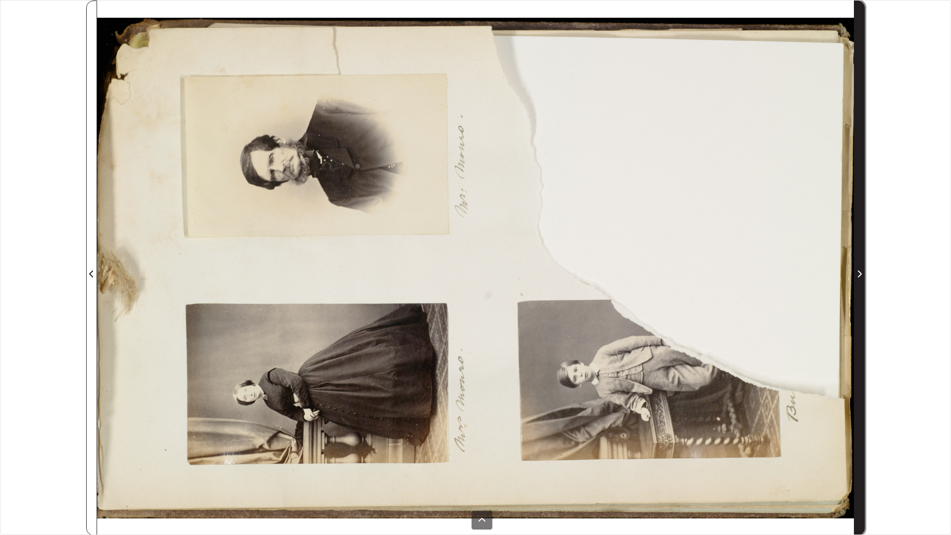
click at [862, 272] on span "Next Page" at bounding box center [860, 274] width 10 height 12
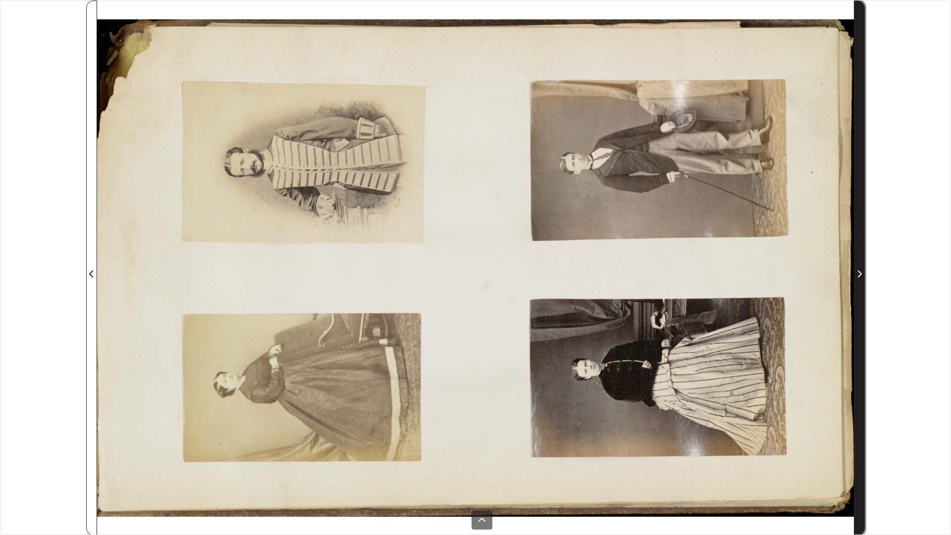
click at [862, 272] on span "Next Page" at bounding box center [860, 274] width 10 height 12
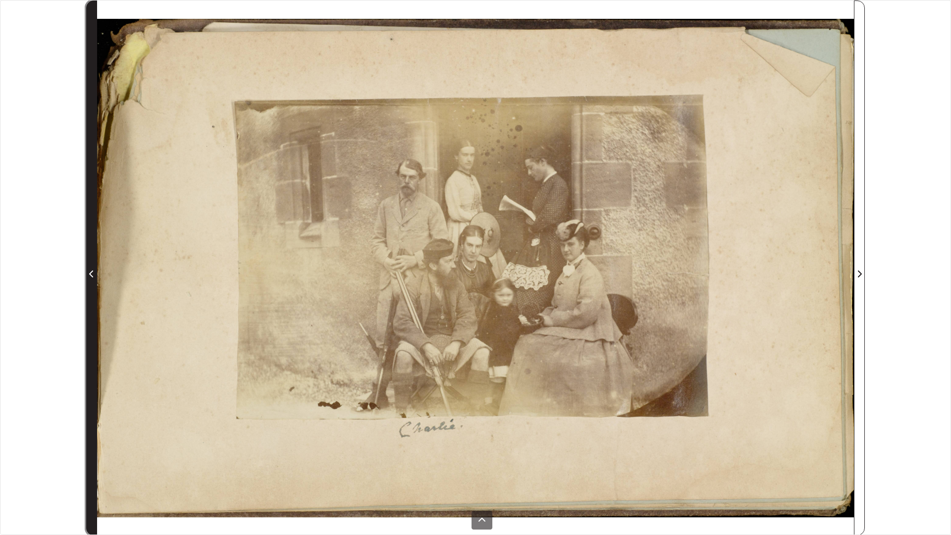
click at [94, 273] on icon "Previous Page" at bounding box center [91, 274] width 5 height 8
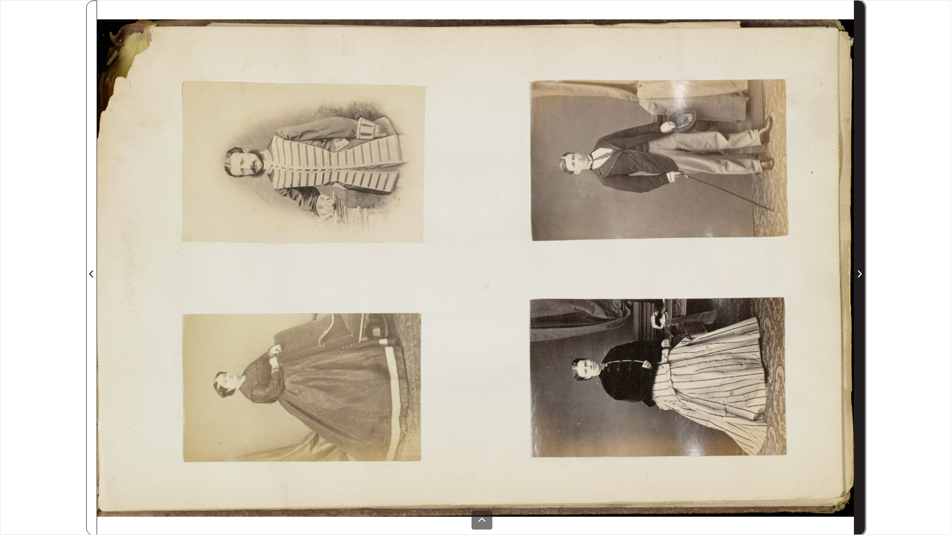
click at [859, 271] on icon "Next Page" at bounding box center [859, 274] width 5 height 8
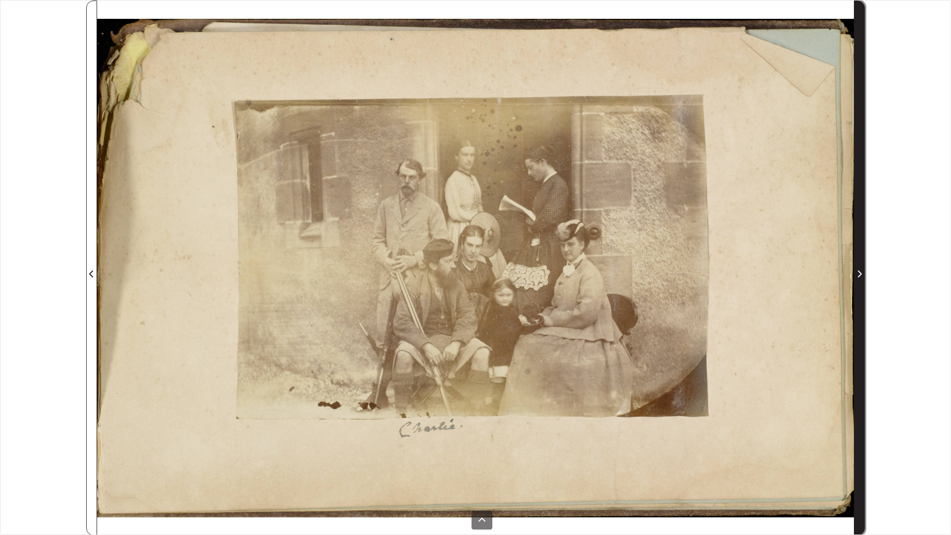
click at [857, 270] on span "Next Page" at bounding box center [860, 274] width 10 height 12
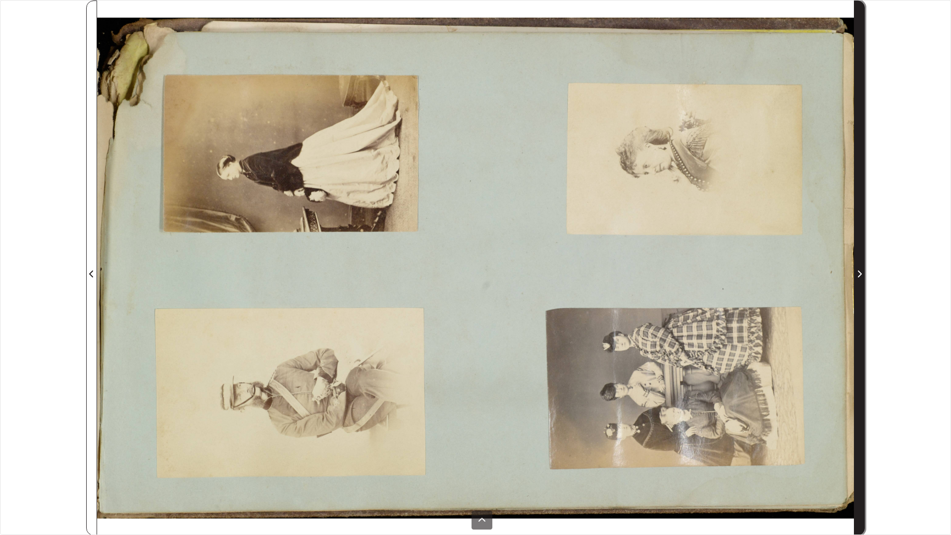
click at [857, 270] on icon "Next Page" at bounding box center [859, 274] width 5 height 8
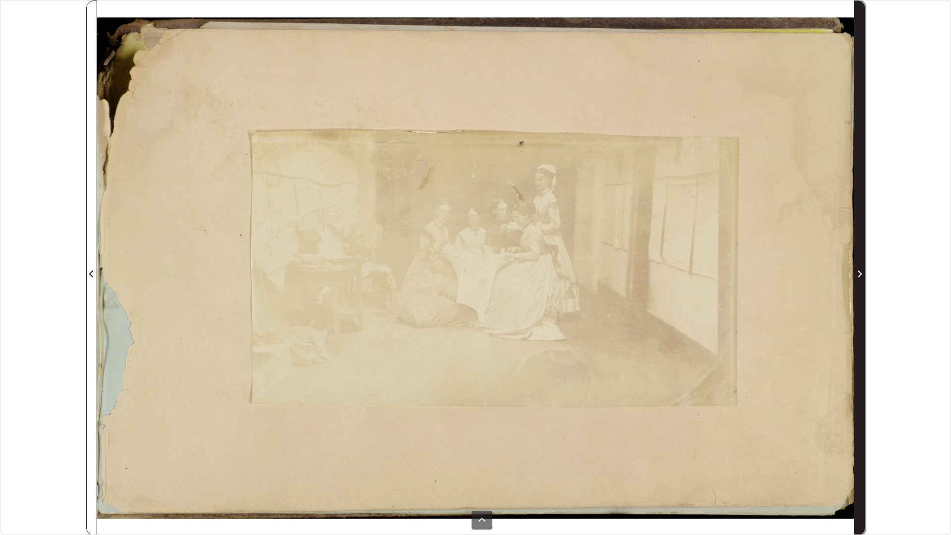
click at [857, 271] on icon "Next Page" at bounding box center [859, 274] width 5 height 8
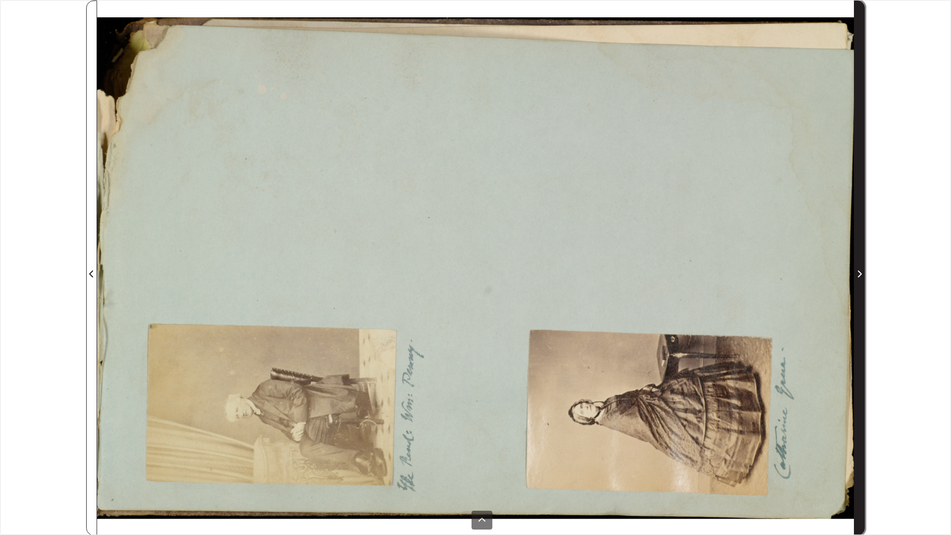
click at [857, 271] on icon "Next Page" at bounding box center [859, 274] width 5 height 8
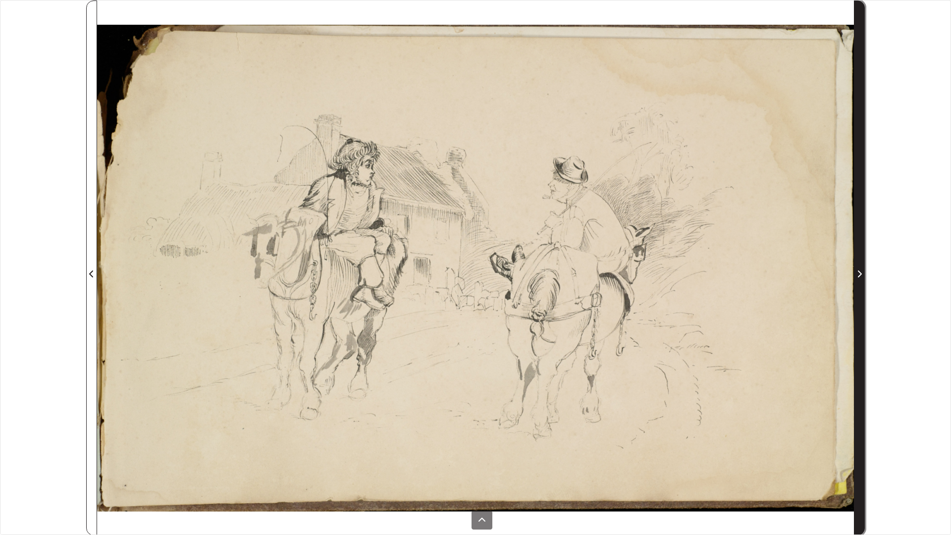
click at [857, 271] on icon "Next Page" at bounding box center [859, 274] width 5 height 8
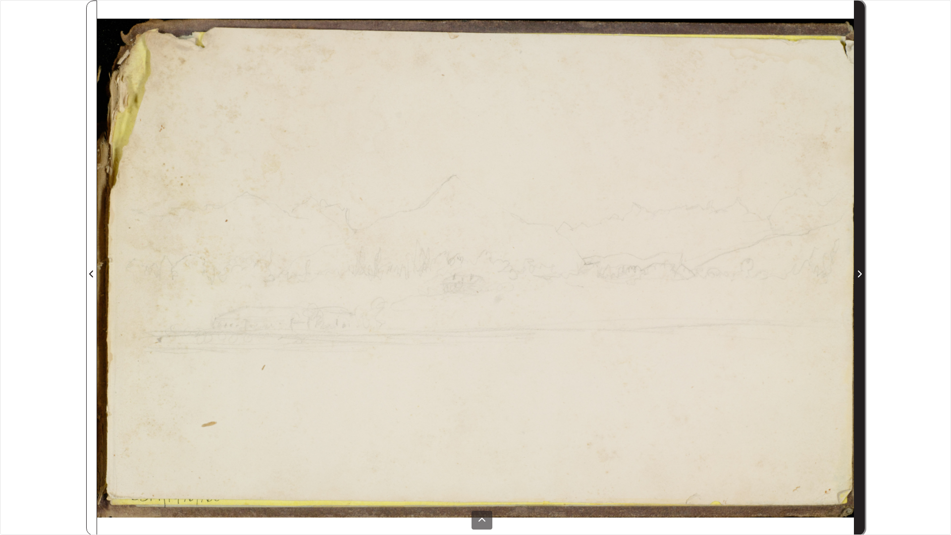
click at [856, 271] on span "Next Page" at bounding box center [860, 274] width 10 height 12
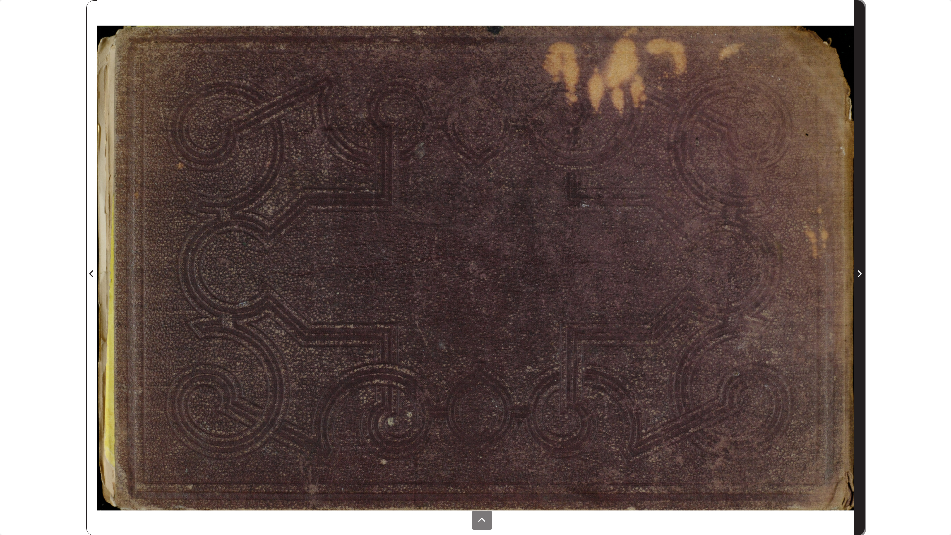
click at [859, 275] on icon "Next Page" at bounding box center [859, 274] width 5 height 8
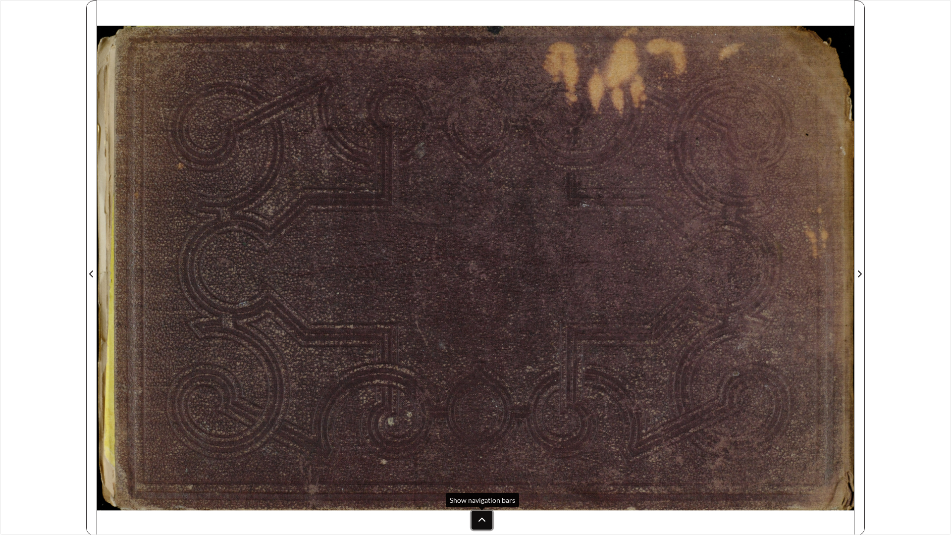
click at [485, 451] on icon at bounding box center [482, 520] width 8 height 8
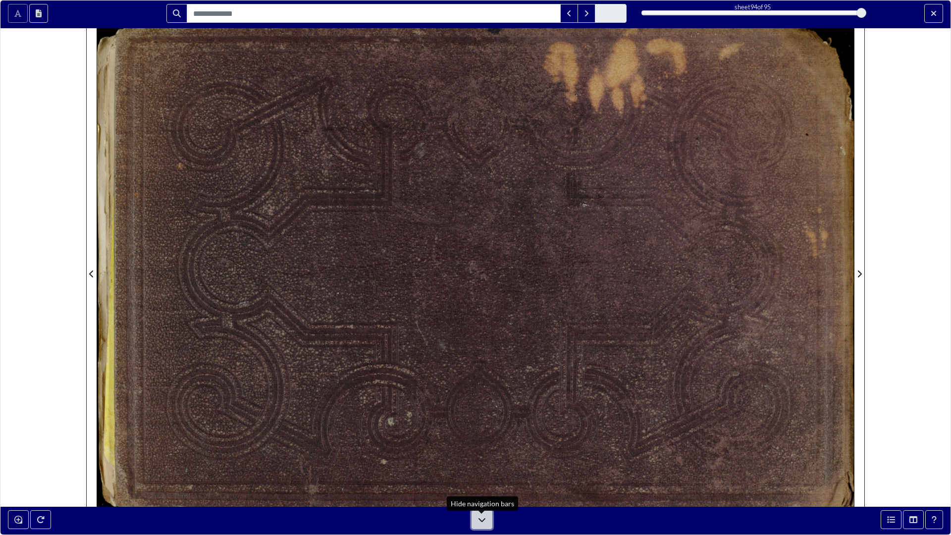
click at [483, 451] on icon at bounding box center [482, 520] width 8 height 8
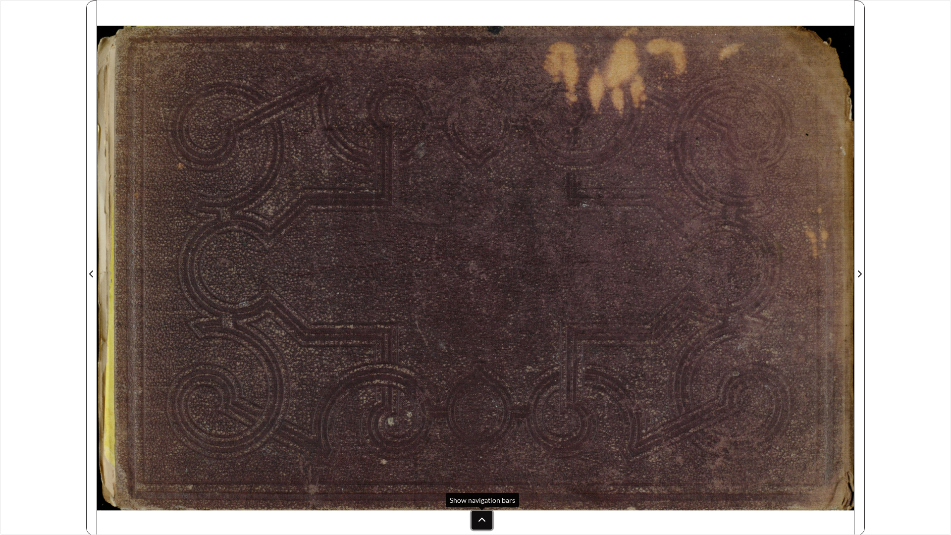
click at [482, 451] on button at bounding box center [482, 520] width 21 height 19
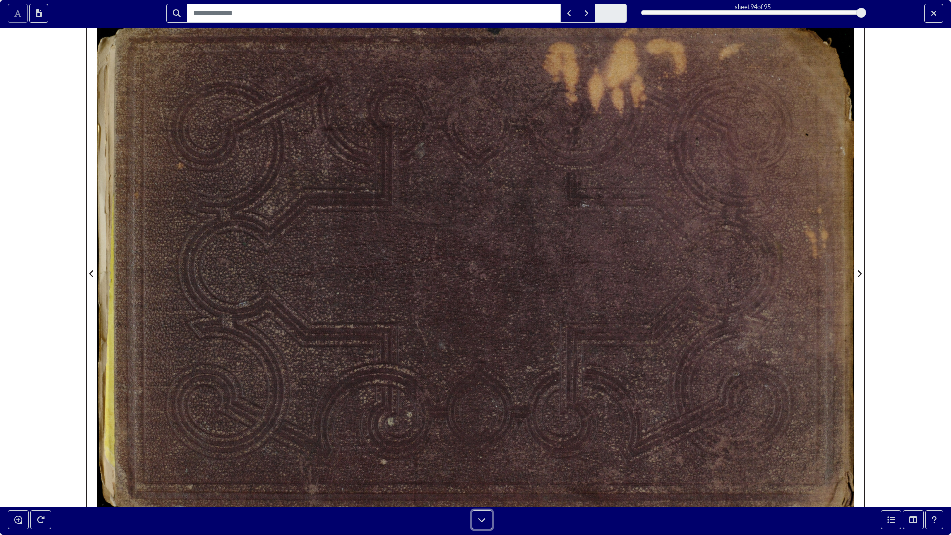
click at [482, 451] on button at bounding box center [482, 519] width 21 height 19
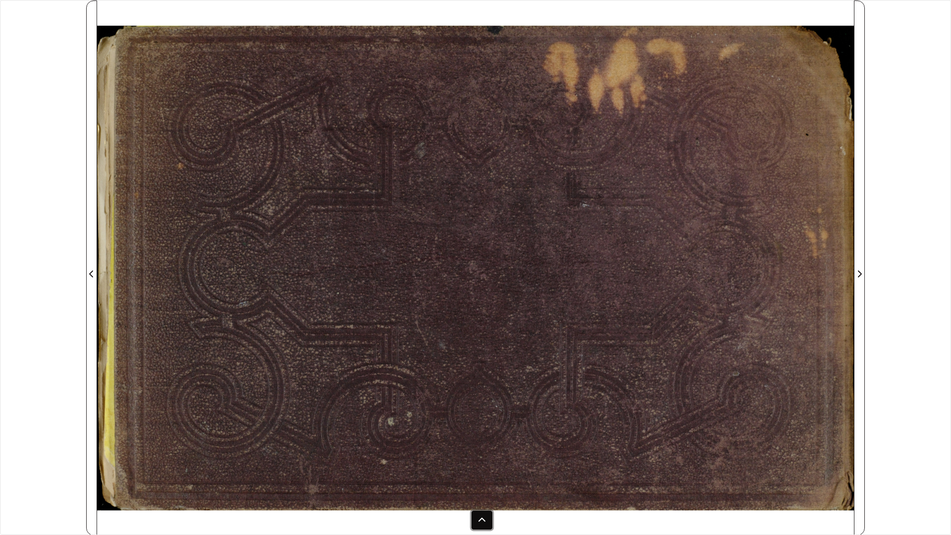
click at [485, 451] on button at bounding box center [482, 520] width 21 height 19
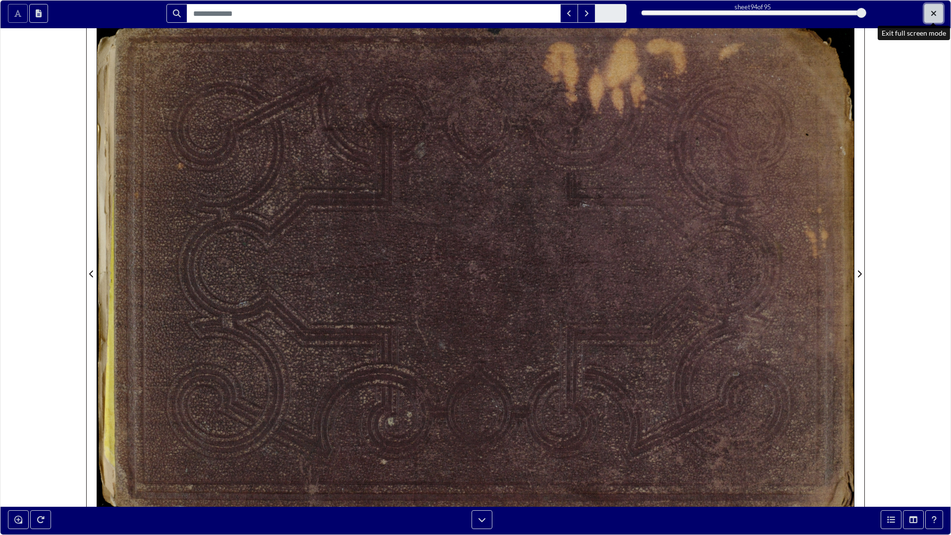
click at [933, 16] on icon "Exit full screen mode" at bounding box center [934, 13] width 6 height 8
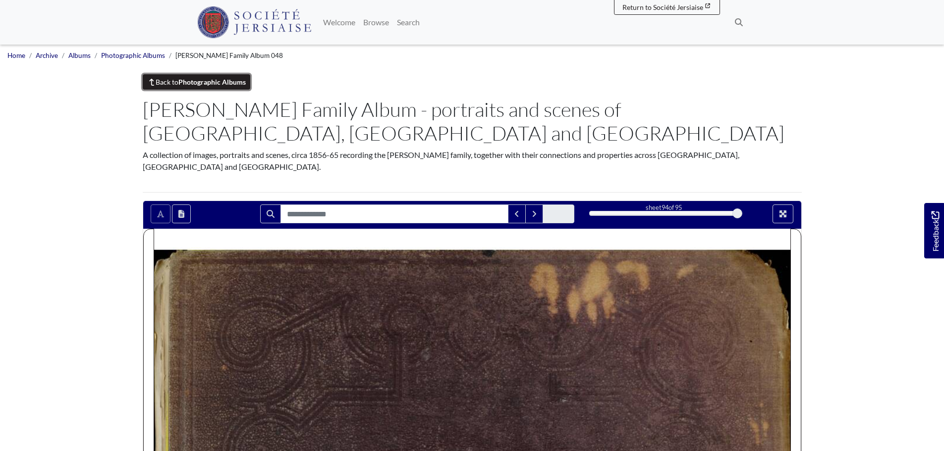
click at [202, 84] on strong "Photographic Albums" at bounding box center [211, 82] width 67 height 8
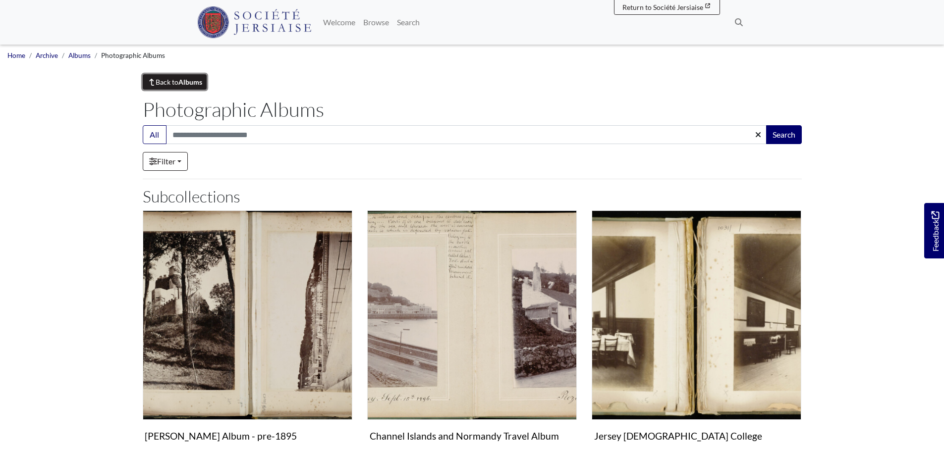
click at [162, 84] on link "Back to Albums" at bounding box center [175, 81] width 64 height 15
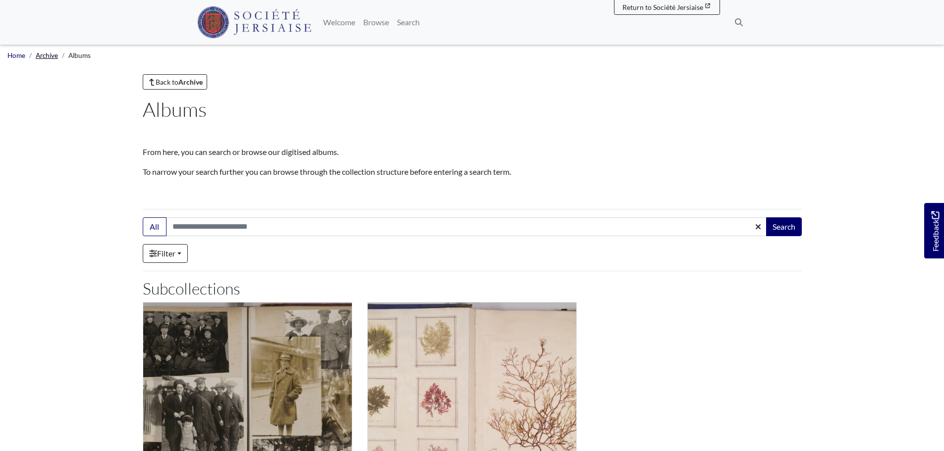
click at [46, 54] on link "Archive" at bounding box center [47, 56] width 22 height 8
